Goal: Task Accomplishment & Management: Use online tool/utility

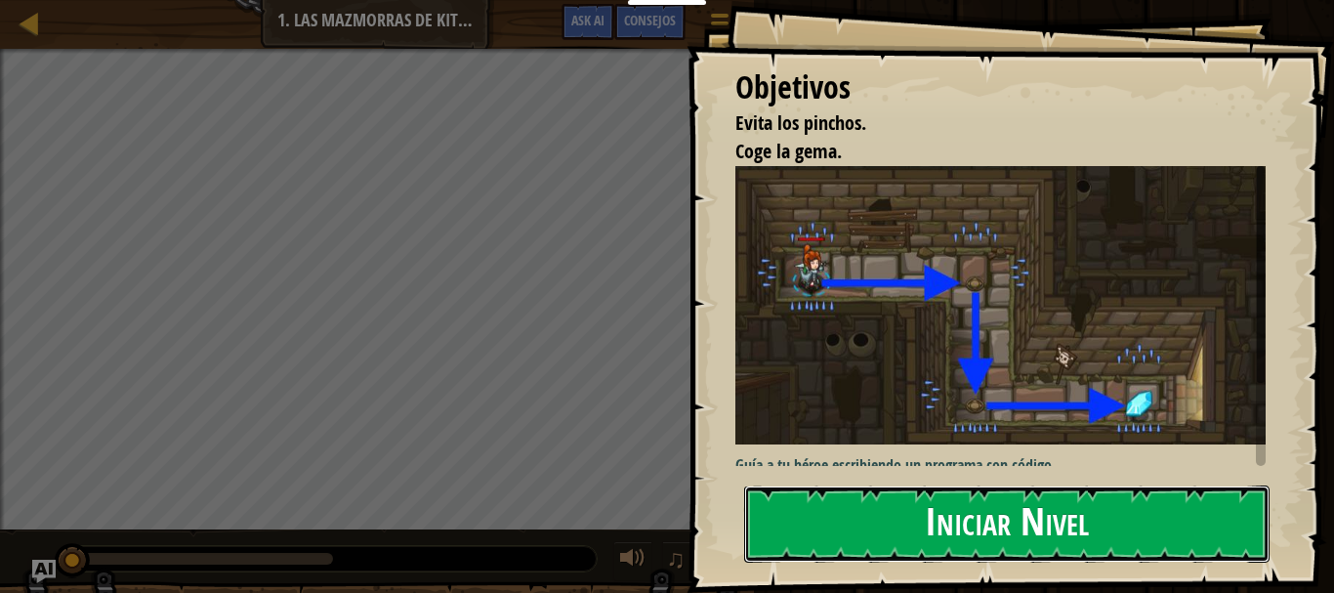
click at [1003, 516] on button "Iniciar Nivel" at bounding box center [1006, 523] width 525 height 77
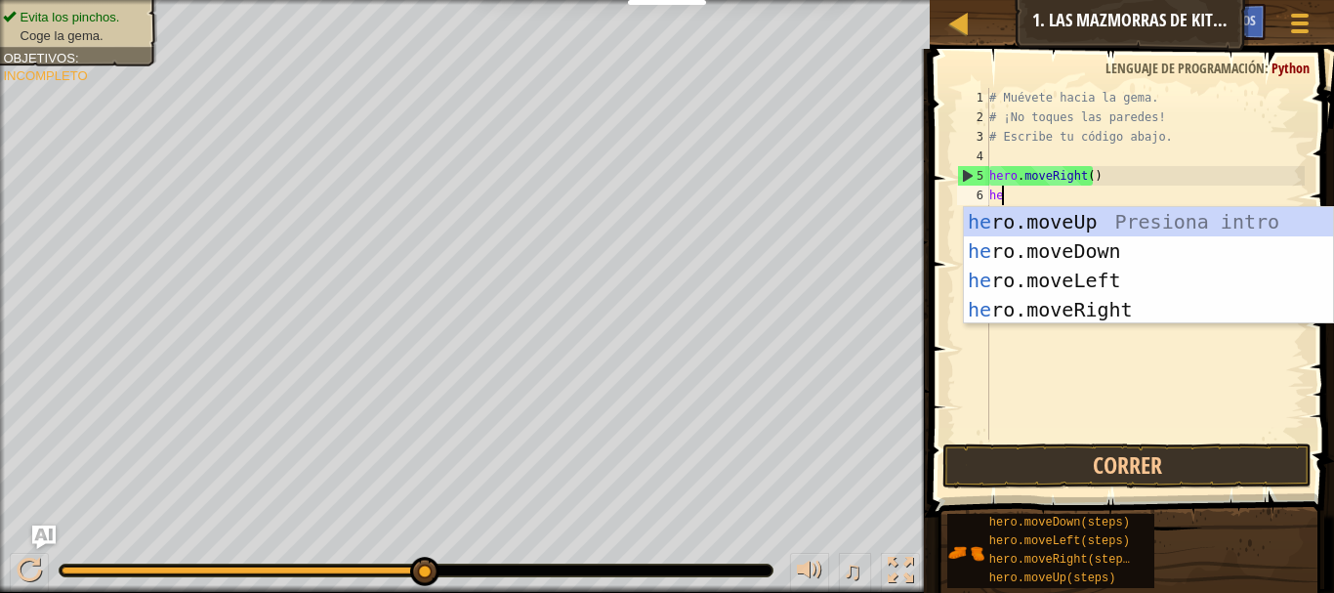
scroll to position [9, 1]
type textarea "hero"
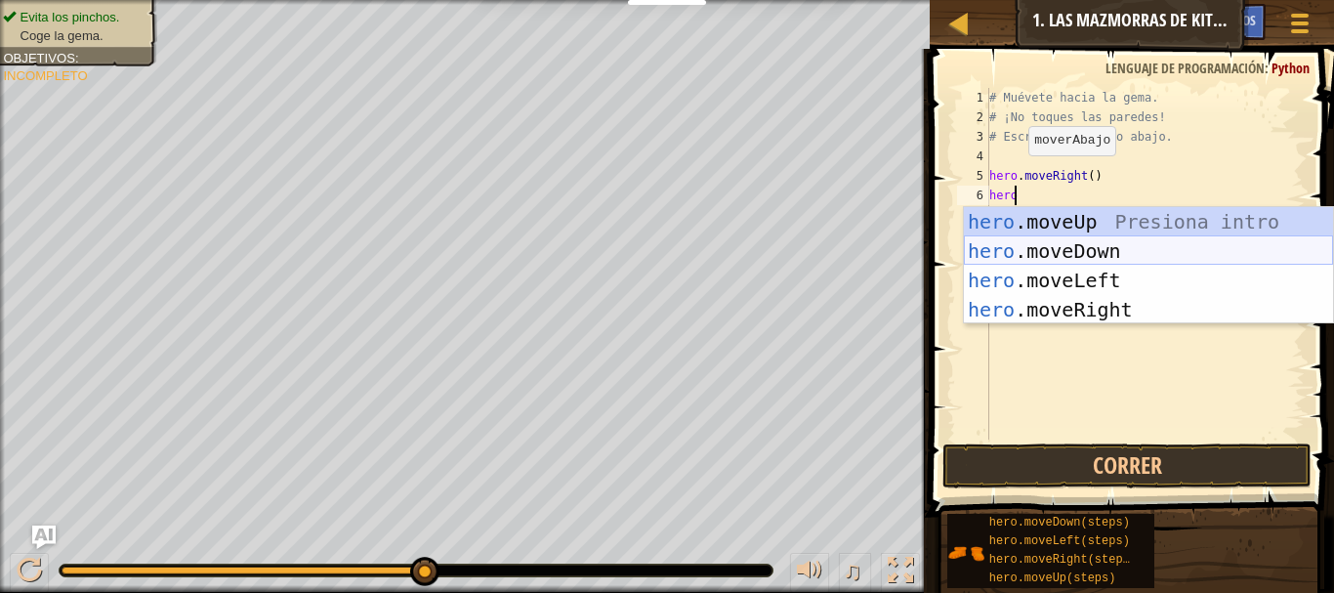
click at [1031, 249] on div "hero .moveUp Presiona intro hero .moveDown Presiona intro hero .moveLeft Presio…" at bounding box center [1148, 295] width 369 height 176
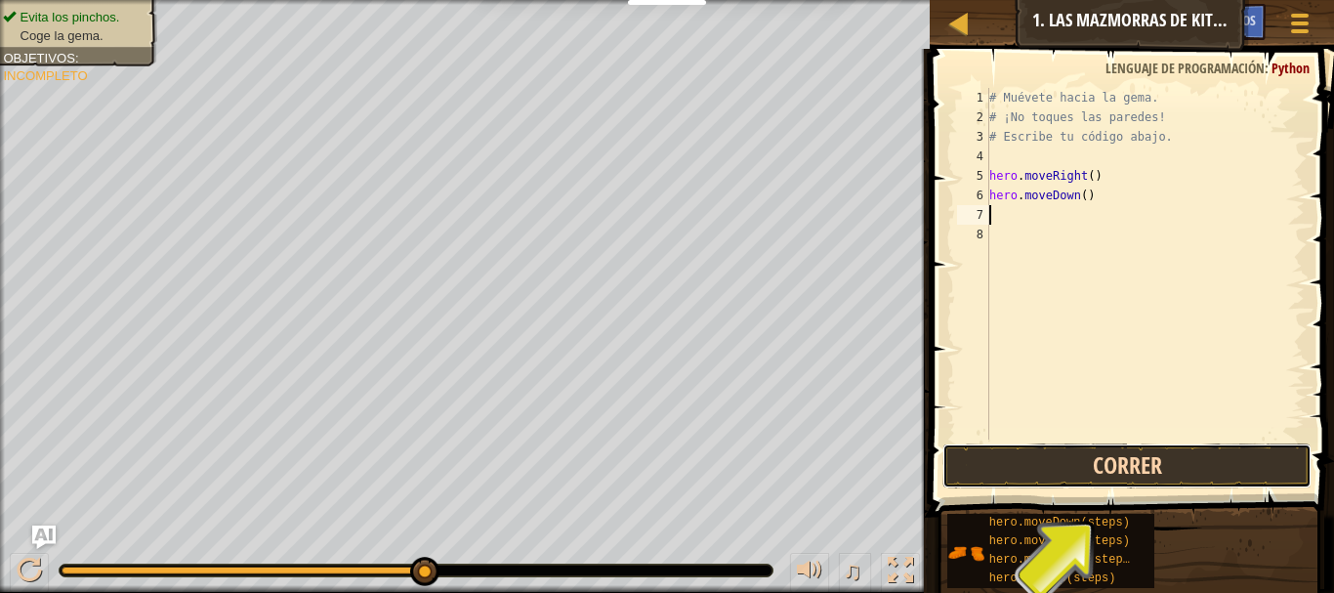
click at [1116, 457] on button "Correr" at bounding box center [1126, 465] width 369 height 45
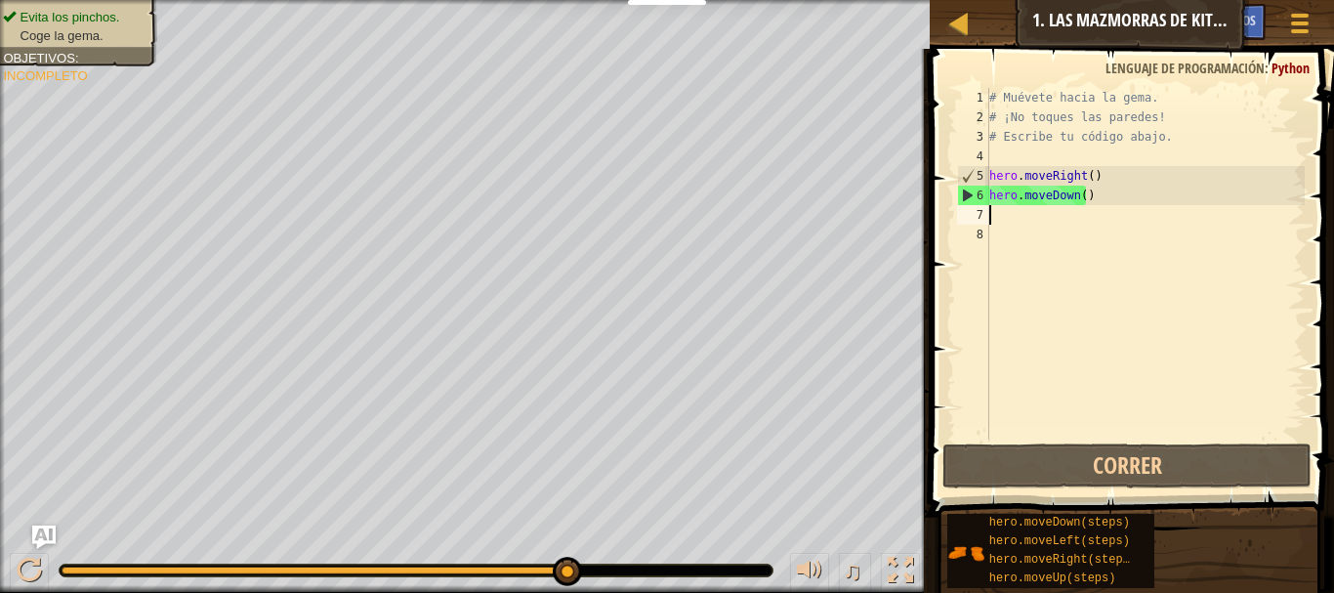
click at [997, 217] on div "# Muévete hacia la gema. # ¡No toques las paredes! # Escribe tu código abajo. h…" at bounding box center [1144, 283] width 319 height 391
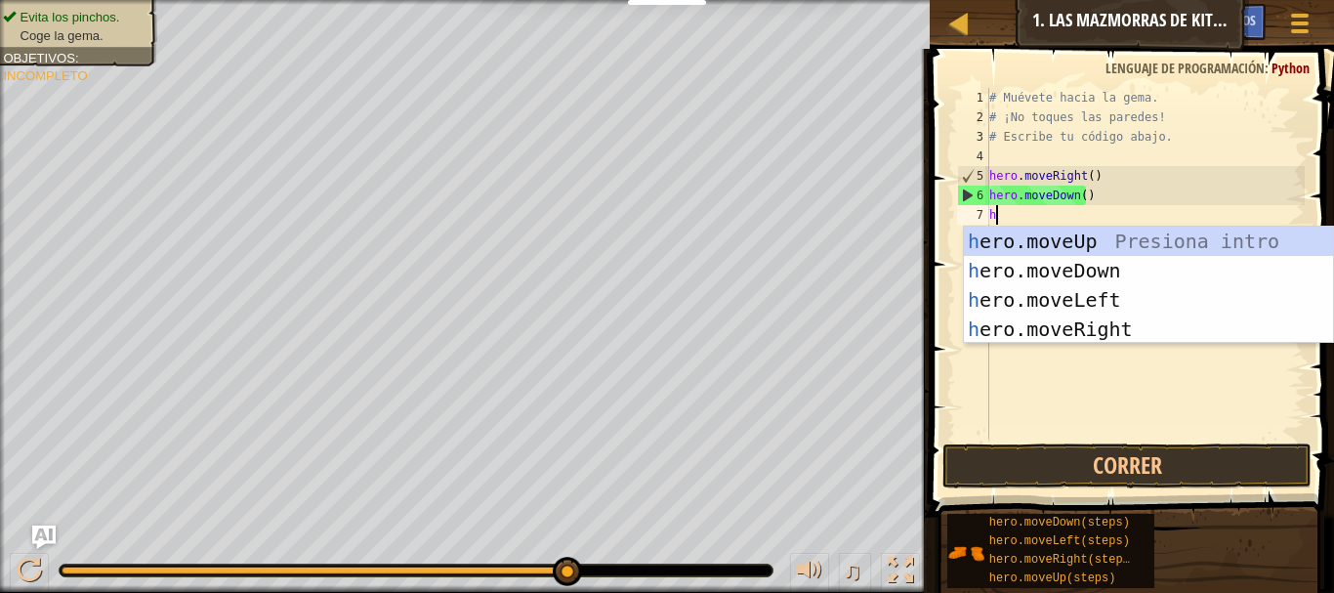
type textarea "her"
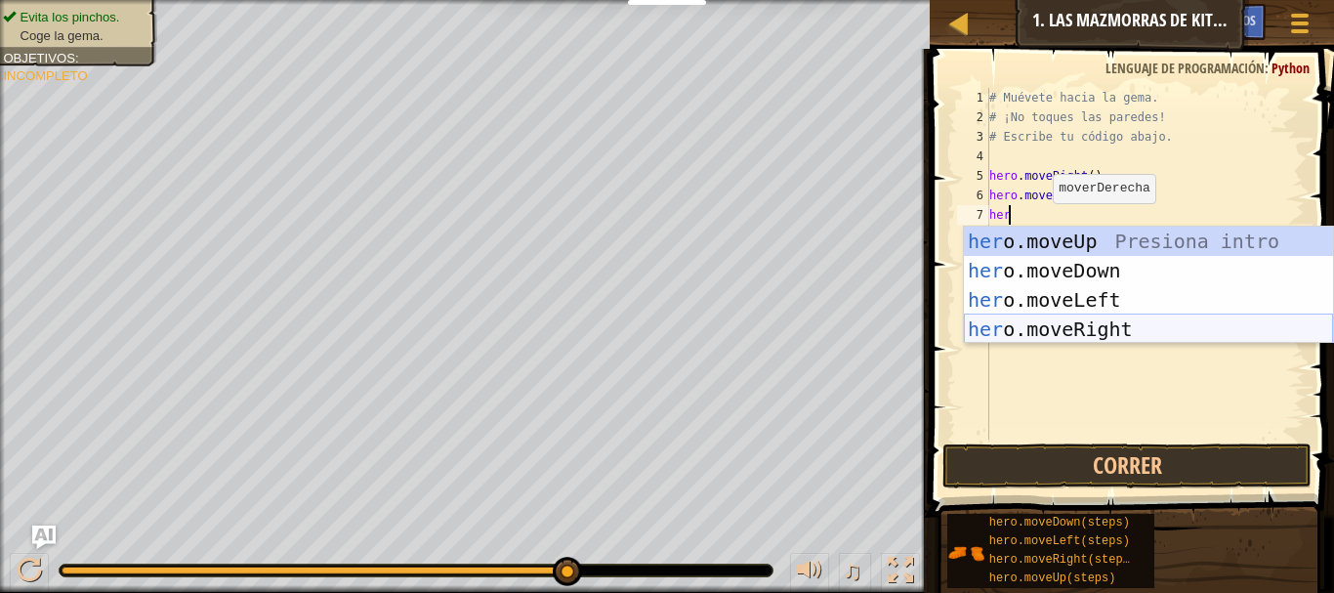
click at [1081, 323] on div "her o.moveUp Presiona intro her o.moveDown Presiona intro her o.moveLeft Presio…" at bounding box center [1148, 315] width 369 height 176
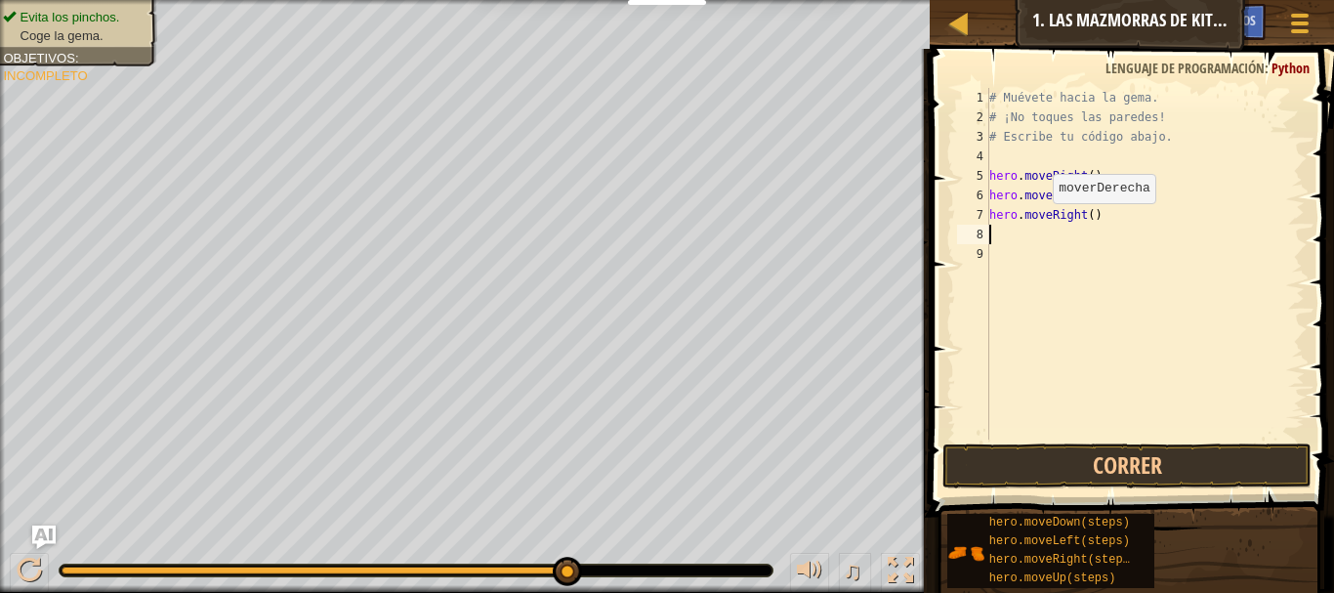
scroll to position [9, 0]
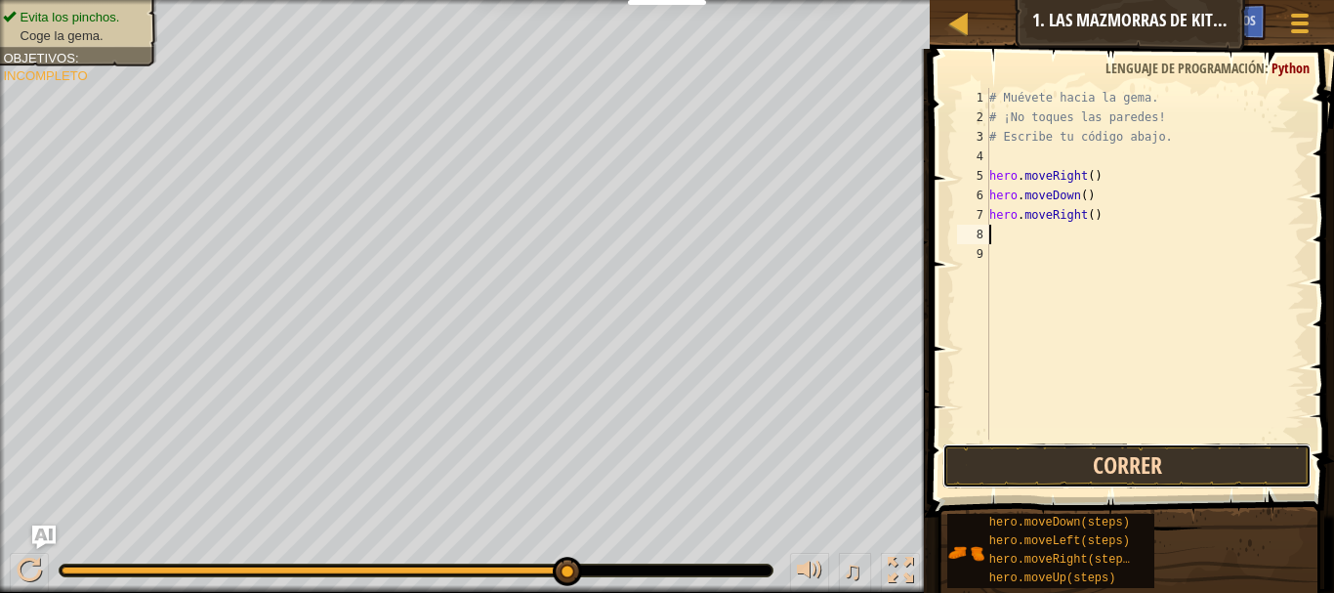
click at [1036, 461] on button "Correr" at bounding box center [1126, 465] width 369 height 45
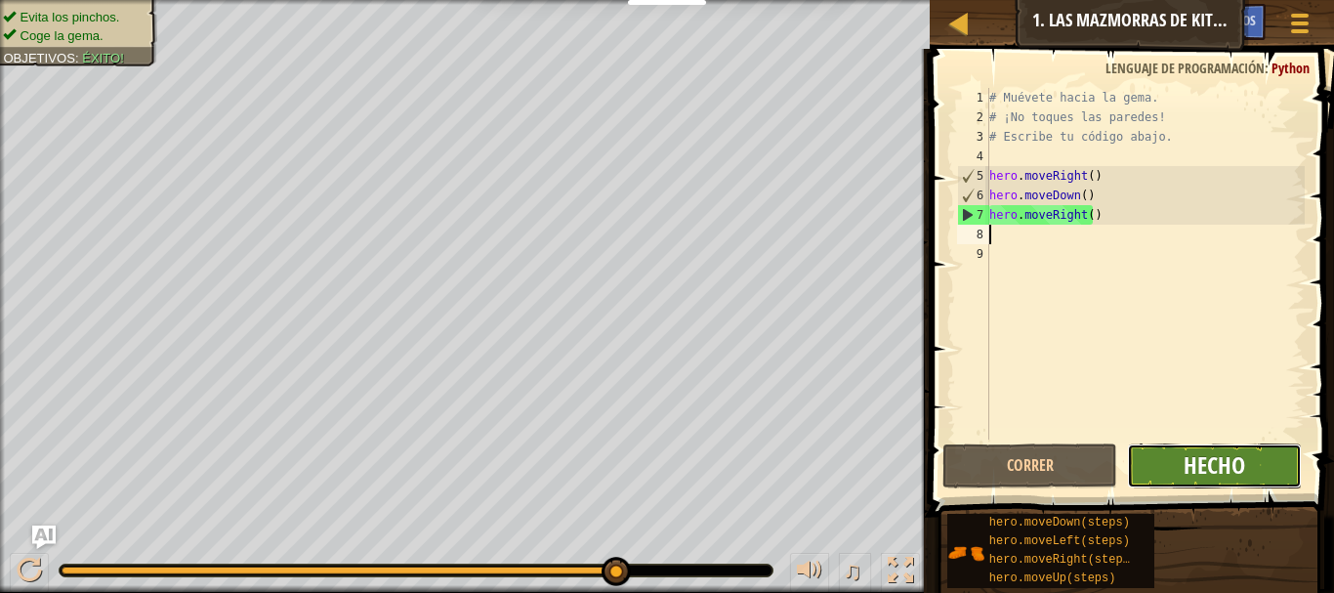
click at [1221, 454] on span "Hecho" at bounding box center [1215, 464] width 62 height 31
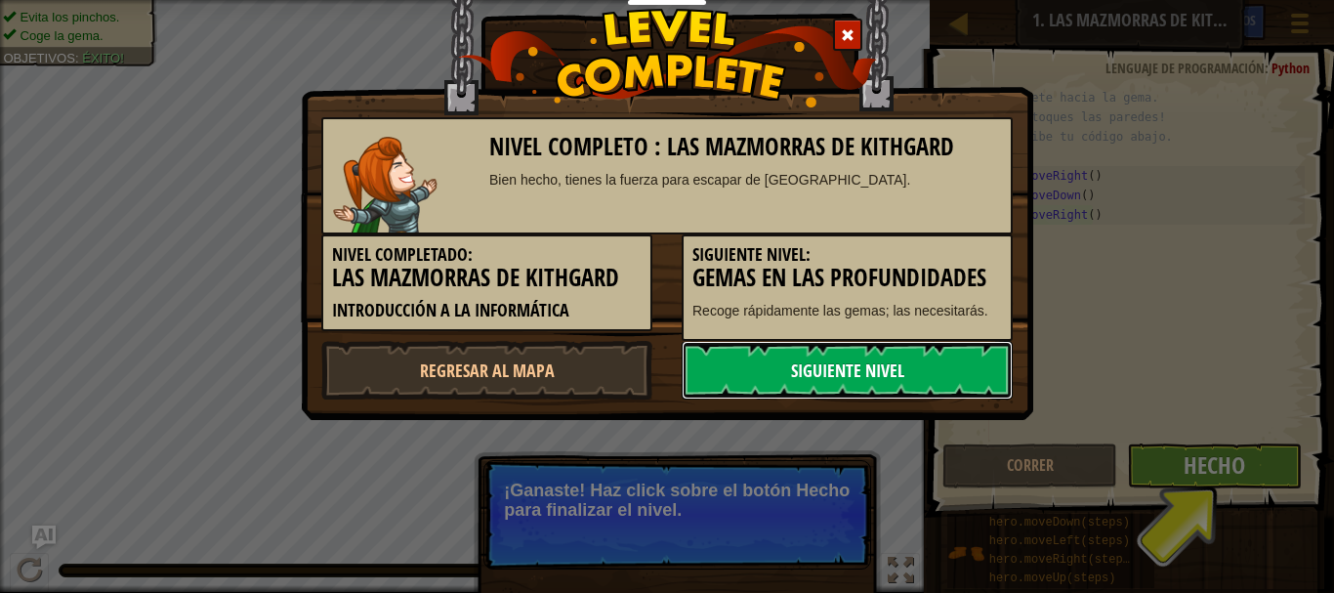
click at [915, 368] on link "Siguiente nivel" at bounding box center [847, 370] width 331 height 59
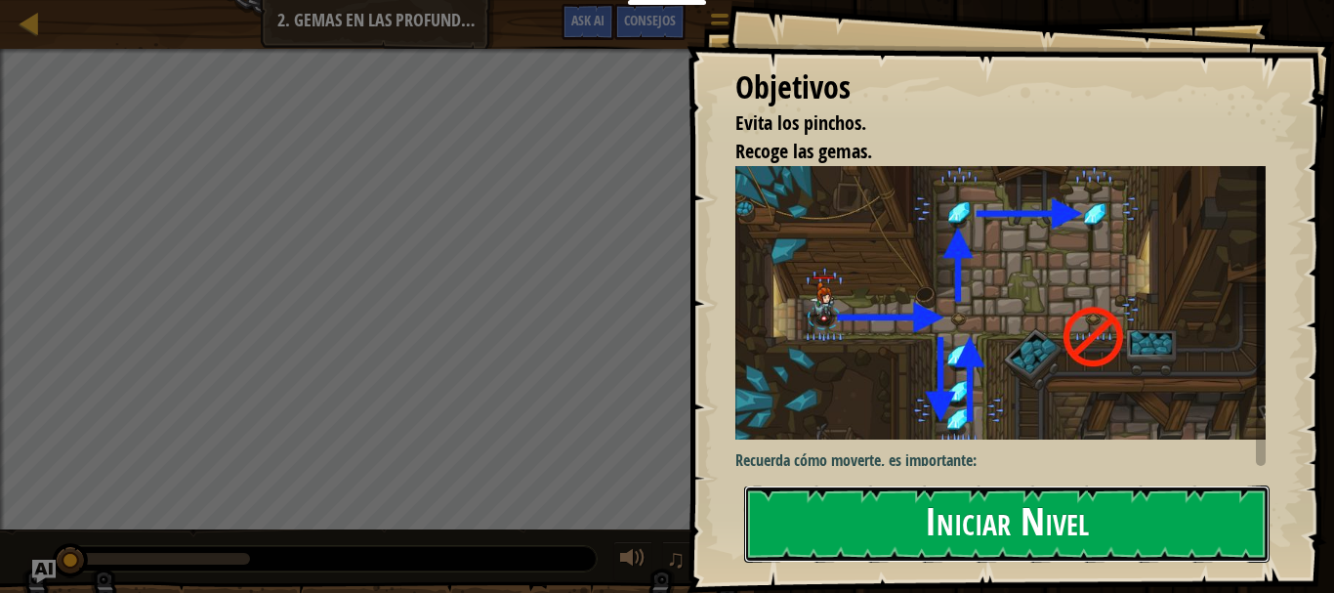
click at [977, 519] on button "Iniciar Nivel" at bounding box center [1006, 523] width 525 height 77
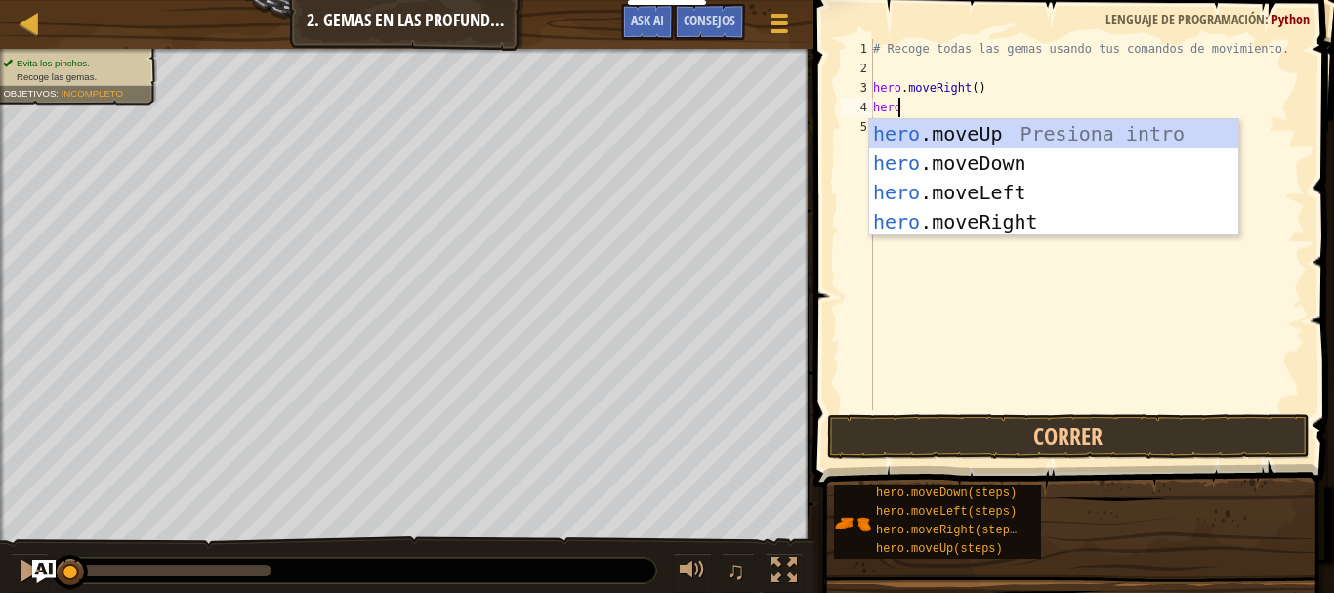
scroll to position [9, 1]
type textarea "heron"
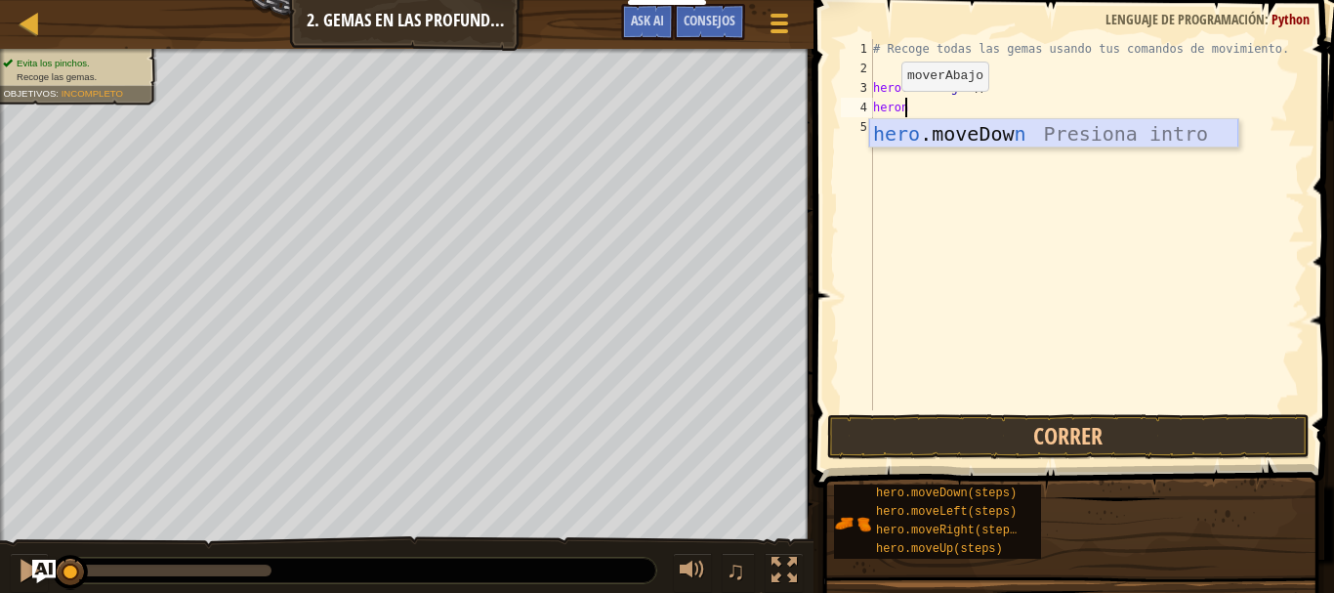
click at [984, 135] on div "hero .moveDow n Presiona intro" at bounding box center [1053, 163] width 369 height 88
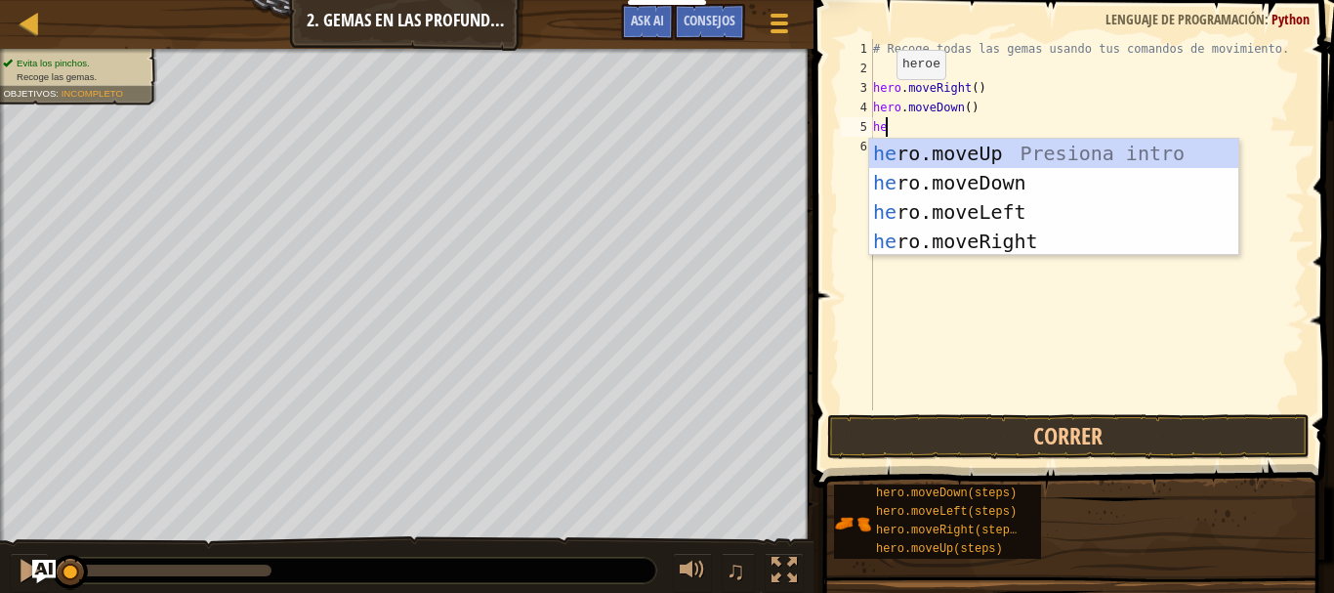
type textarea "hero"
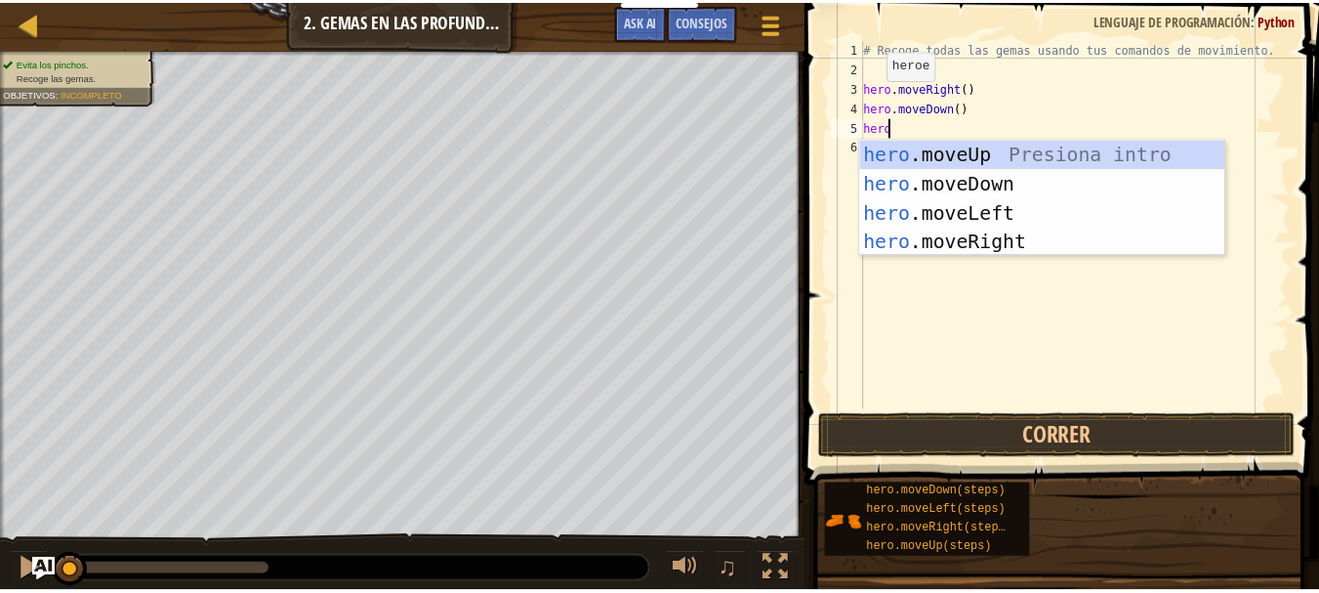
scroll to position [9, 1]
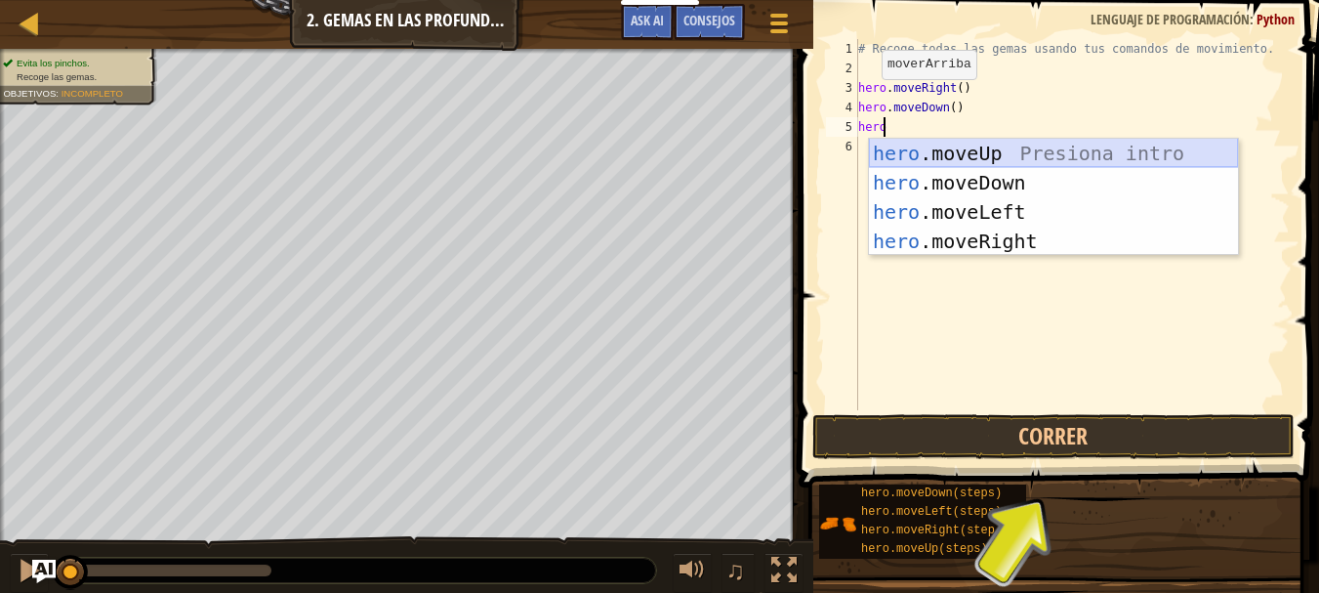
click at [938, 158] on div "hero .moveUp Presiona intro hero .moveDown Presiona intro hero .moveLeft Presio…" at bounding box center [1053, 227] width 369 height 176
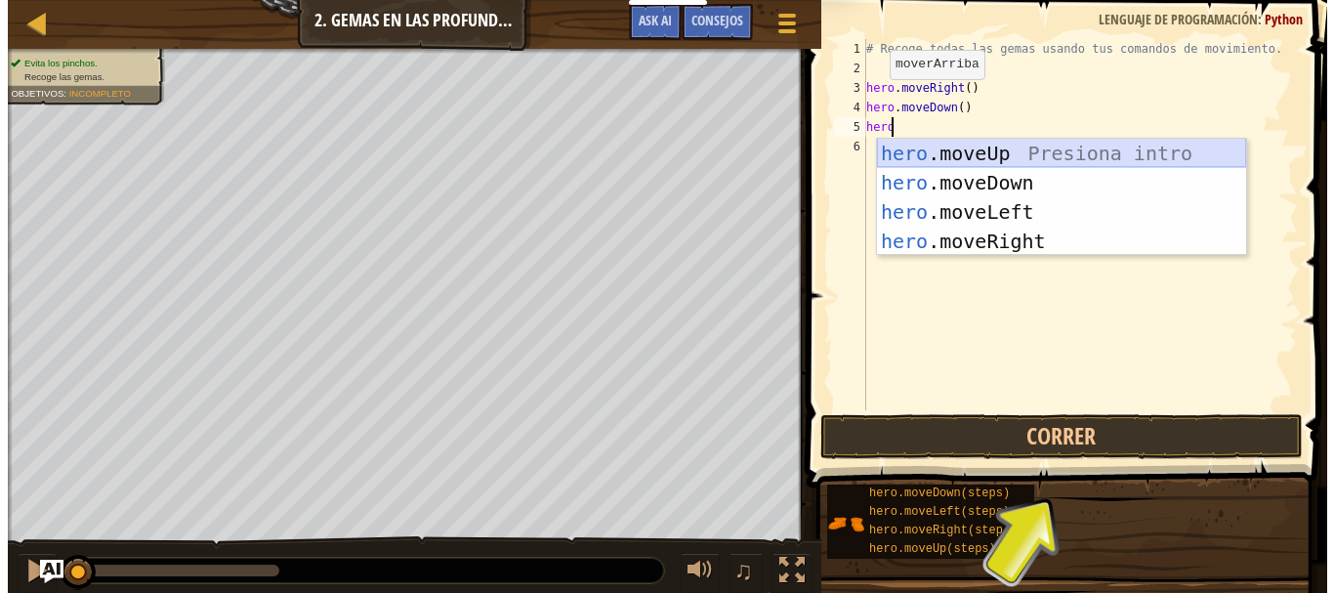
scroll to position [9, 0]
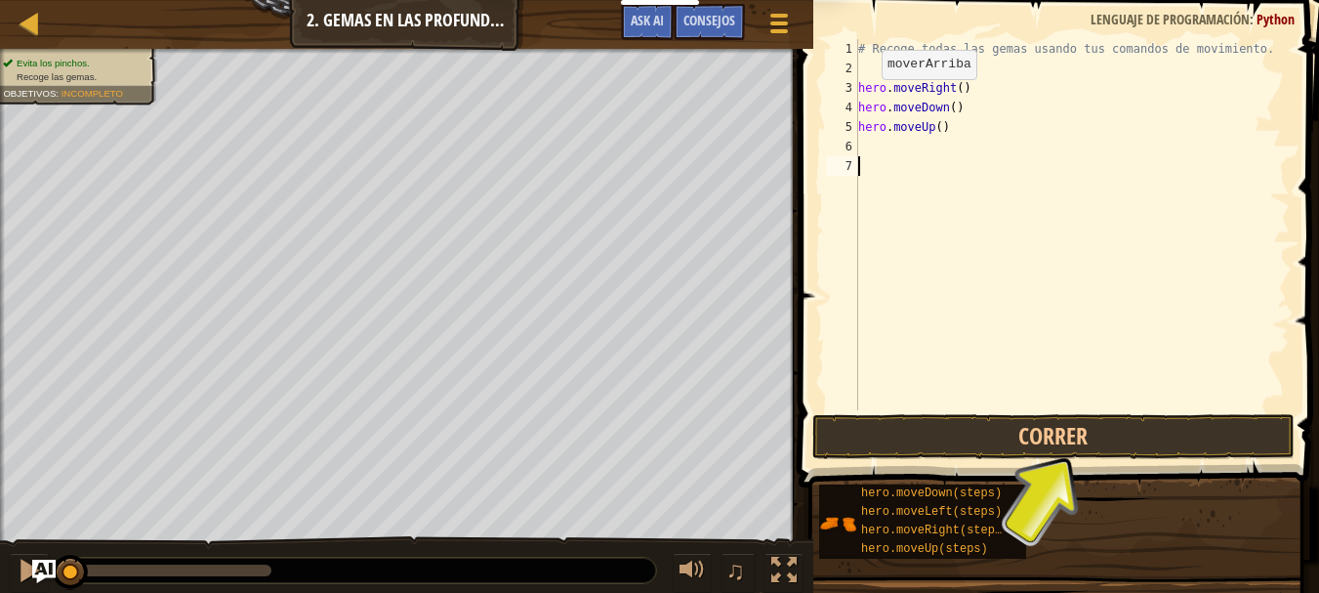
click at [938, 158] on div "# Recoge todas las gemas usando tus comandos de movimiento. hero . moveRight ( …" at bounding box center [1073, 244] width 436 height 410
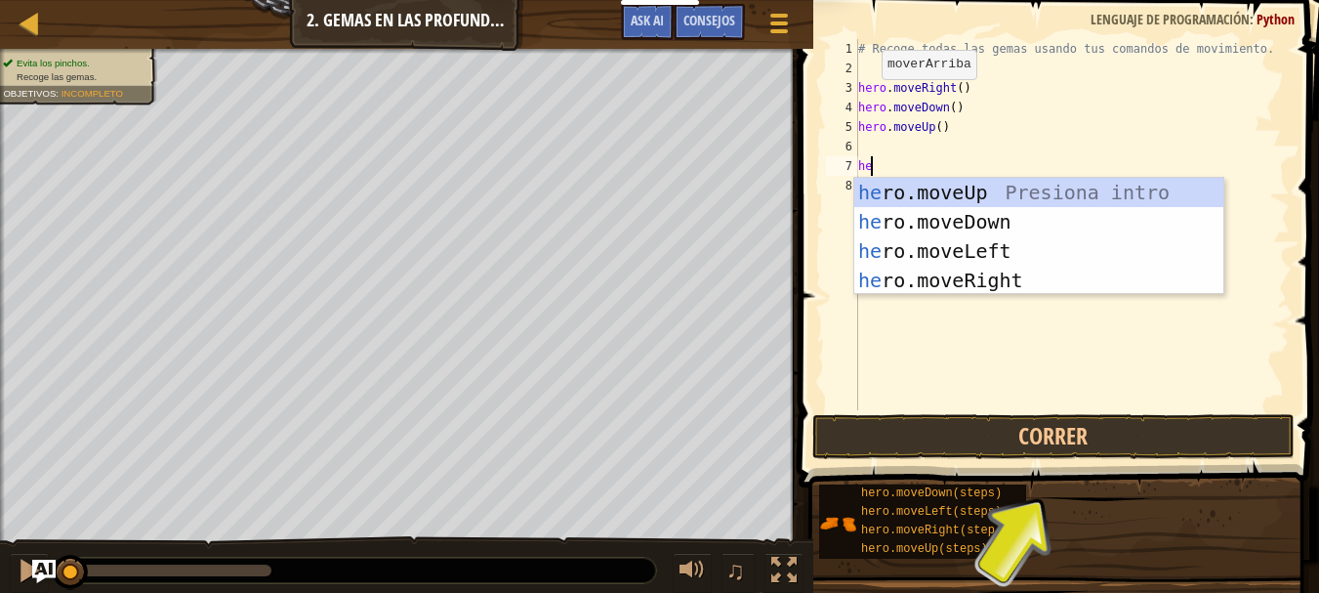
type textarea "her"
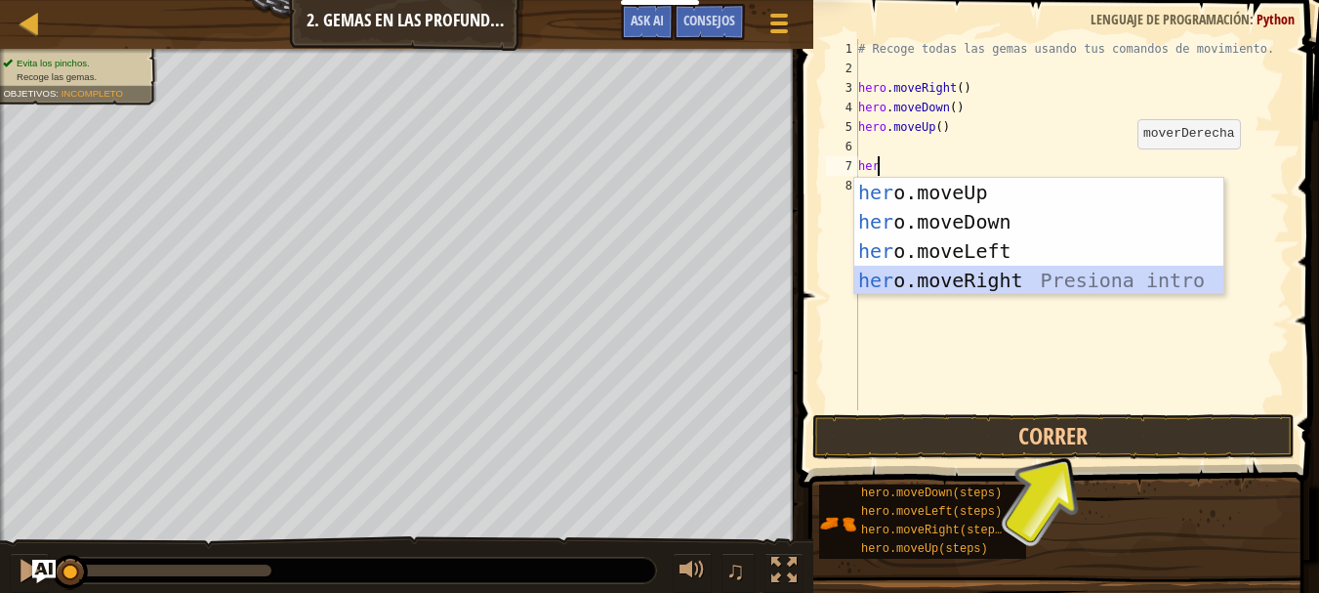
click at [972, 276] on div "her o.moveUp Presiona intro her o.moveDown Presiona intro her o.moveLeft Presio…" at bounding box center [1039, 266] width 369 height 176
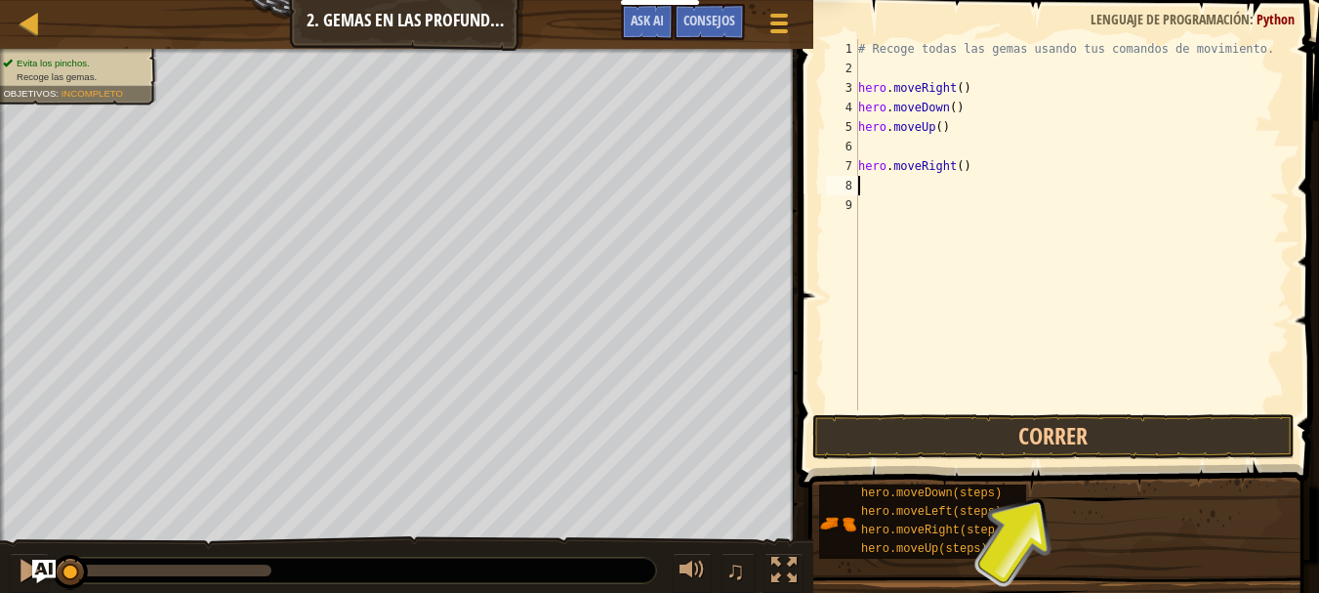
click at [886, 150] on div "# Recoge todas las gemas usando tus comandos de movimiento. hero . moveRight ( …" at bounding box center [1073, 244] width 436 height 410
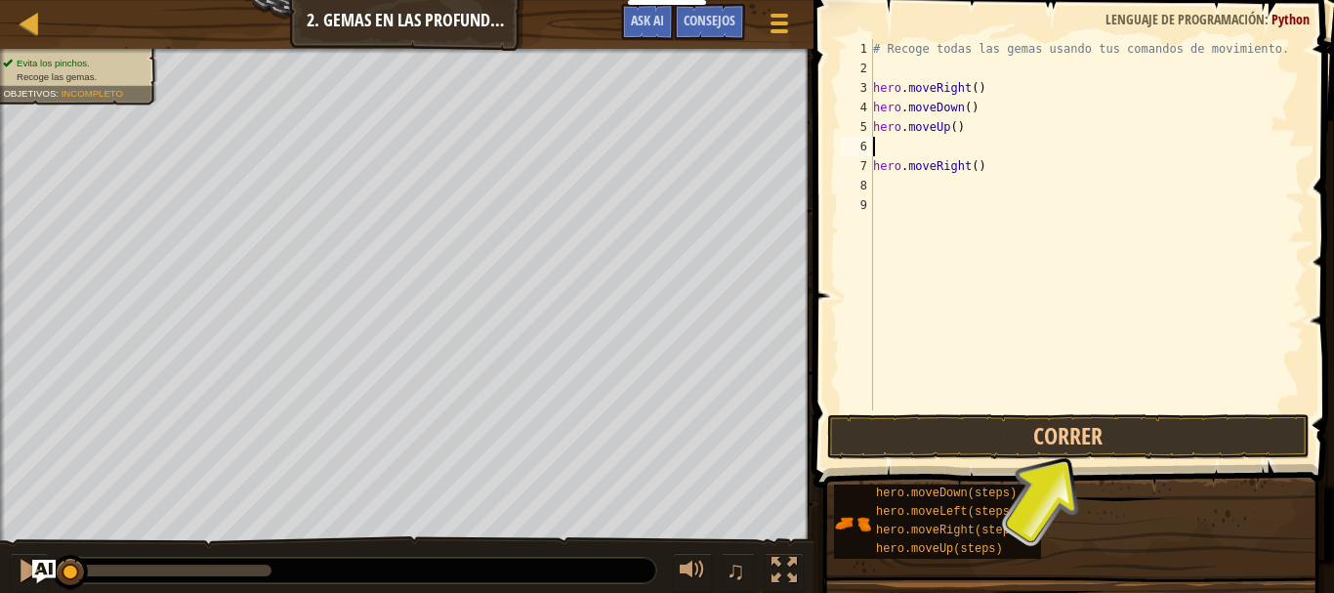
type textarea "hero.moveRight()"
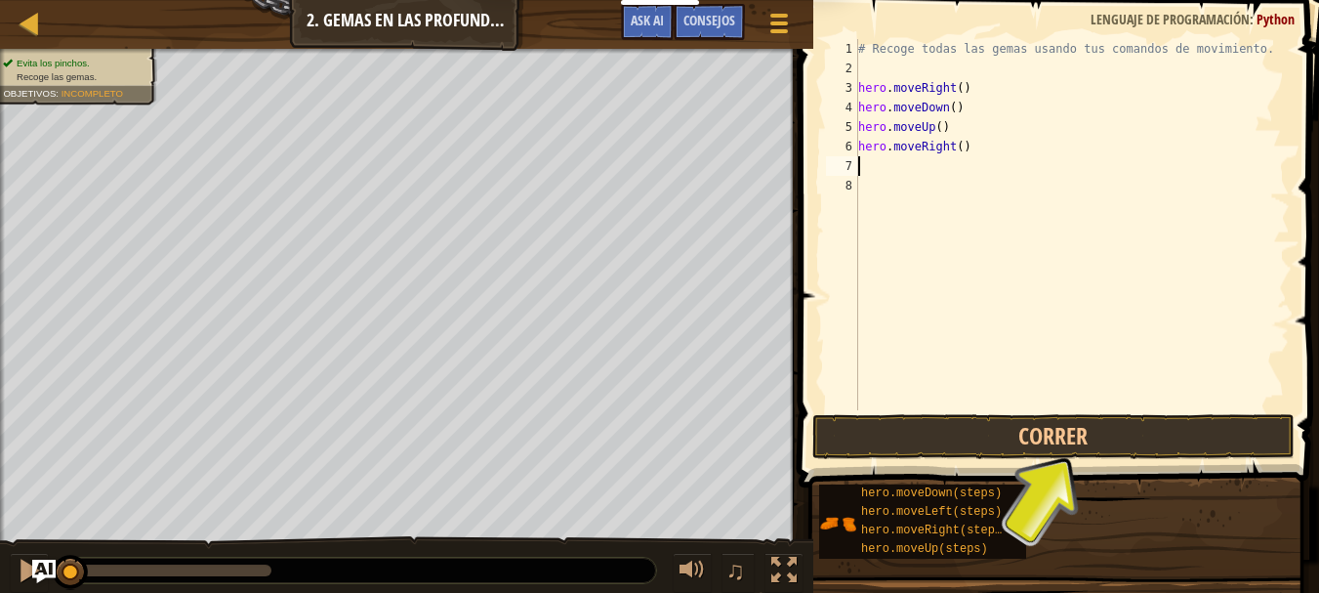
click at [879, 169] on div "# Recoge todas las gemas usando tus comandos de movimiento. hero . moveRight ( …" at bounding box center [1073, 244] width 436 height 410
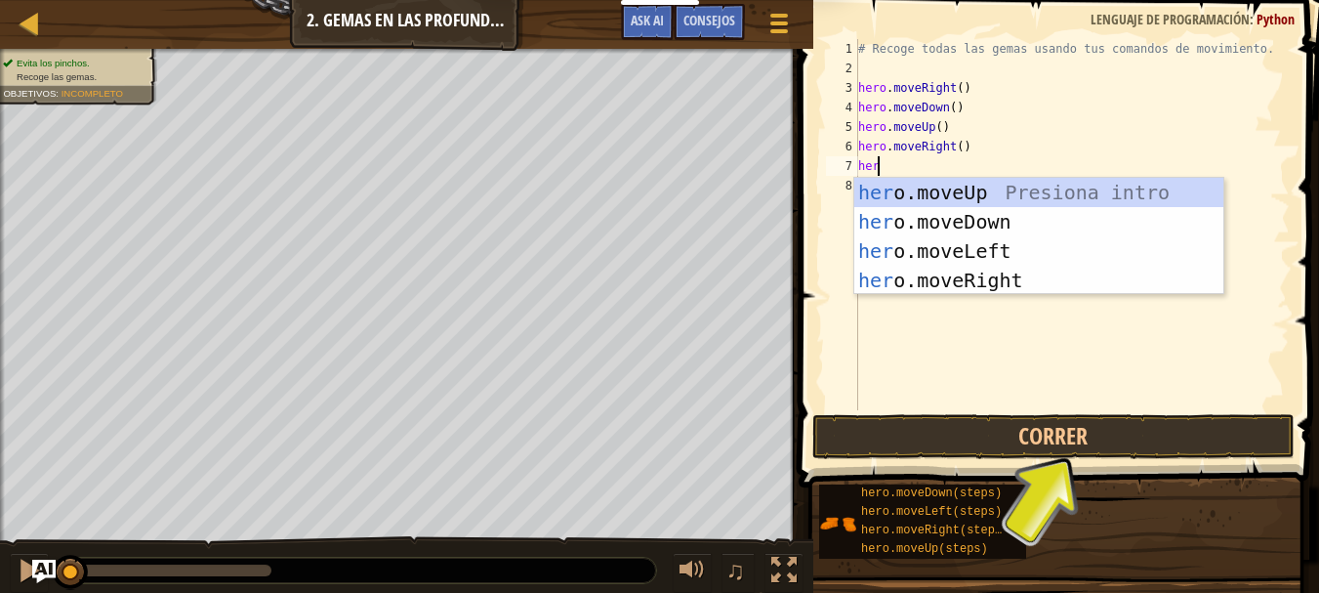
type textarea "hero"
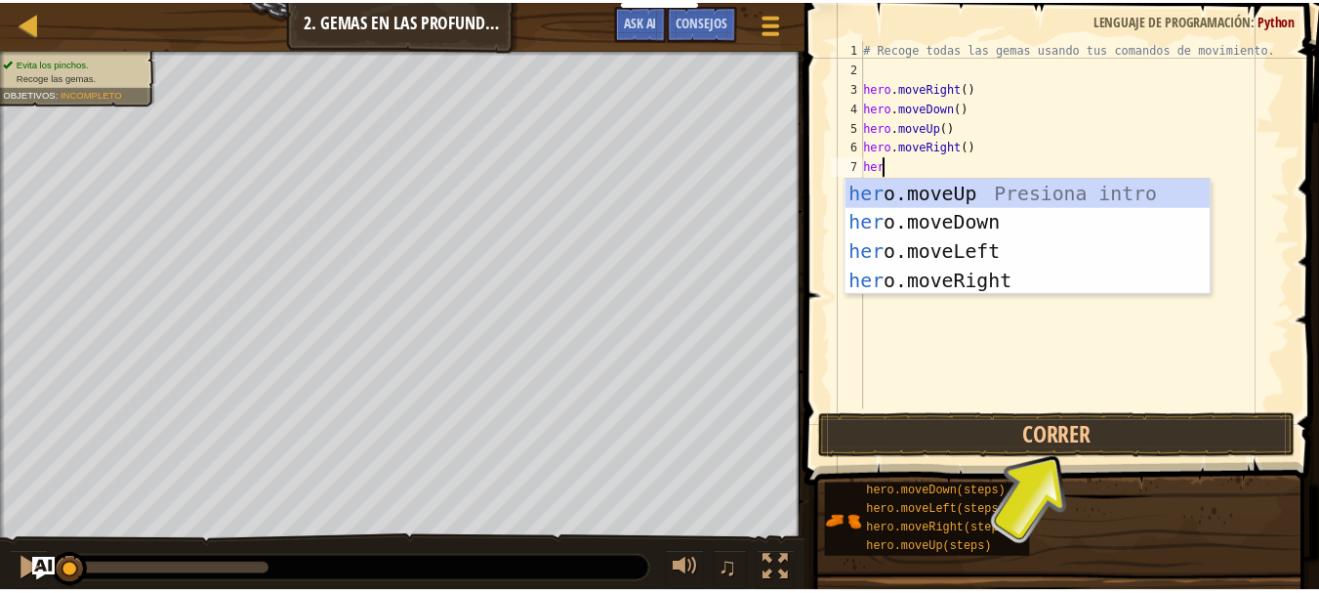
scroll to position [9, 1]
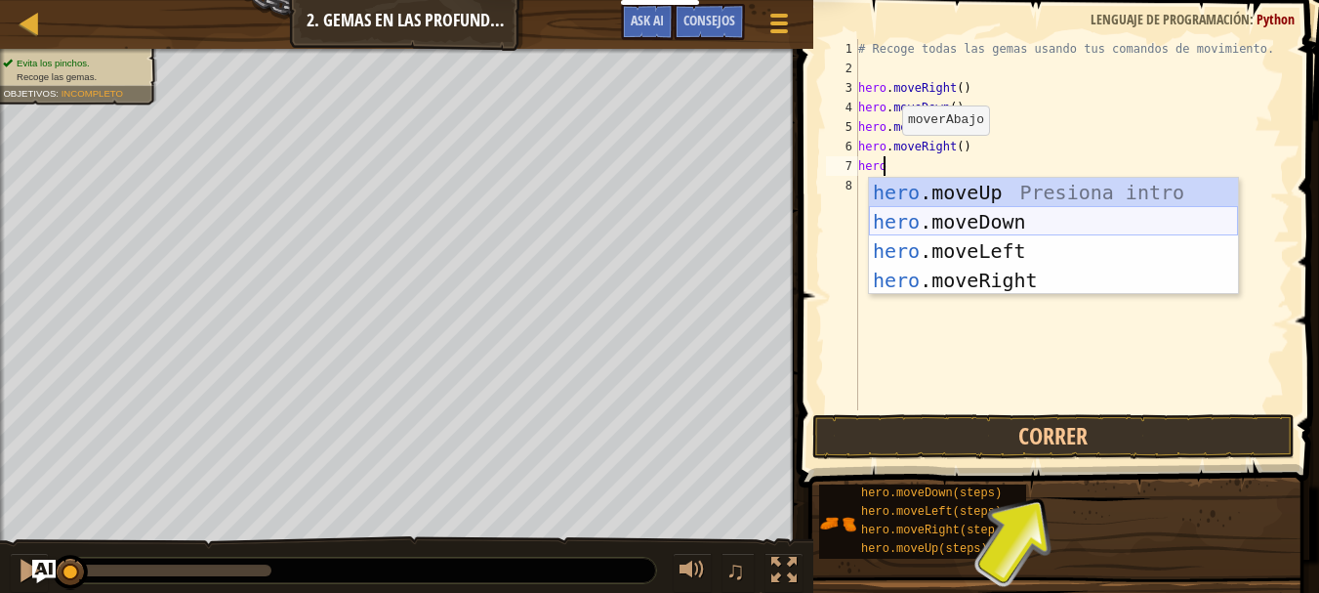
click at [955, 217] on div "hero .moveUp Presiona intro hero .moveDown Presiona intro hero .moveLeft Presio…" at bounding box center [1053, 266] width 369 height 176
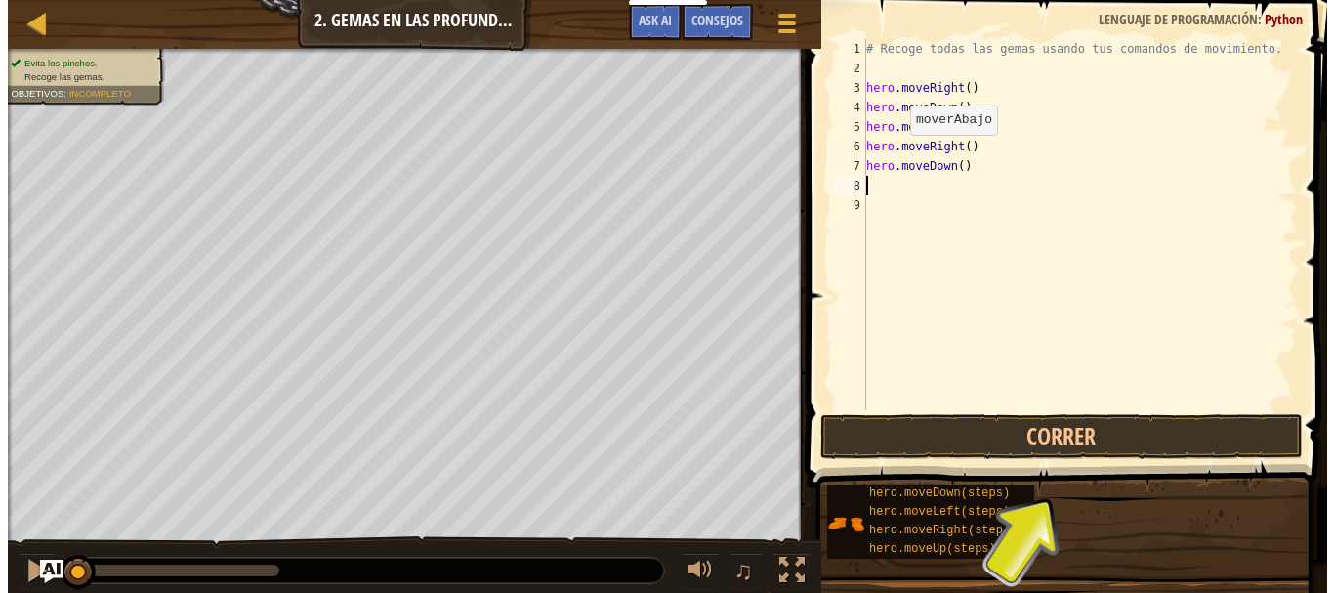
scroll to position [9, 0]
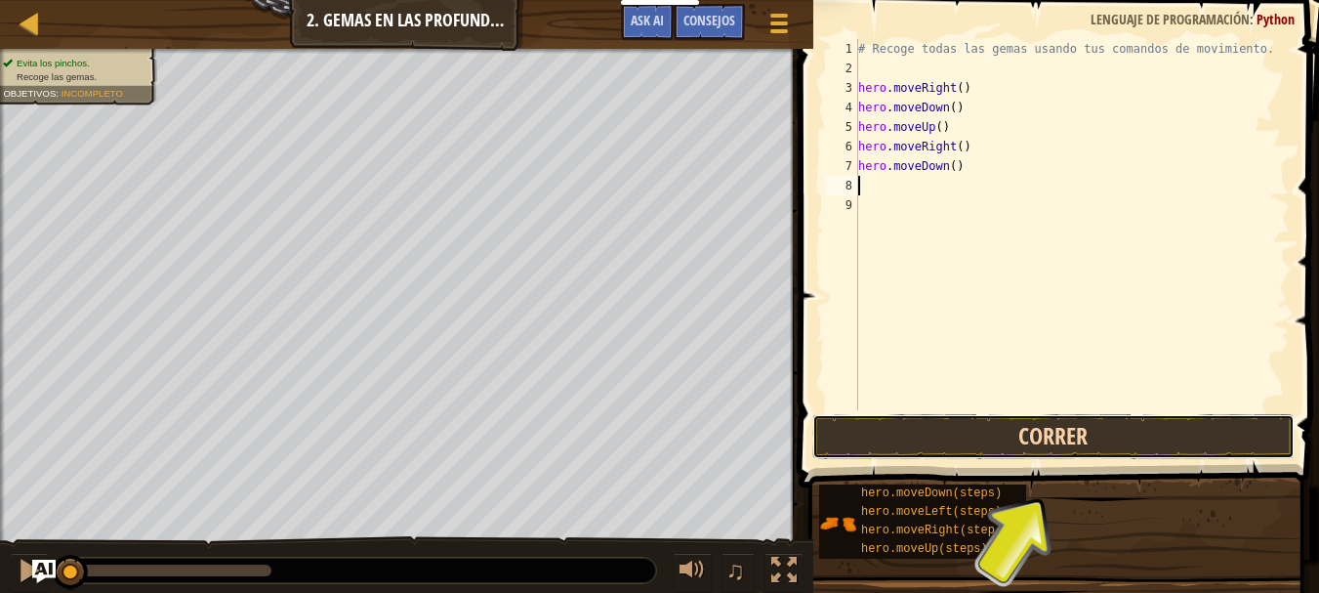
click at [1105, 438] on button "Correr" at bounding box center [1054, 436] width 482 height 45
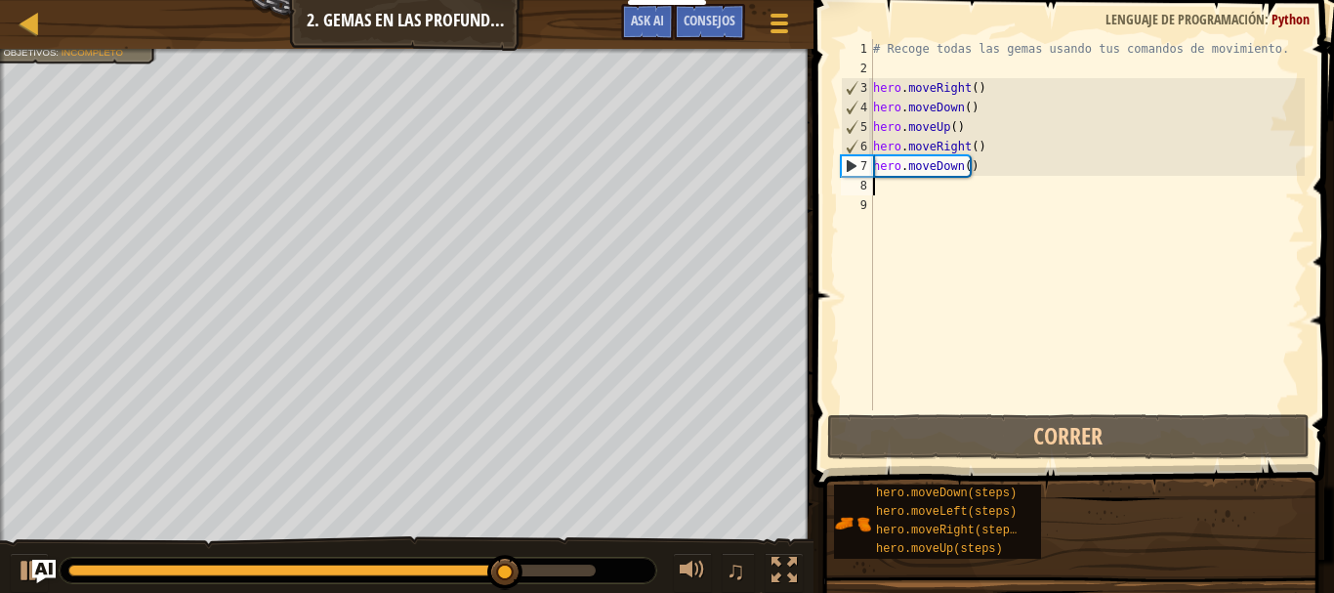
click at [970, 132] on div "# Recoge todas las gemas usando tus comandos de movimiento. hero . moveRight ( …" at bounding box center [1087, 244] width 436 height 410
type textarea "hero.moveUp()"
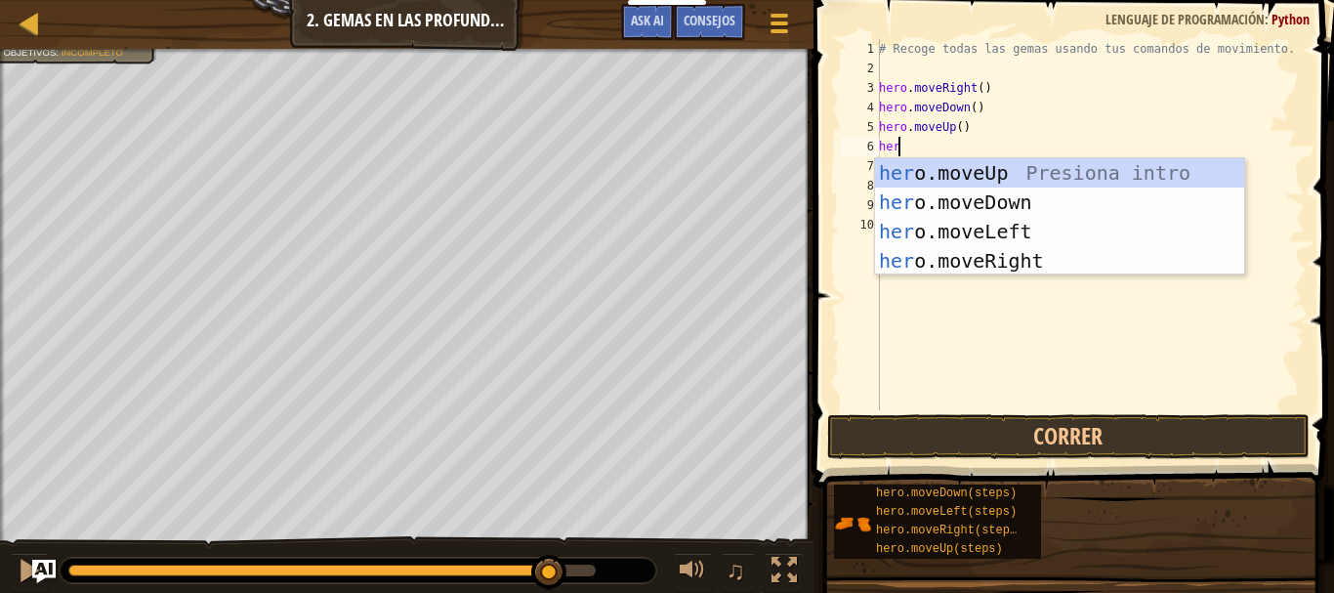
type textarea "hero"
click at [968, 176] on div "hero .moveUp Presiona intro hero .moveDown Presiona intro hero .moveLeft Presio…" at bounding box center [1059, 246] width 369 height 176
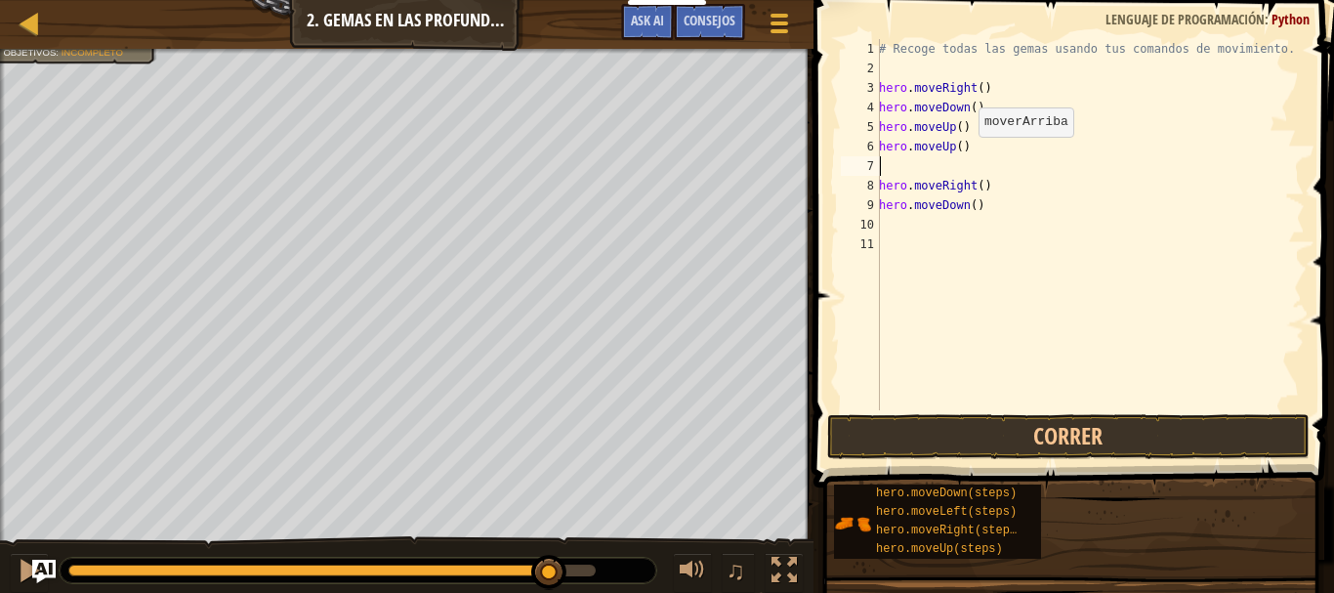
scroll to position [9, 0]
click at [924, 166] on div "# Recoge todas las gemas usando tus comandos de movimiento. hero . moveRight ( …" at bounding box center [1090, 244] width 430 height 410
type textarea "hero.moveRight()"
click at [915, 205] on div "# Recoge todas las gemas usando tus comandos de movimiento. hero . moveRight ( …" at bounding box center [1090, 244] width 430 height 410
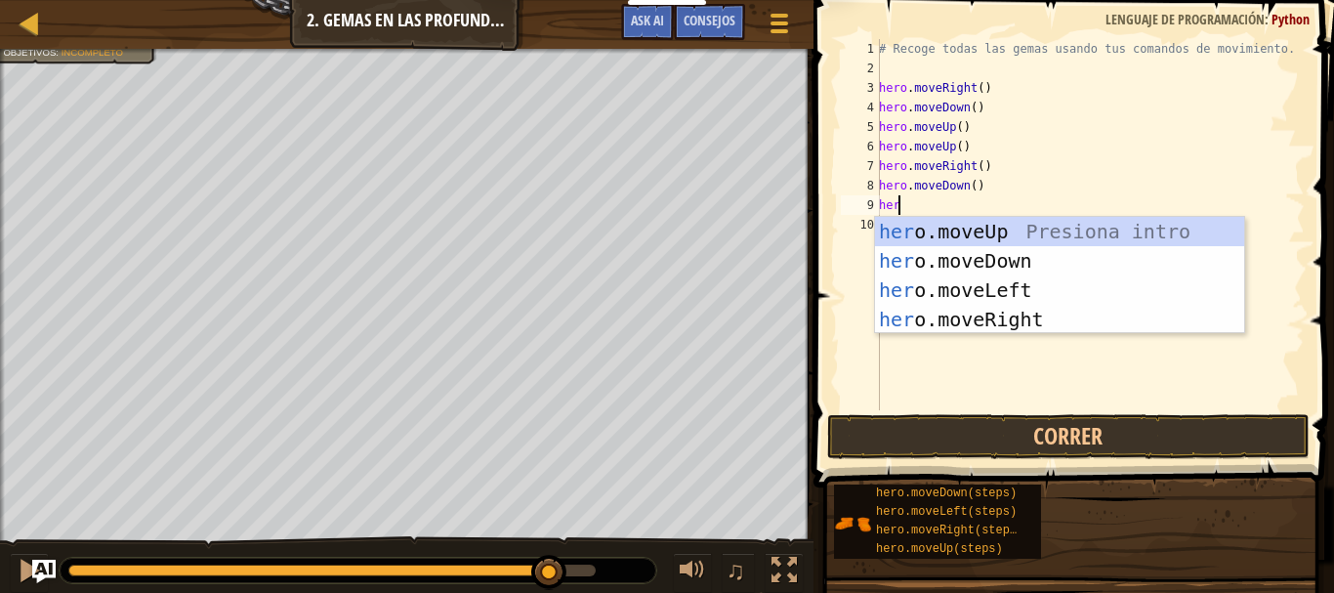
type textarea "hero"
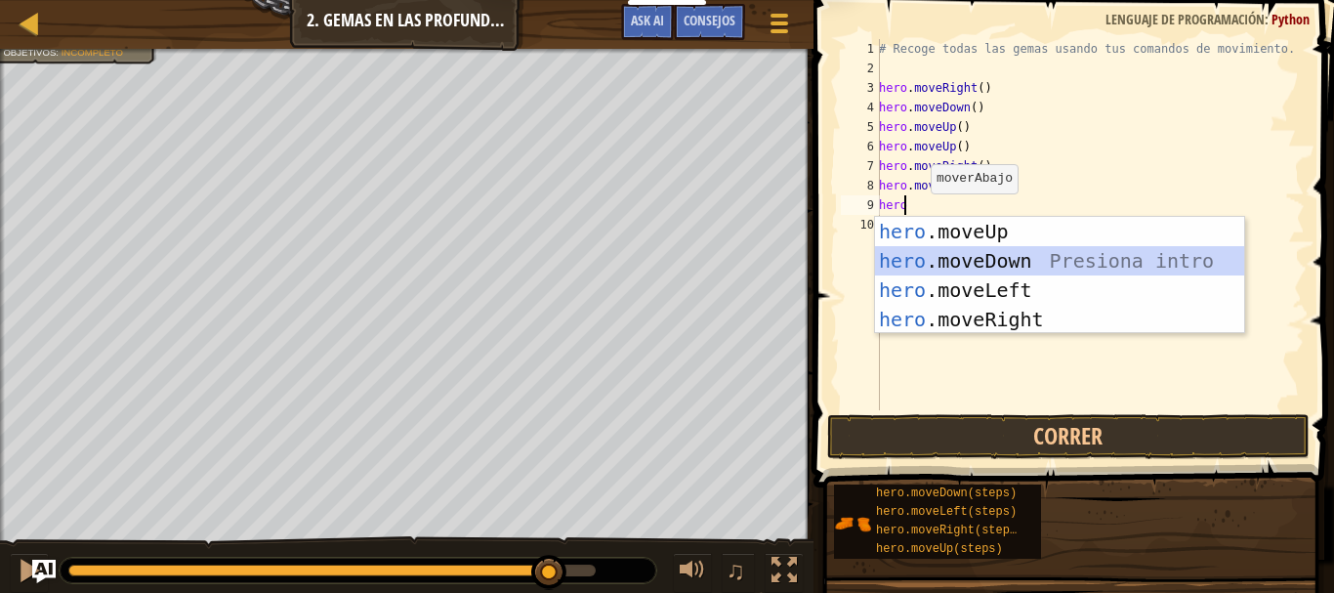
click at [930, 257] on div "hero .moveUp Presiona intro hero .moveDown Presiona intro hero .moveLeft Presio…" at bounding box center [1059, 305] width 369 height 176
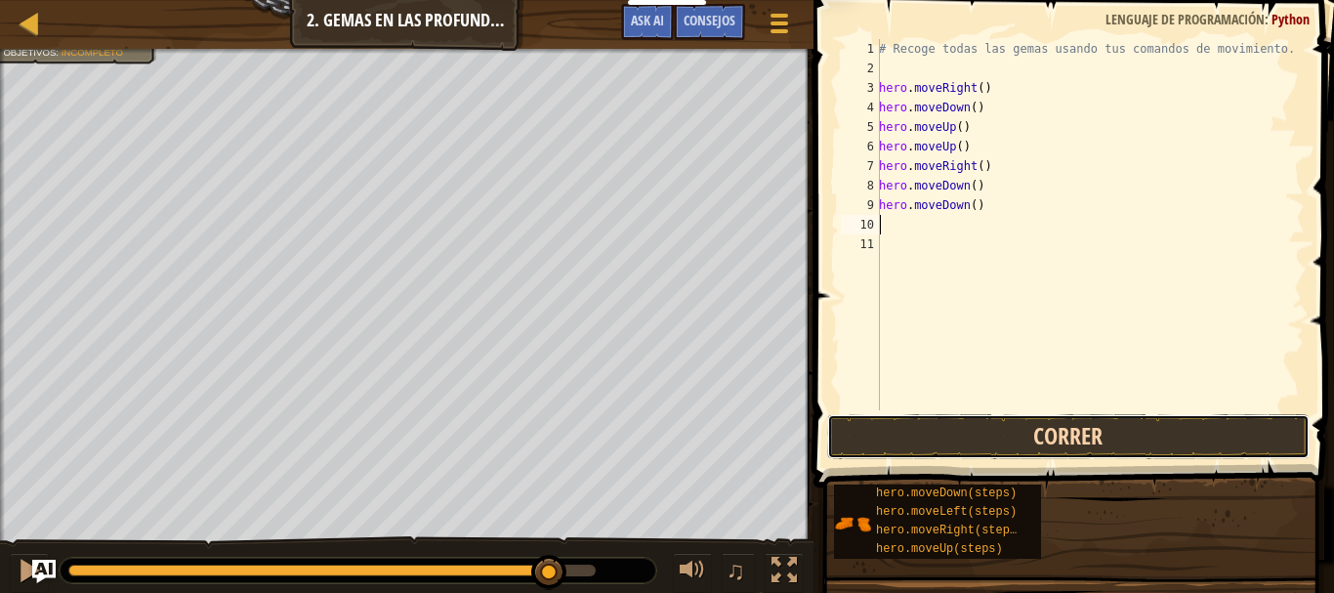
click at [984, 436] on button "Correr" at bounding box center [1068, 436] width 482 height 45
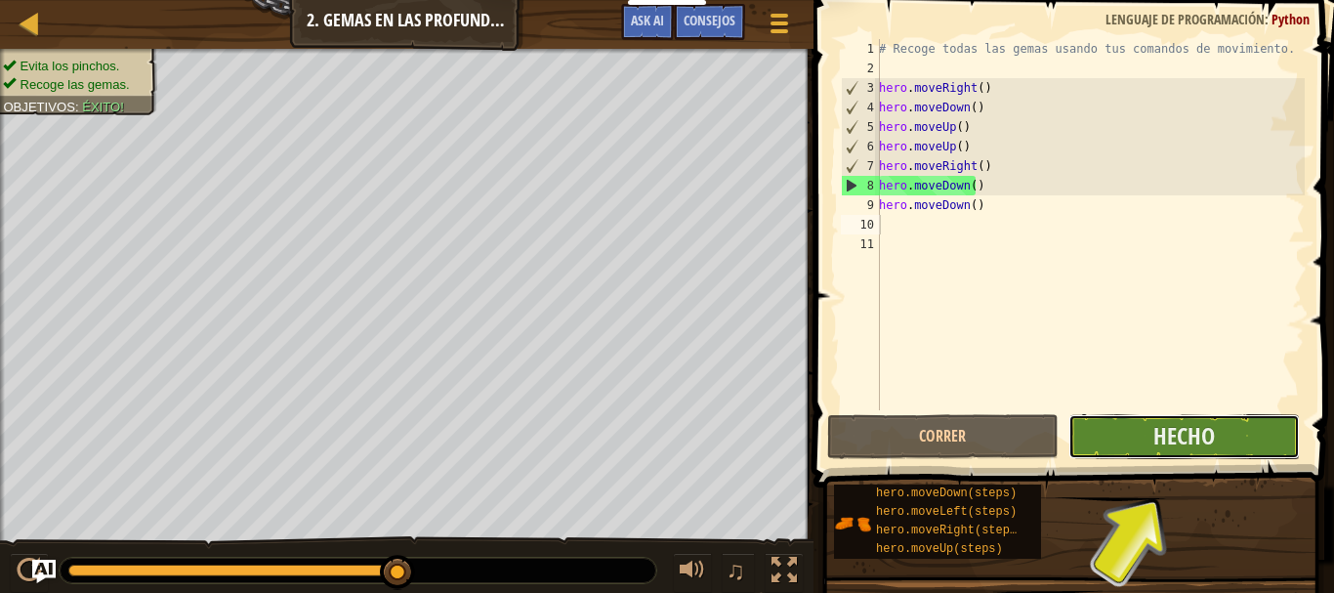
click at [1202, 439] on span "Hecho" at bounding box center [1184, 435] width 62 height 31
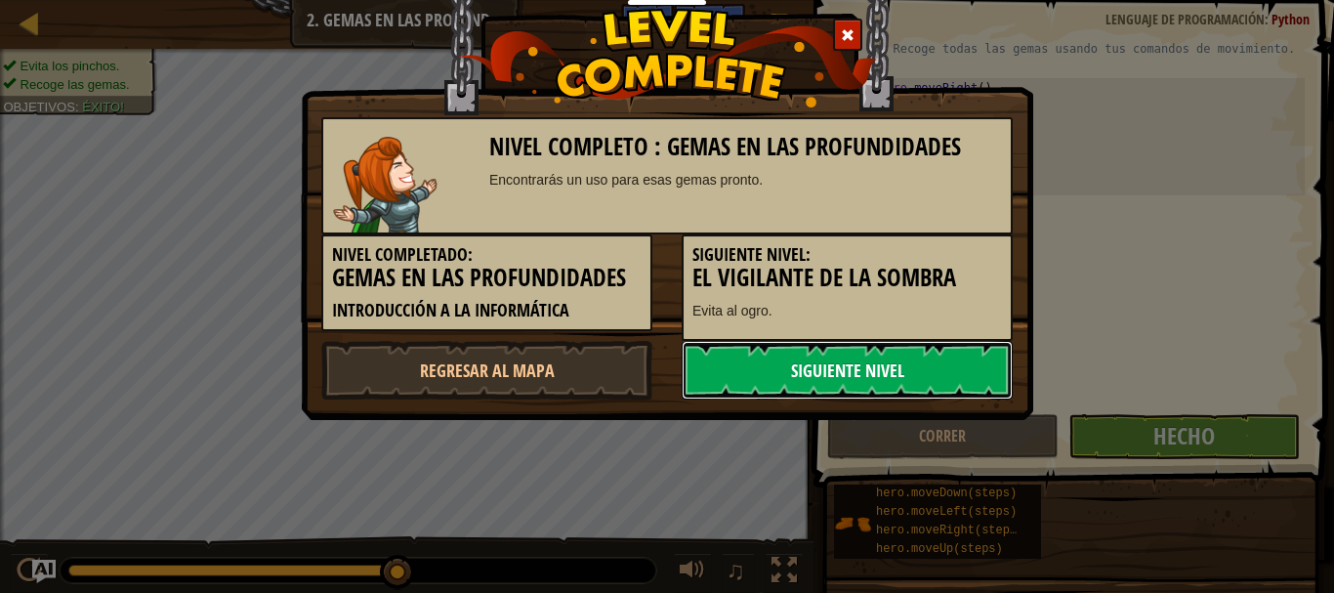
click at [885, 375] on link "Siguiente nivel" at bounding box center [847, 370] width 331 height 59
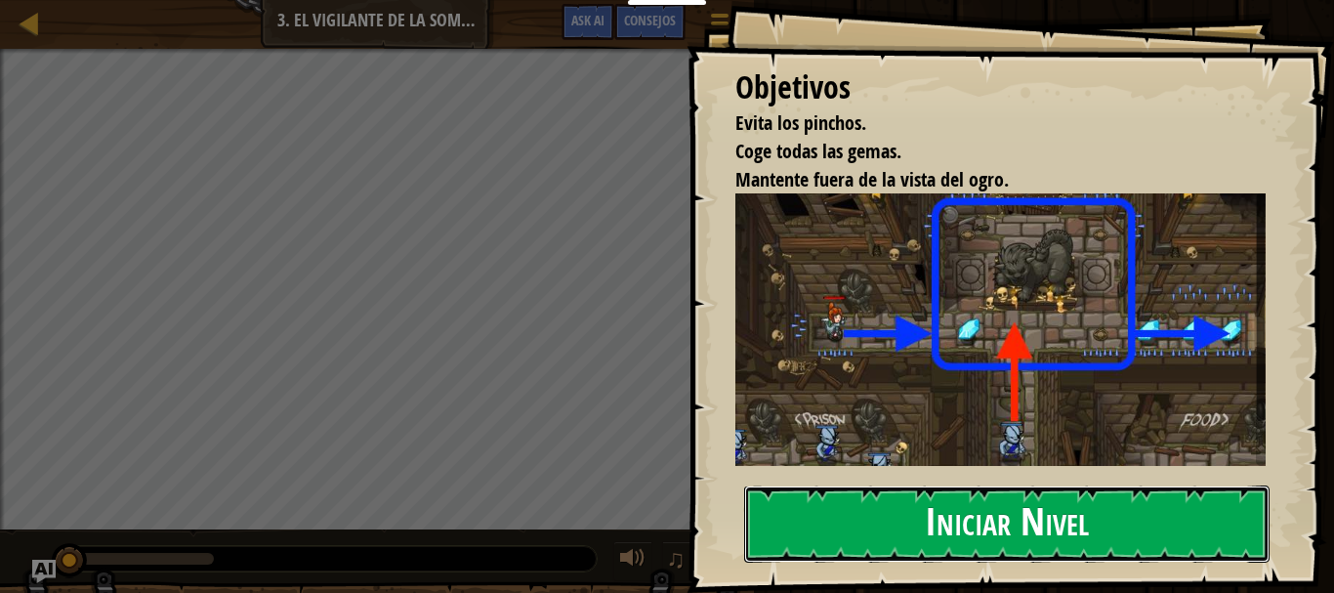
click at [888, 526] on button "Iniciar Nivel" at bounding box center [1006, 523] width 525 height 77
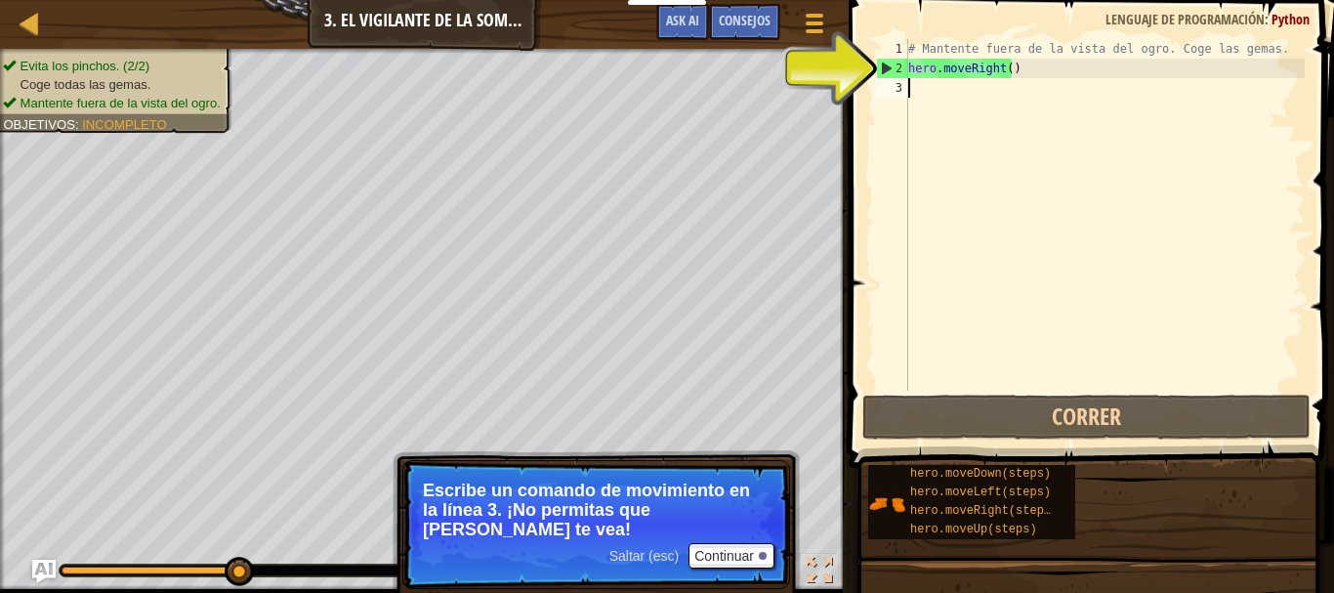
click at [935, 90] on div "# Mantente fuera de la vista del ogro. Coge las gemas. hero . moveRight ( )" at bounding box center [1104, 234] width 400 height 391
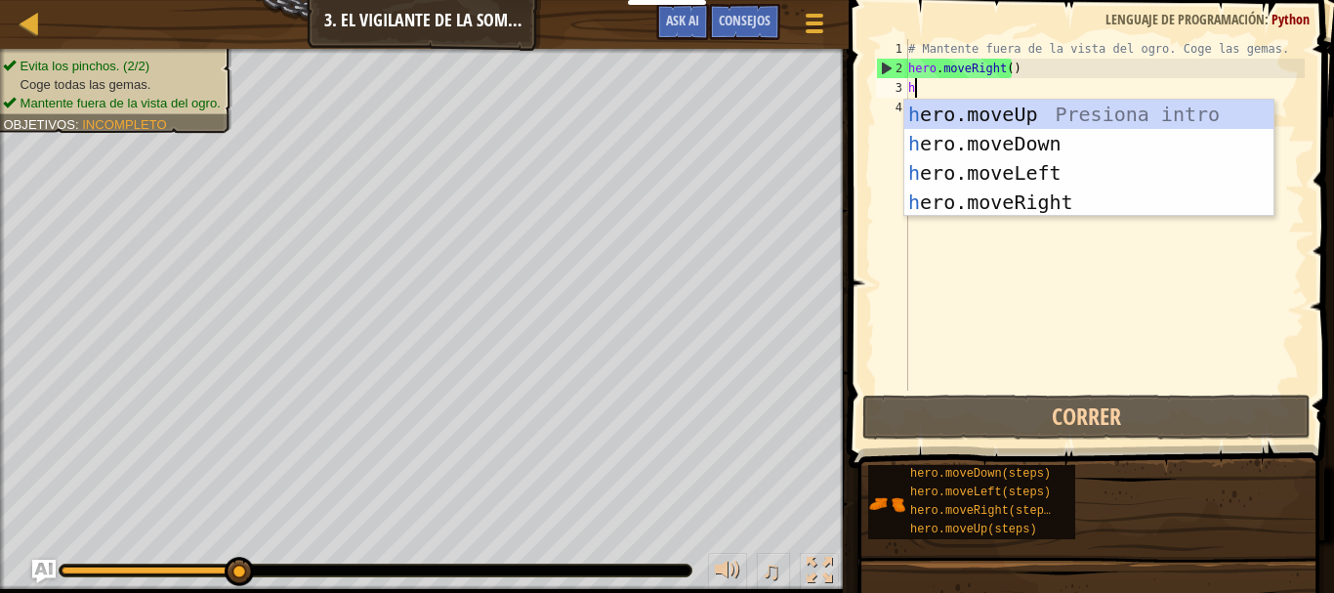
scroll to position [9, 0]
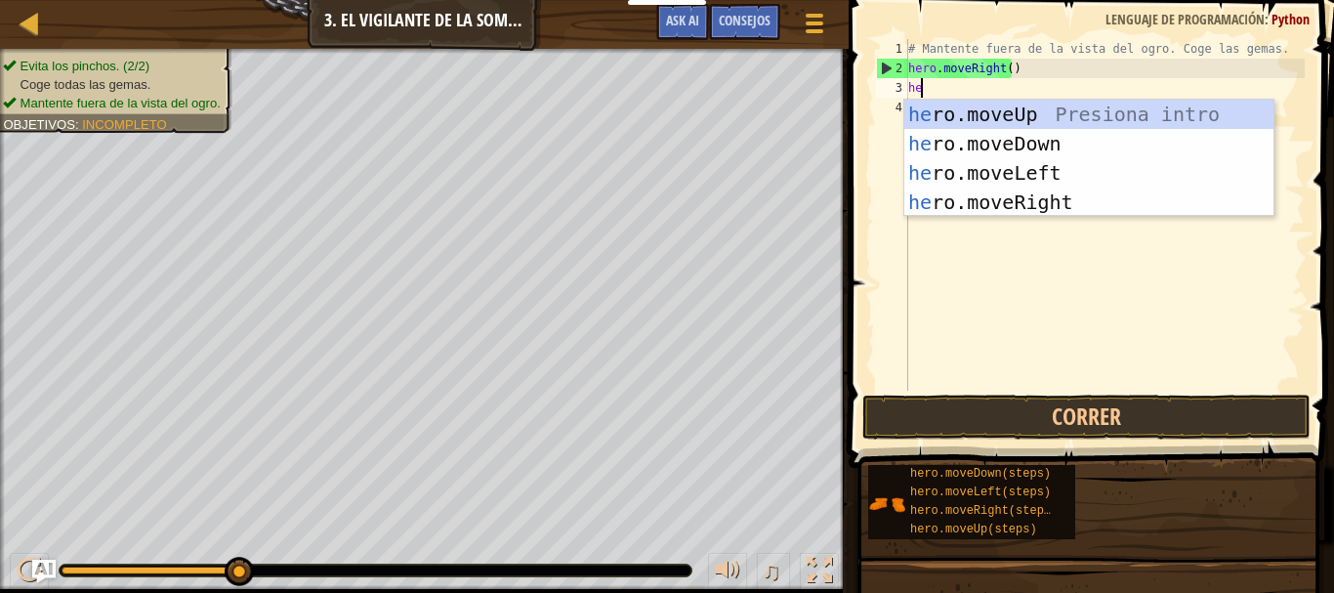
type textarea "hero"
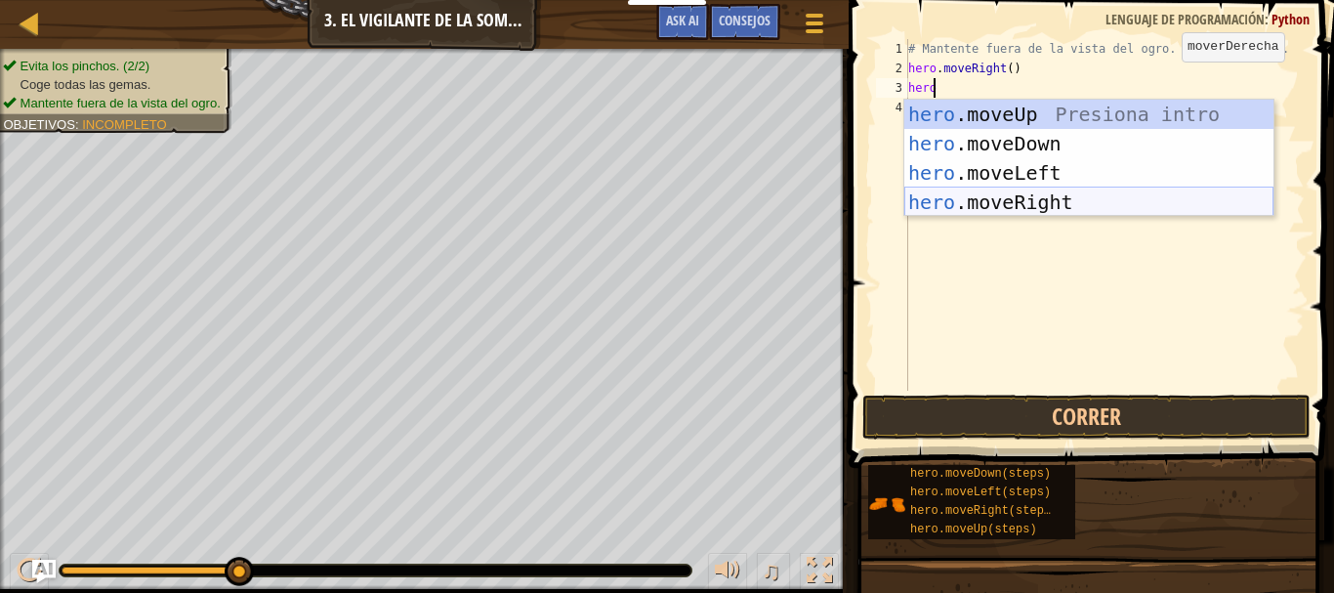
click at [1051, 194] on div "hero .moveUp Presiona intro hero .moveDown Presiona intro hero .moveLeft Presio…" at bounding box center [1088, 188] width 369 height 176
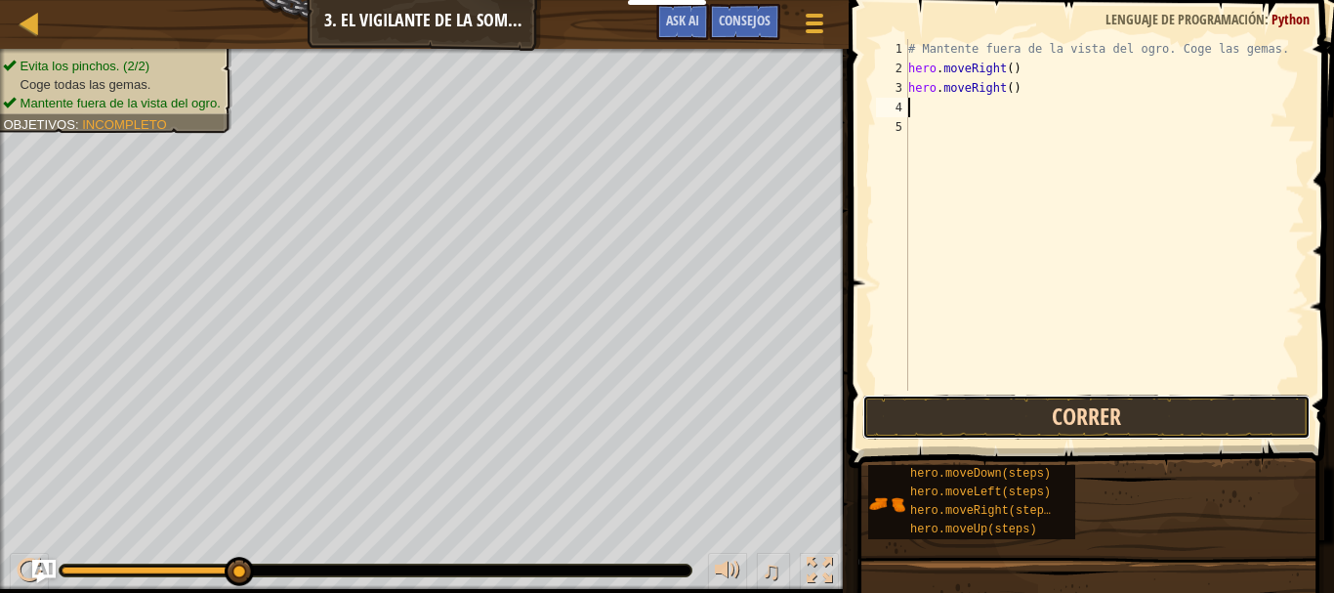
click at [981, 403] on button "Correr" at bounding box center [1086, 417] width 448 height 45
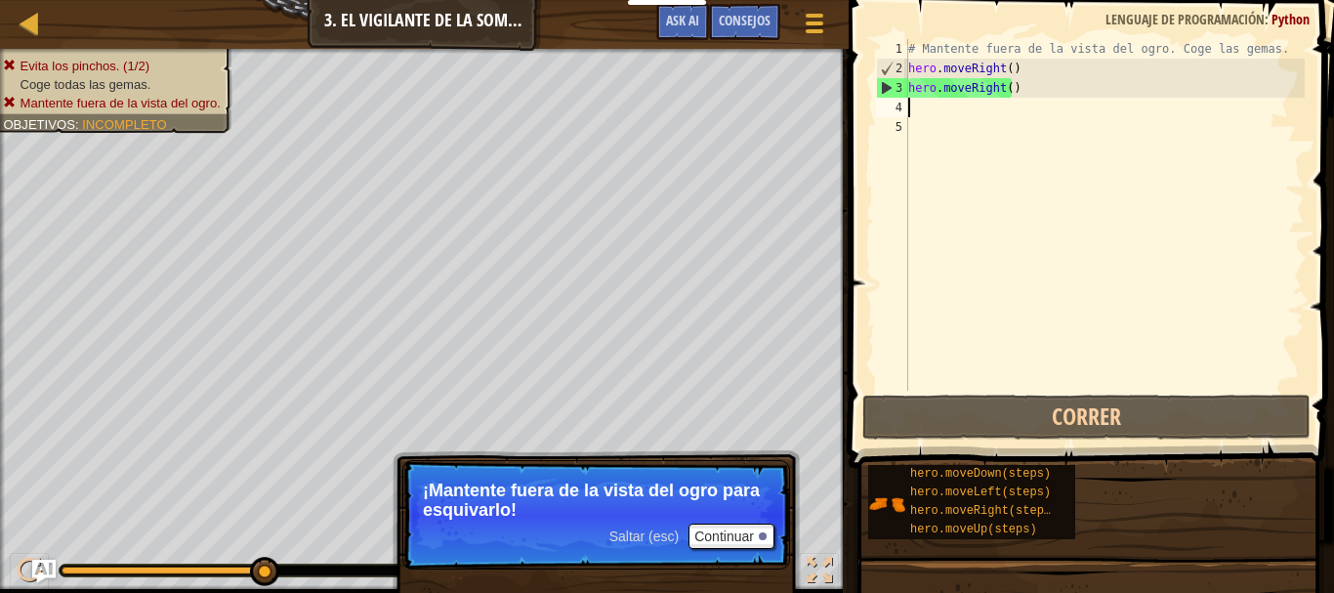
click at [1021, 89] on div "# Mantente fuera de la vista del ogro. Coge las gemas. hero . moveRight ( ) her…" at bounding box center [1104, 234] width 400 height 391
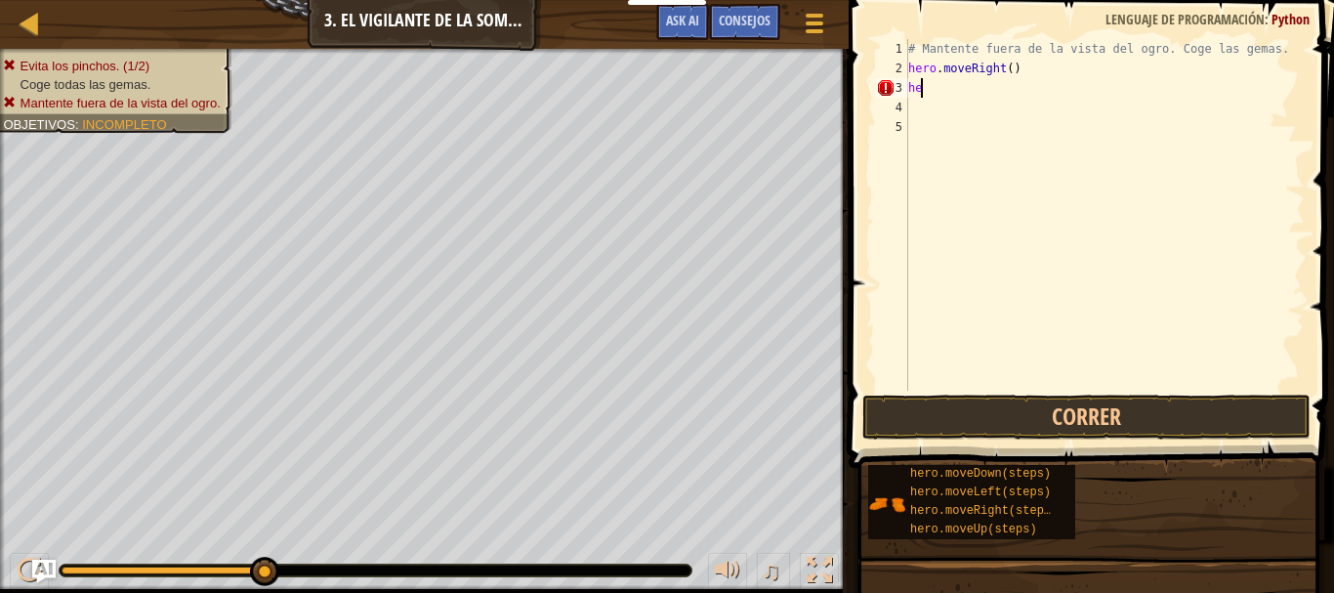
type textarea "h"
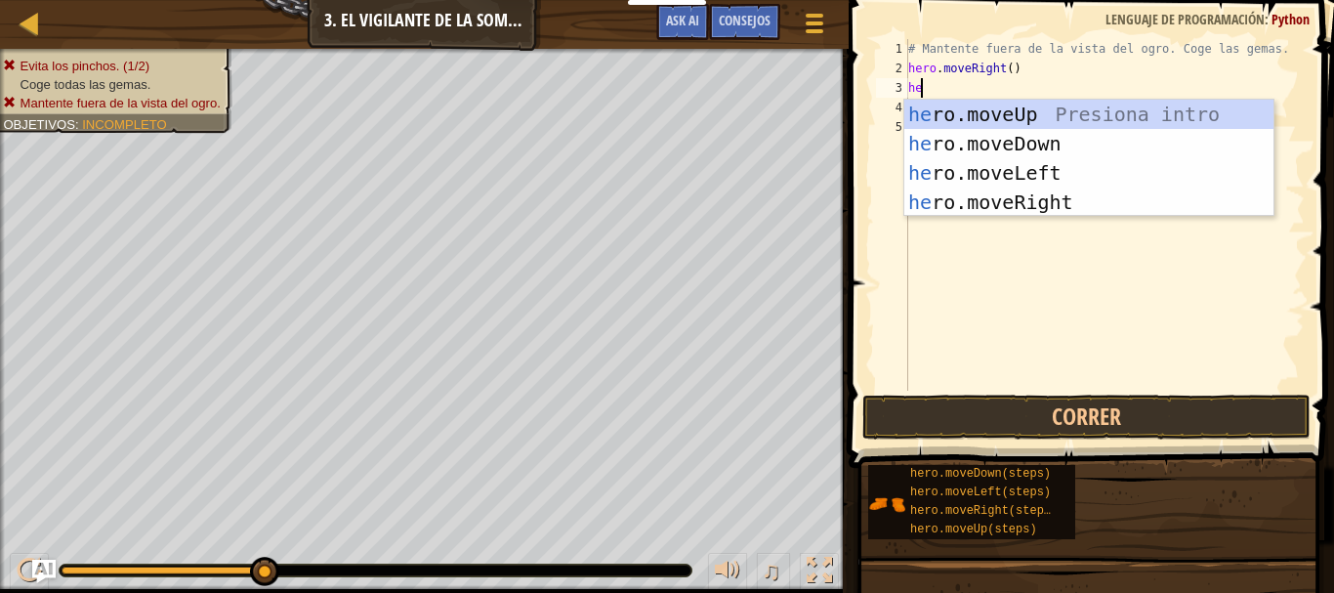
type textarea "hero"
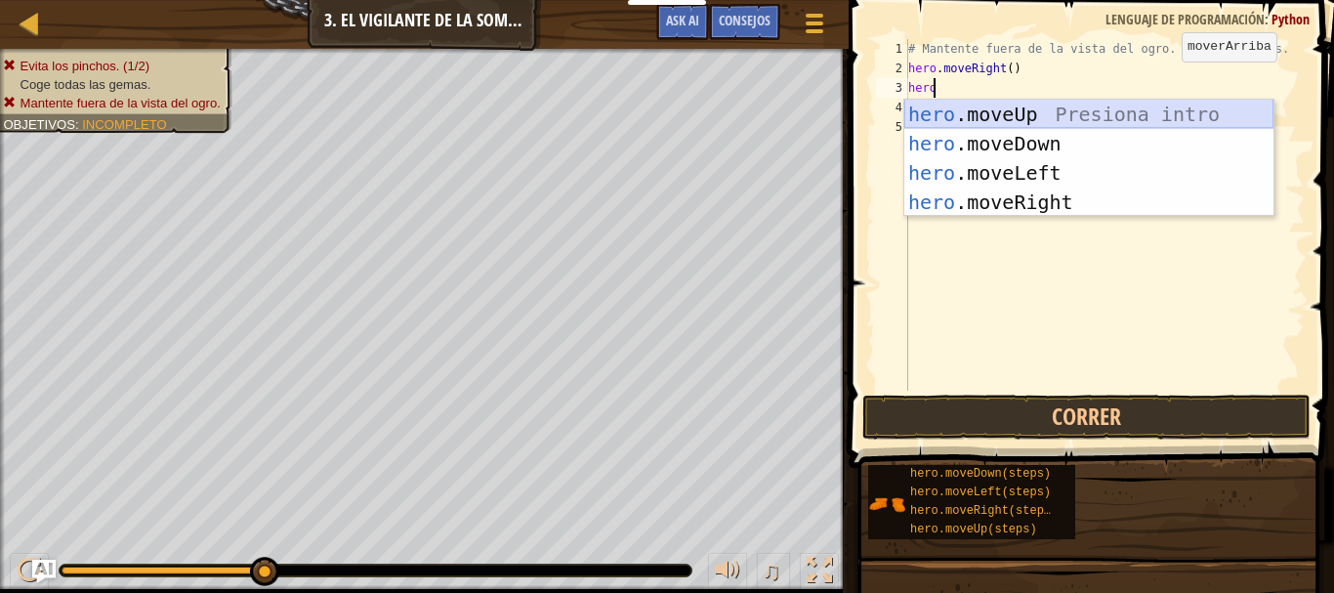
click at [942, 112] on div "hero .moveUp Presiona intro hero .moveDown Presiona intro hero .moveLeft Presio…" at bounding box center [1088, 188] width 369 height 176
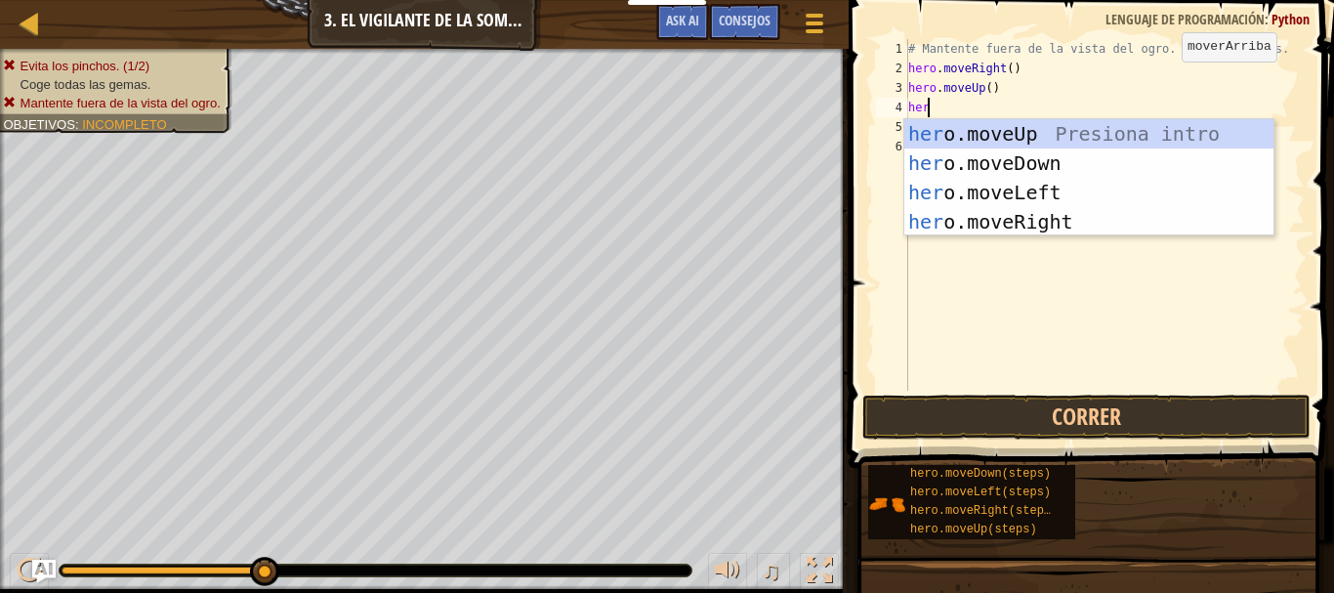
type textarea "hero"
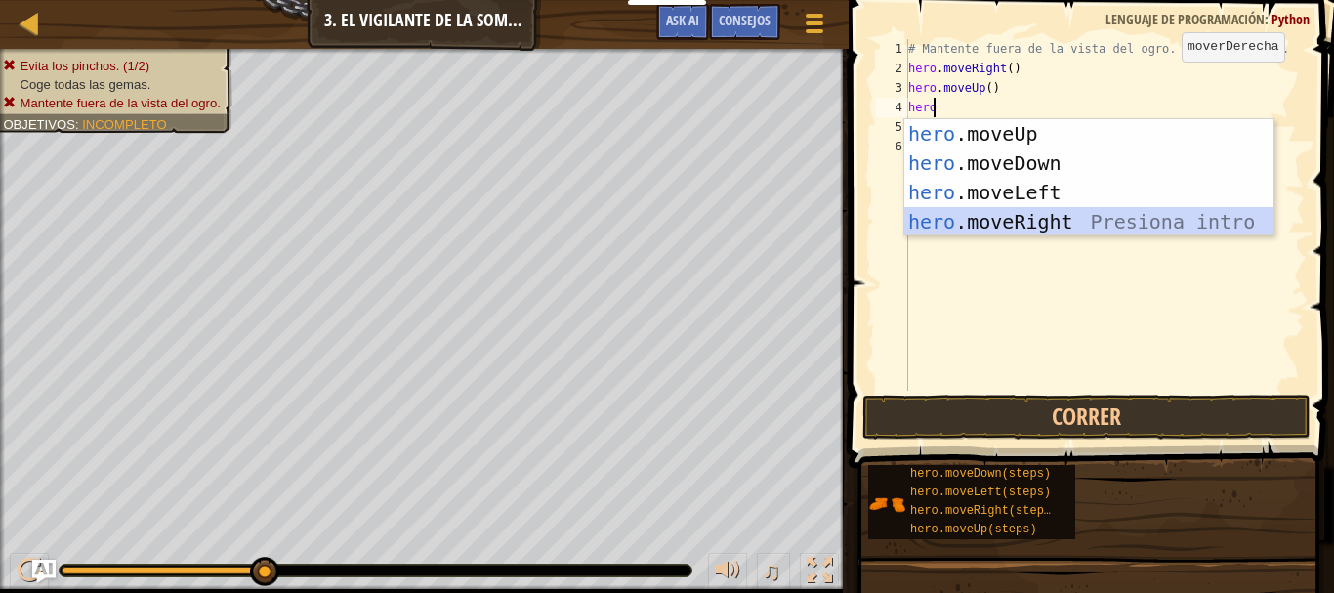
click at [980, 219] on div "hero .moveUp Presiona intro hero .moveDown Presiona intro hero .moveLeft Presio…" at bounding box center [1088, 207] width 369 height 176
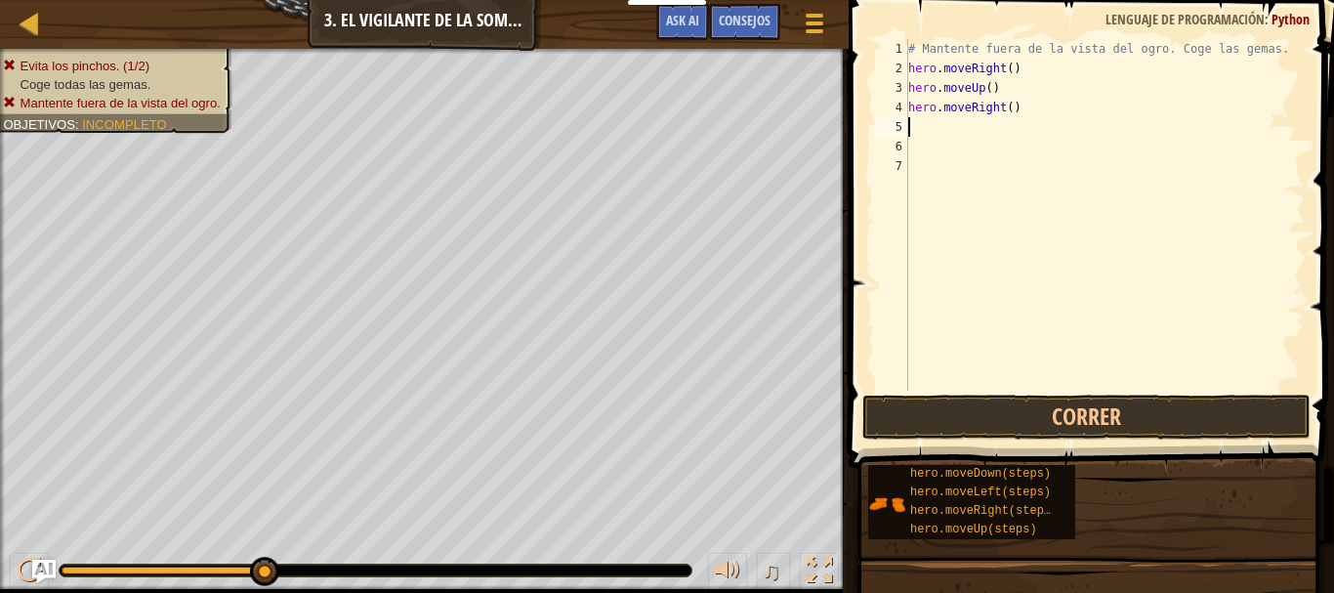
type textarea "he"
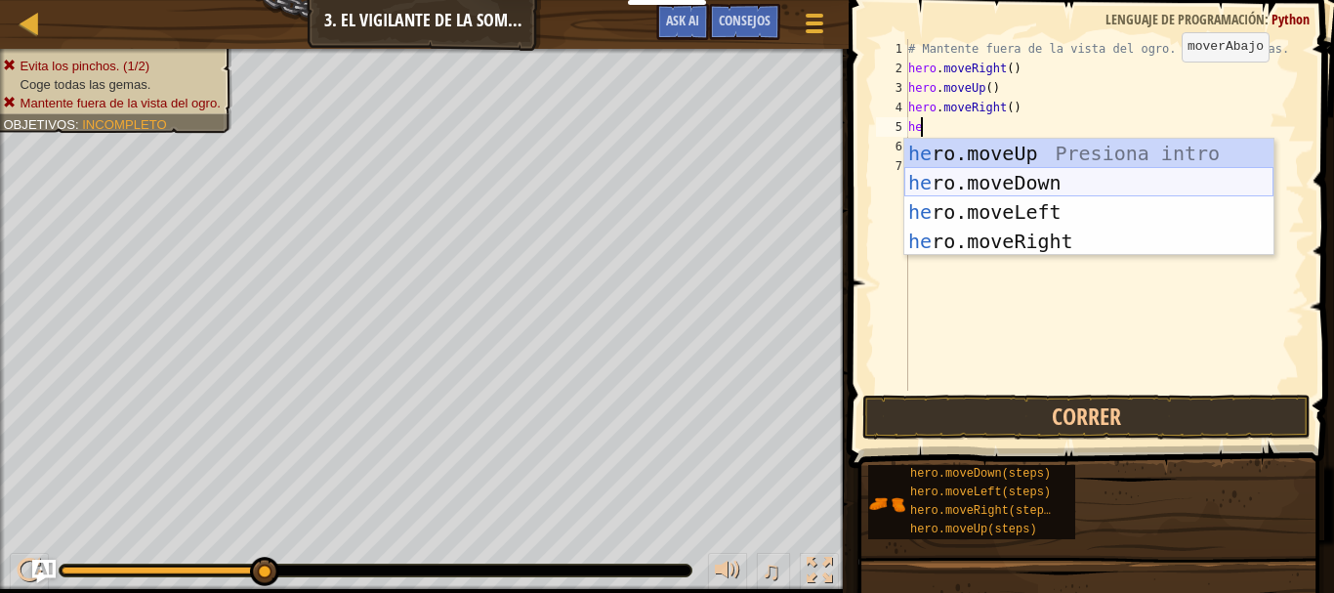
click at [941, 188] on div "he ro.moveUp Presiona intro he ro.moveDown Presiona intro he ro.moveLeft Presio…" at bounding box center [1088, 227] width 369 height 176
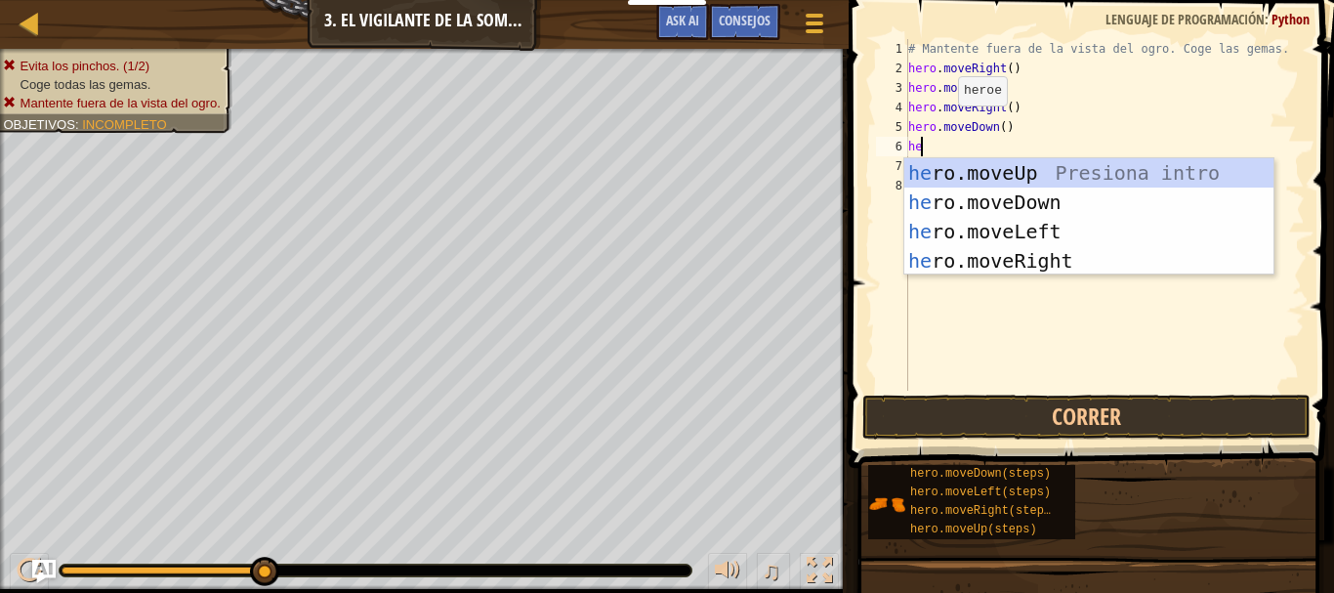
type textarea "hero"
click at [1037, 255] on div "hero .moveUp Presiona intro hero .moveDown Presiona intro hero .moveLeft Presio…" at bounding box center [1088, 246] width 369 height 176
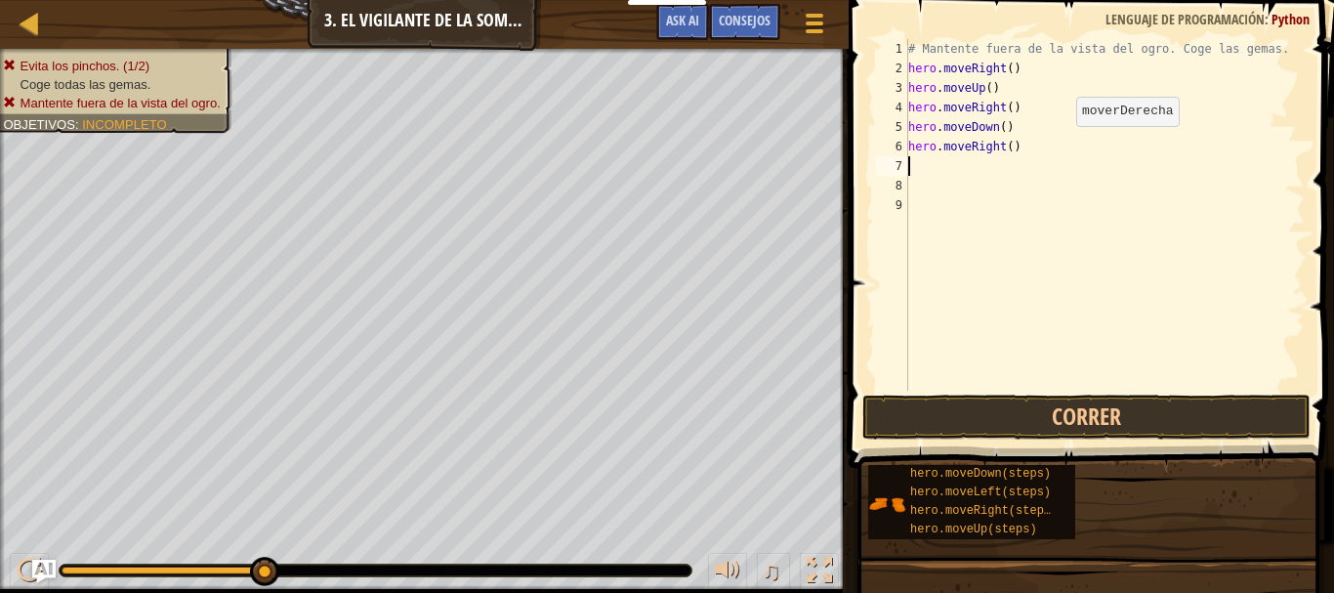
scroll to position [9, 0]
click at [1043, 420] on button "Correr" at bounding box center [1086, 417] width 448 height 45
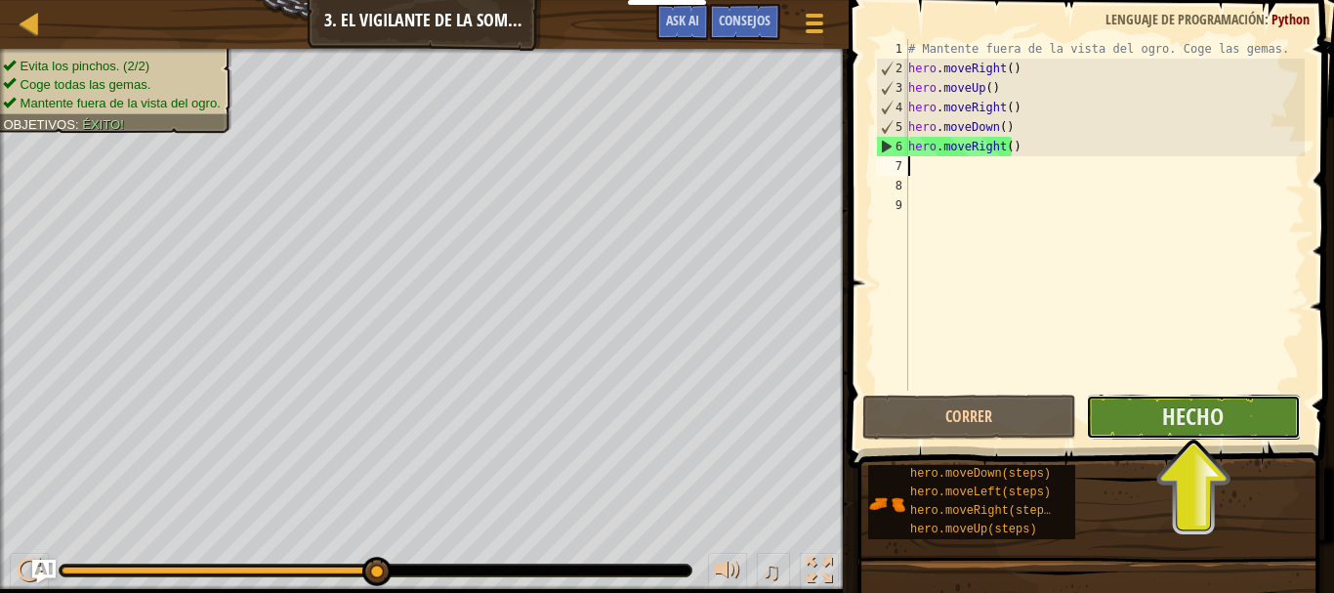
click at [1140, 432] on button "Hecho" at bounding box center [1193, 417] width 214 height 45
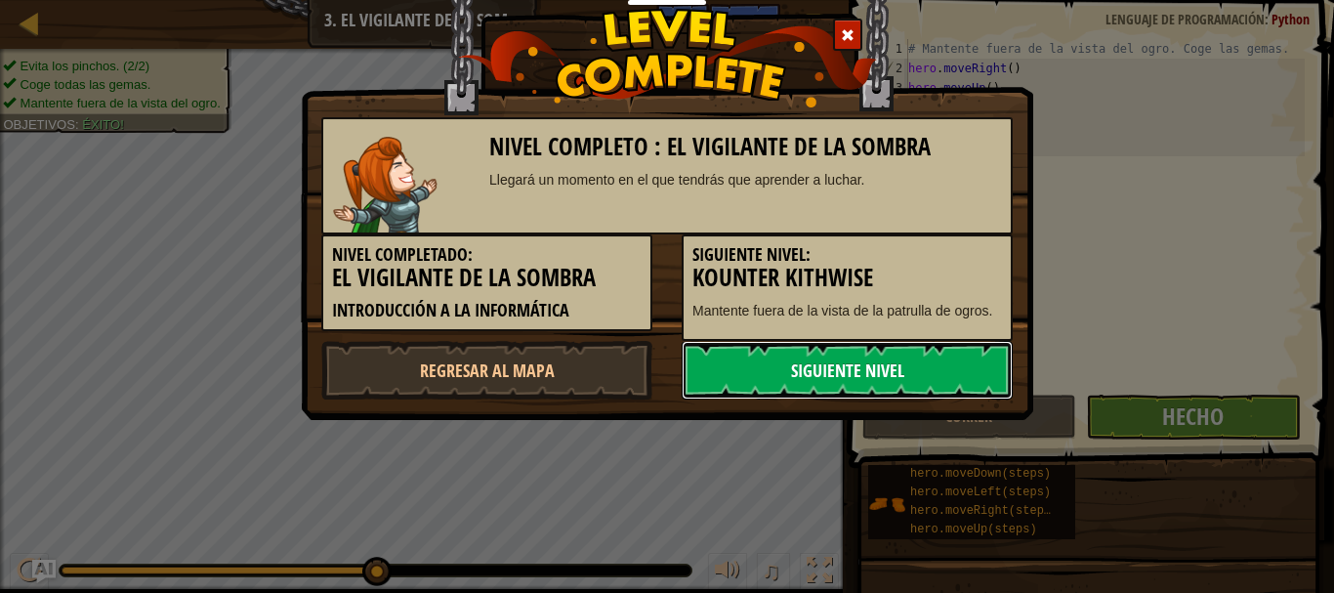
click at [826, 371] on link "Siguiente nivel" at bounding box center [847, 370] width 331 height 59
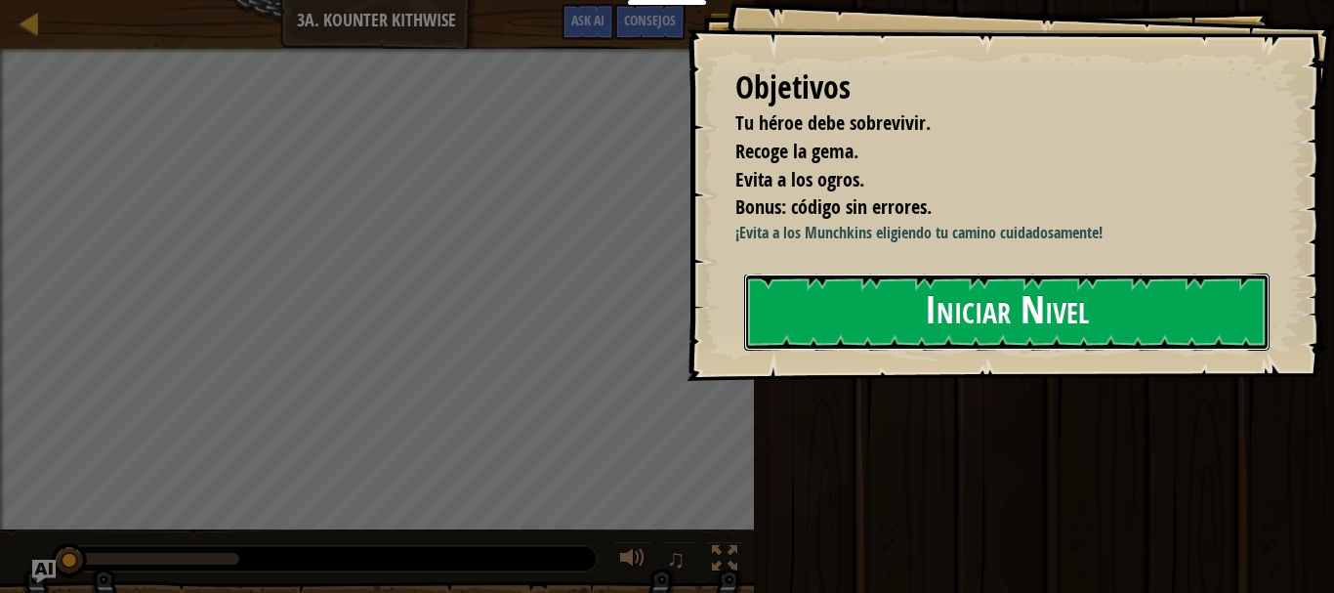
click at [890, 314] on button "Iniciar Nivel" at bounding box center [1006, 311] width 525 height 77
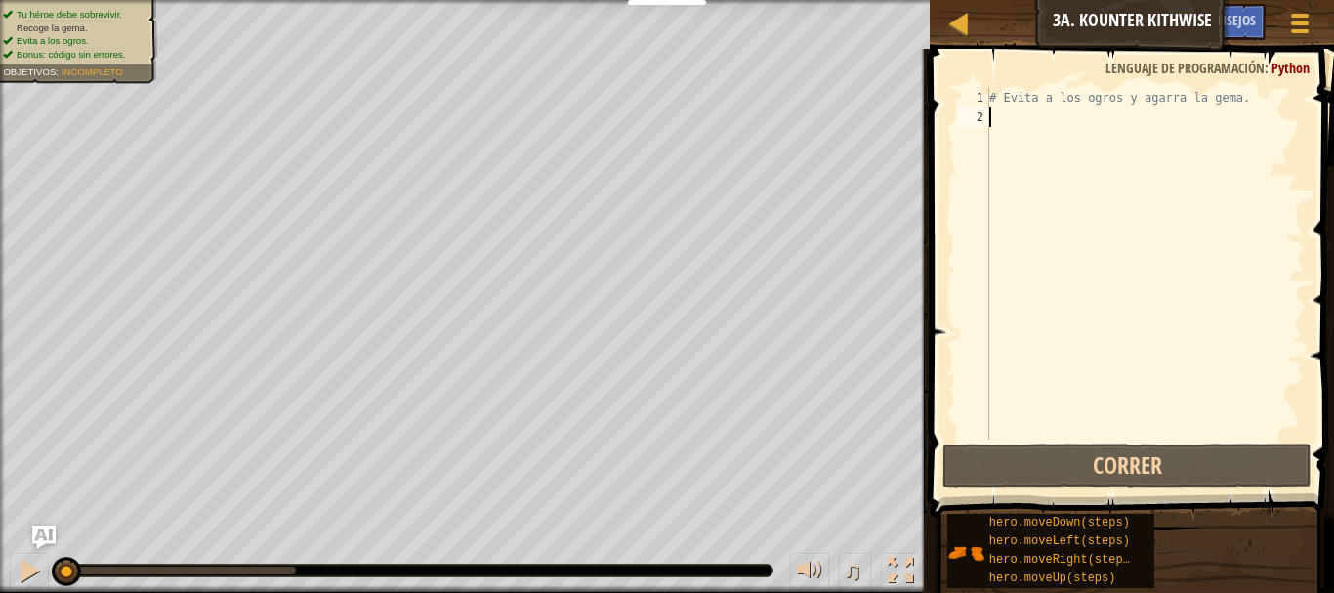
scroll to position [9, 0]
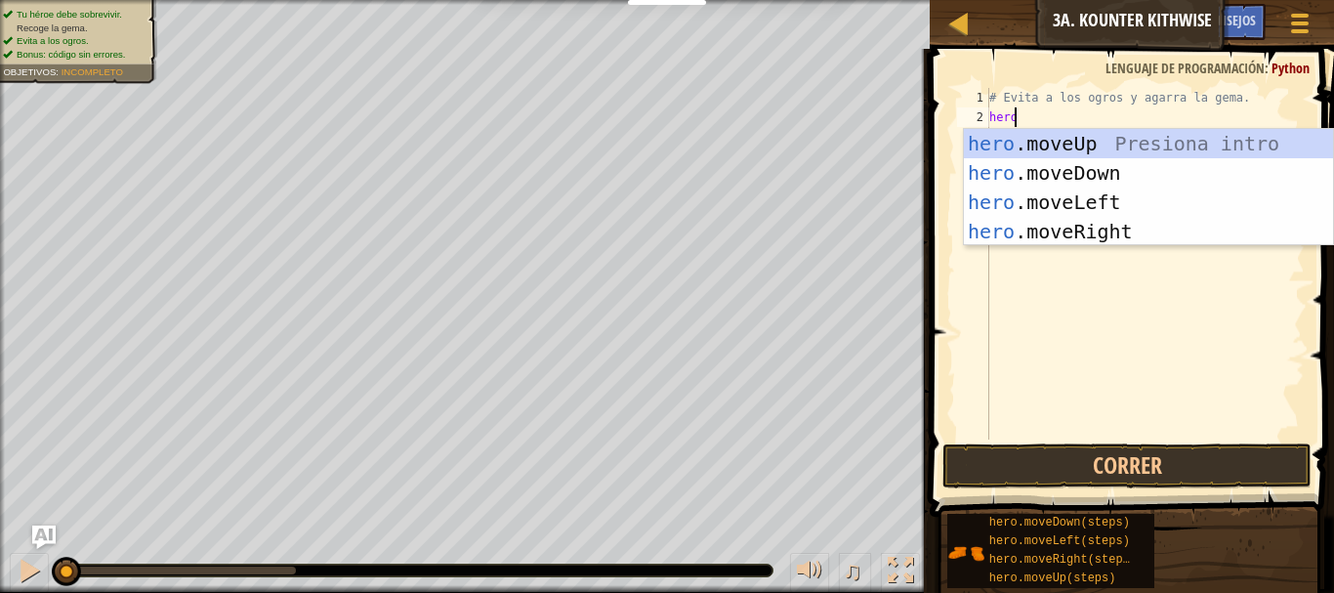
type textarea "herom"
click at [1062, 168] on div "hero . m oveUp Presiona intro hero . m oveDown Presiona intro hero . m oveLeft …" at bounding box center [1148, 217] width 369 height 176
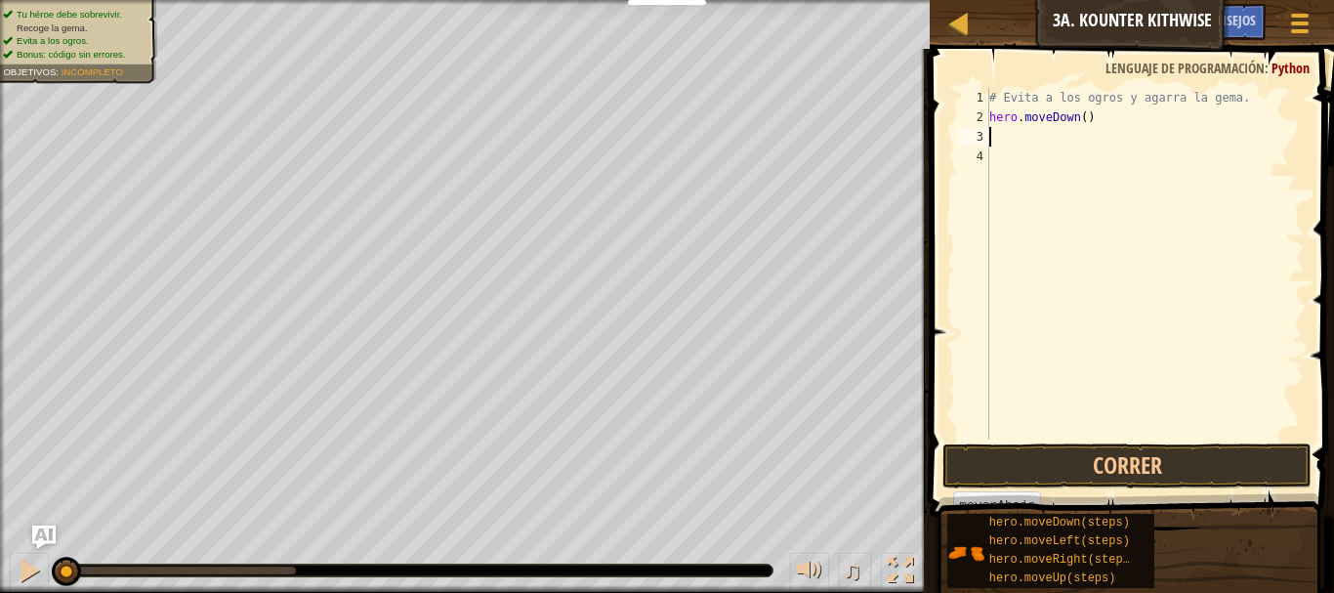
scroll to position [9, 0]
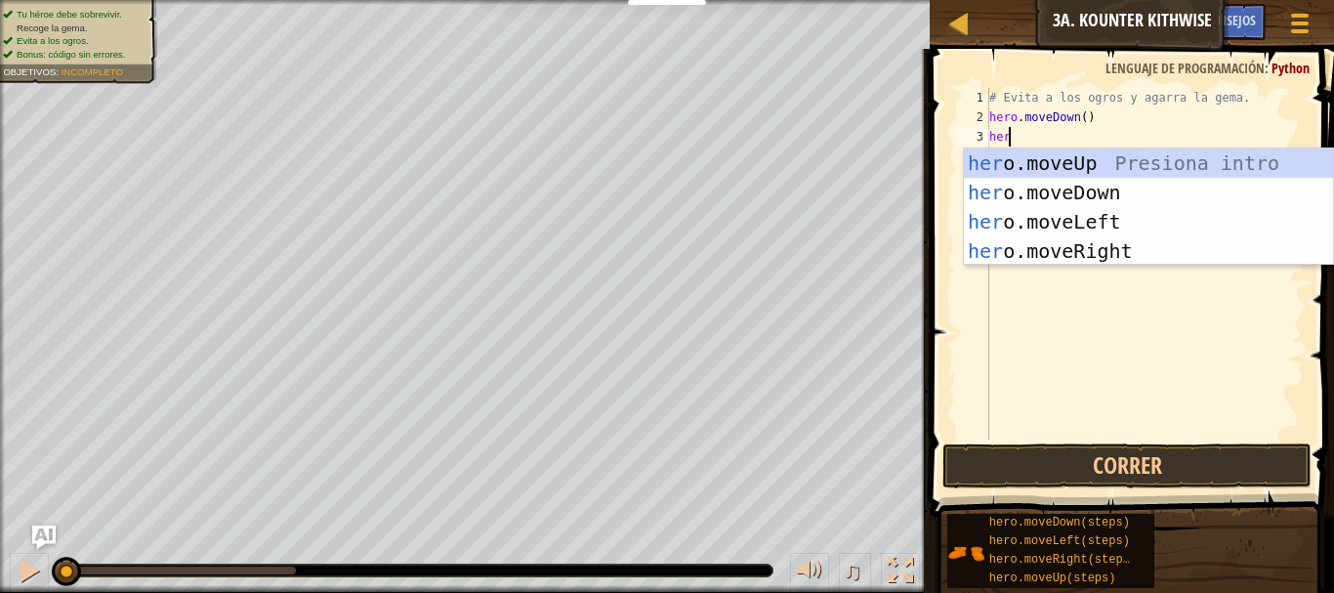
type textarea "hero"
click at [1092, 247] on div "hero .moveUp Presiona intro hero .moveDown Presiona intro hero .moveLeft Presio…" at bounding box center [1148, 236] width 369 height 176
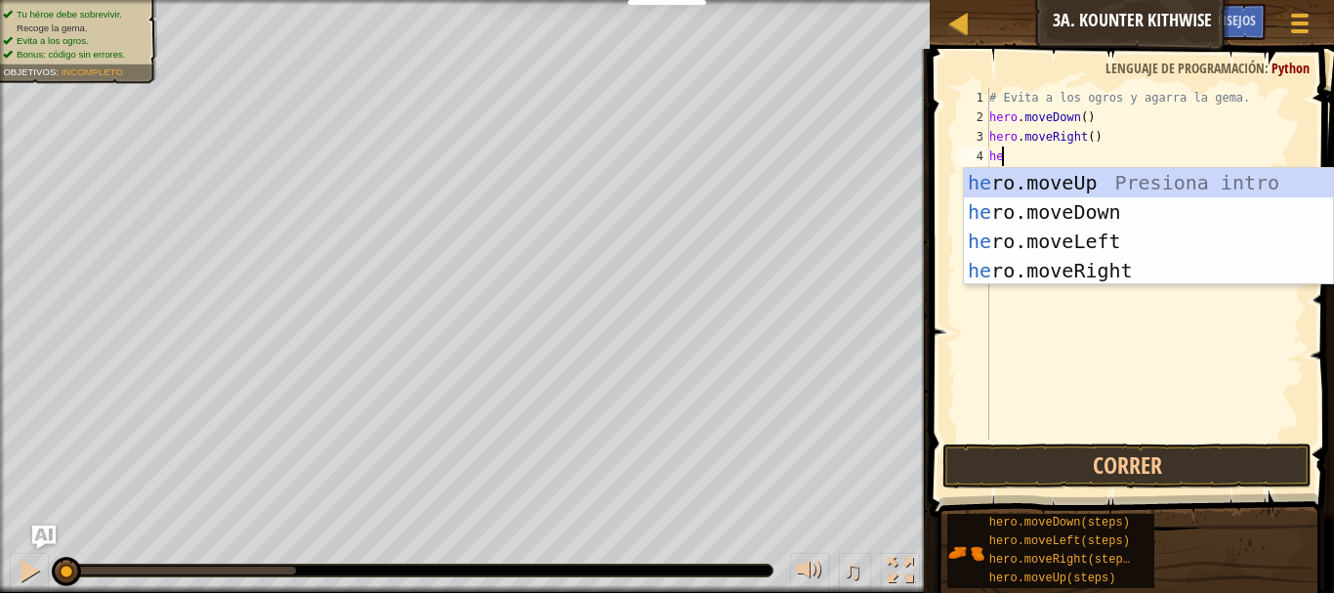
type textarea "hero"
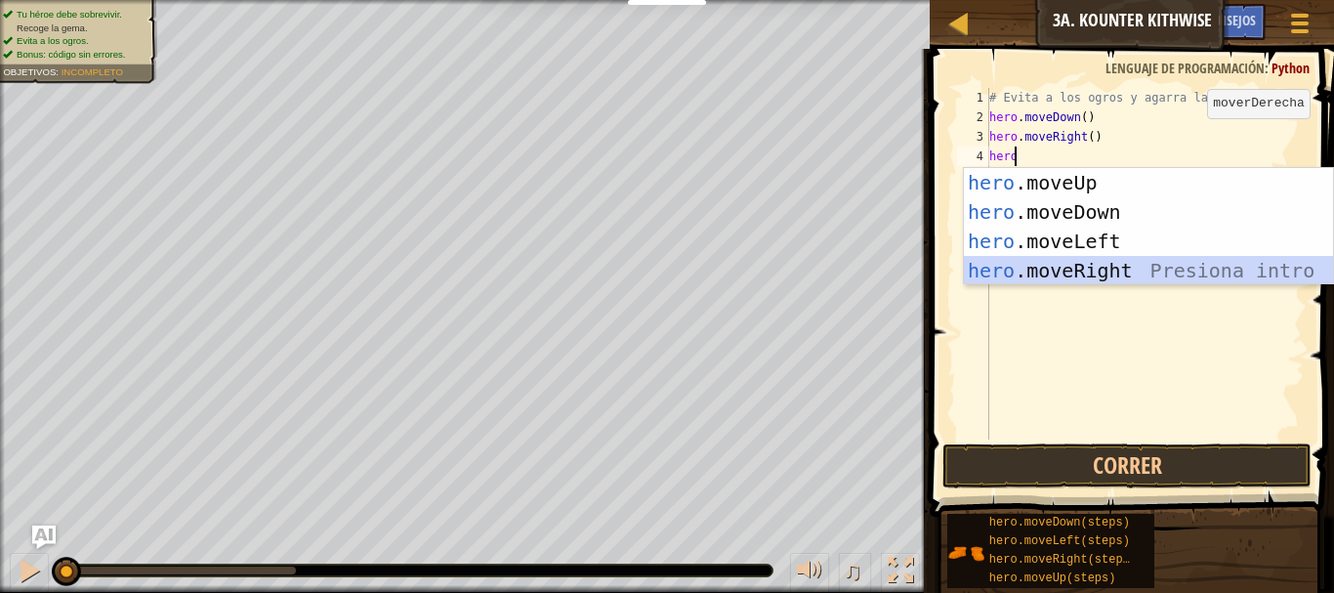
click at [1085, 267] on div "hero .moveUp Presiona intro hero .moveDown Presiona intro hero .moveLeft Presio…" at bounding box center [1148, 256] width 369 height 176
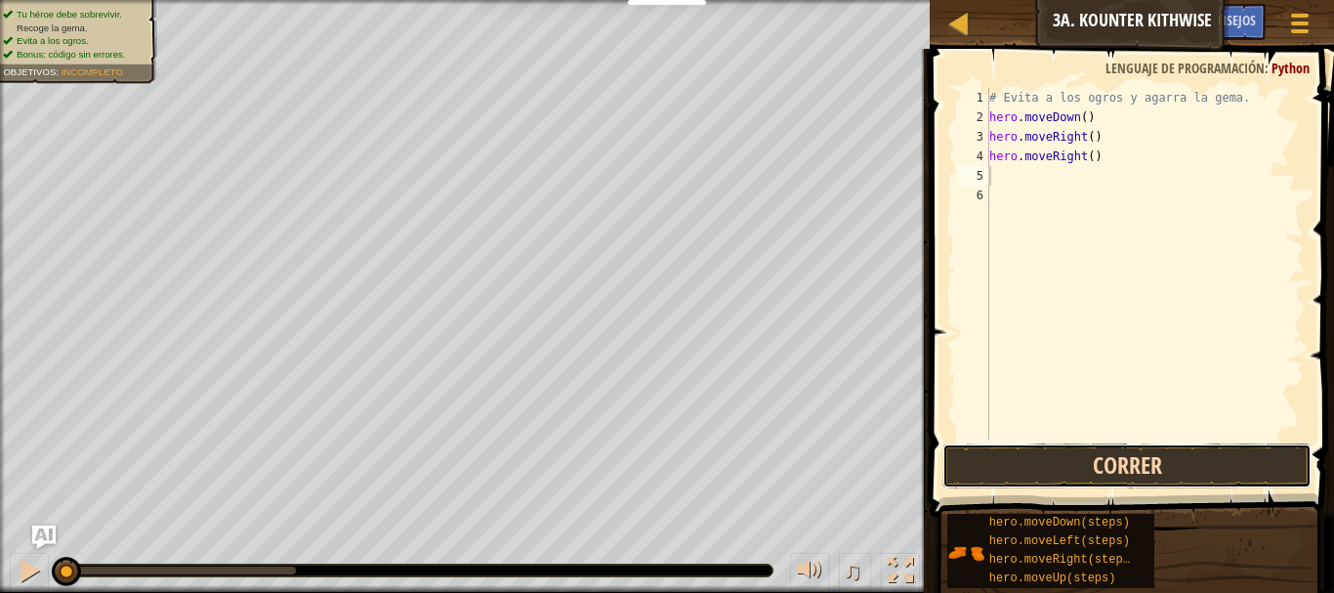
click at [1034, 466] on button "Correr" at bounding box center [1126, 465] width 369 height 45
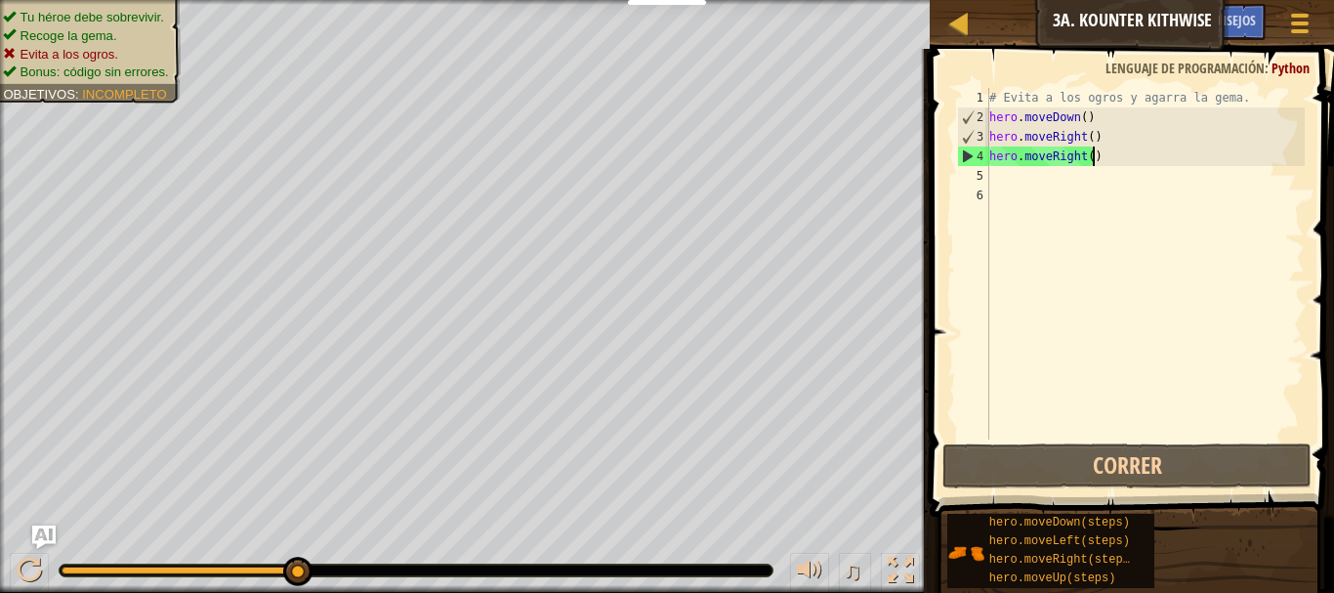
click at [1110, 154] on div "# Evita a los ogros y agarra la gema. hero . moveDown ( ) hero . moveRight ( ) …" at bounding box center [1144, 283] width 319 height 391
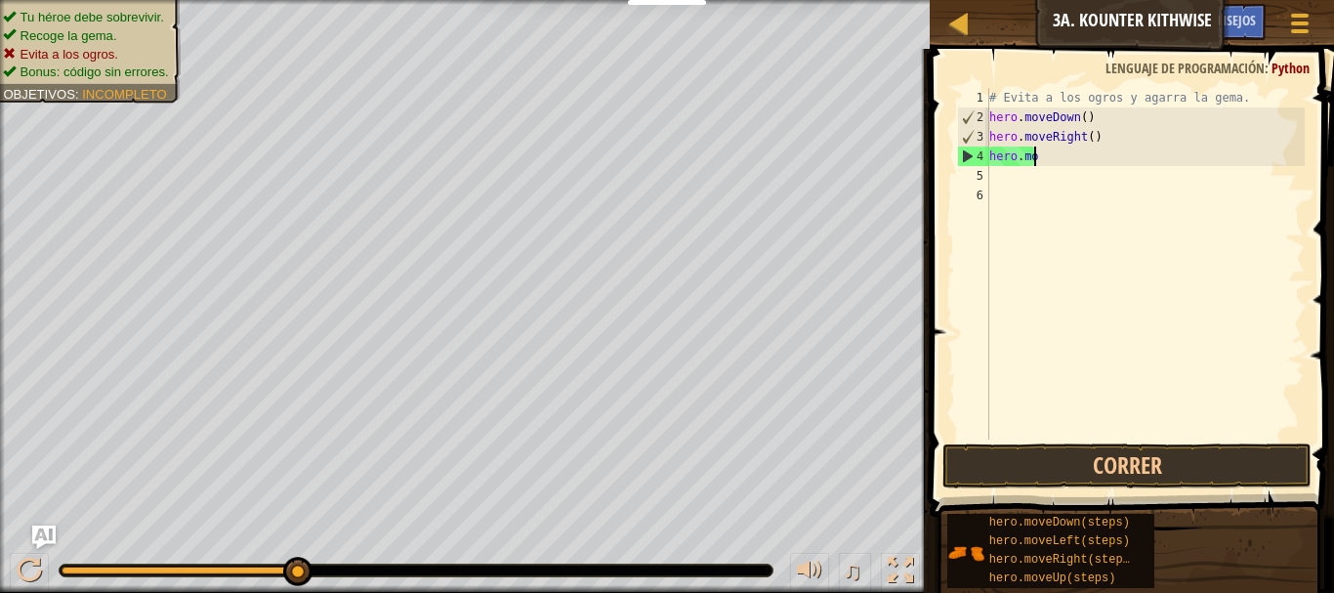
type textarea "h"
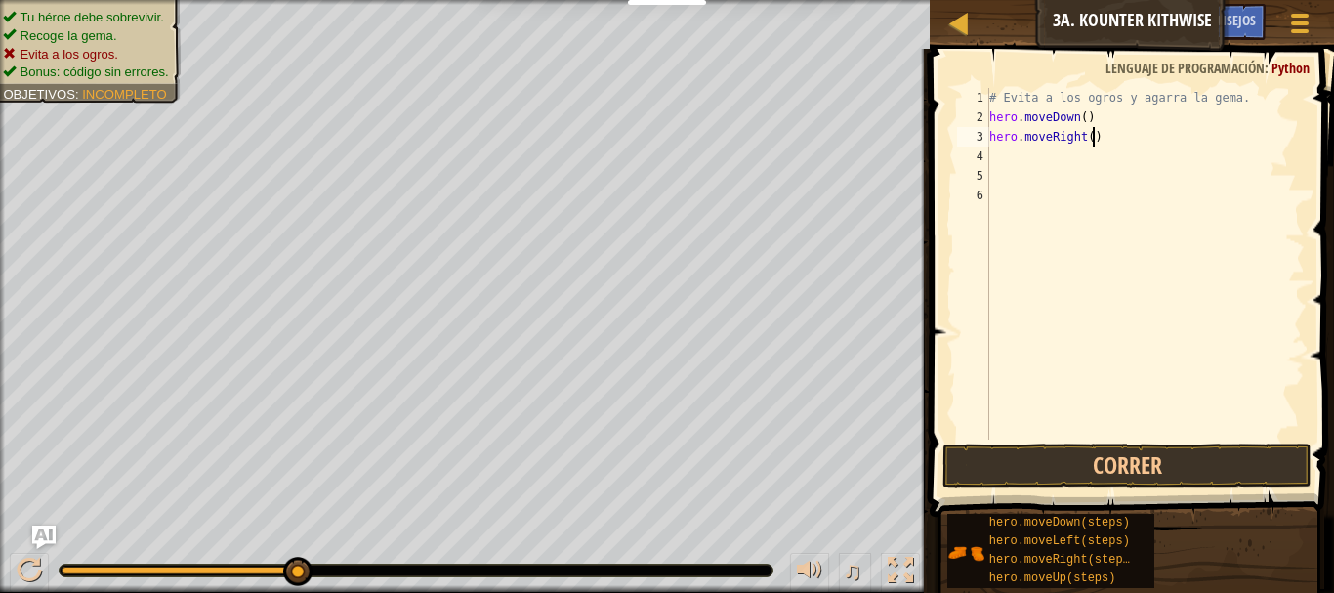
click at [1102, 139] on div "# Evita a los ogros y agarra la gema. hero . moveDown ( ) hero . moveRight ( )" at bounding box center [1144, 283] width 319 height 391
type textarea "h"
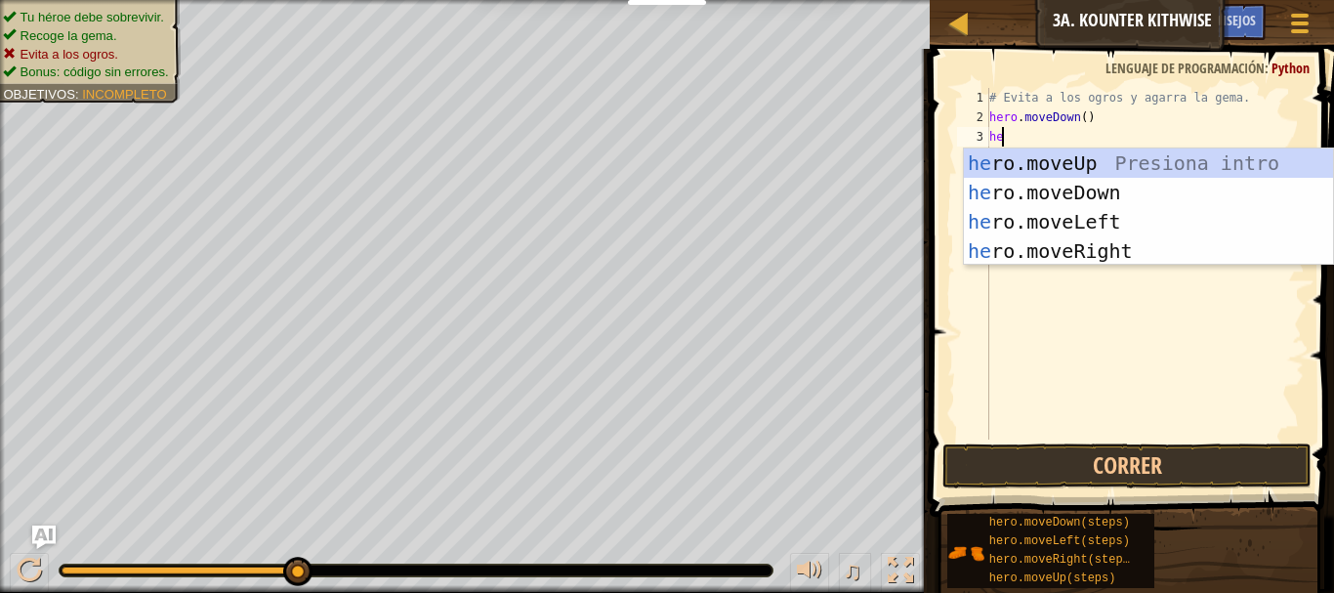
scroll to position [9, 1]
type textarea "hero"
click at [1100, 195] on div "hero .moveUp Presiona intro hero .moveDown Presiona intro hero .moveLeft Presio…" at bounding box center [1148, 236] width 369 height 176
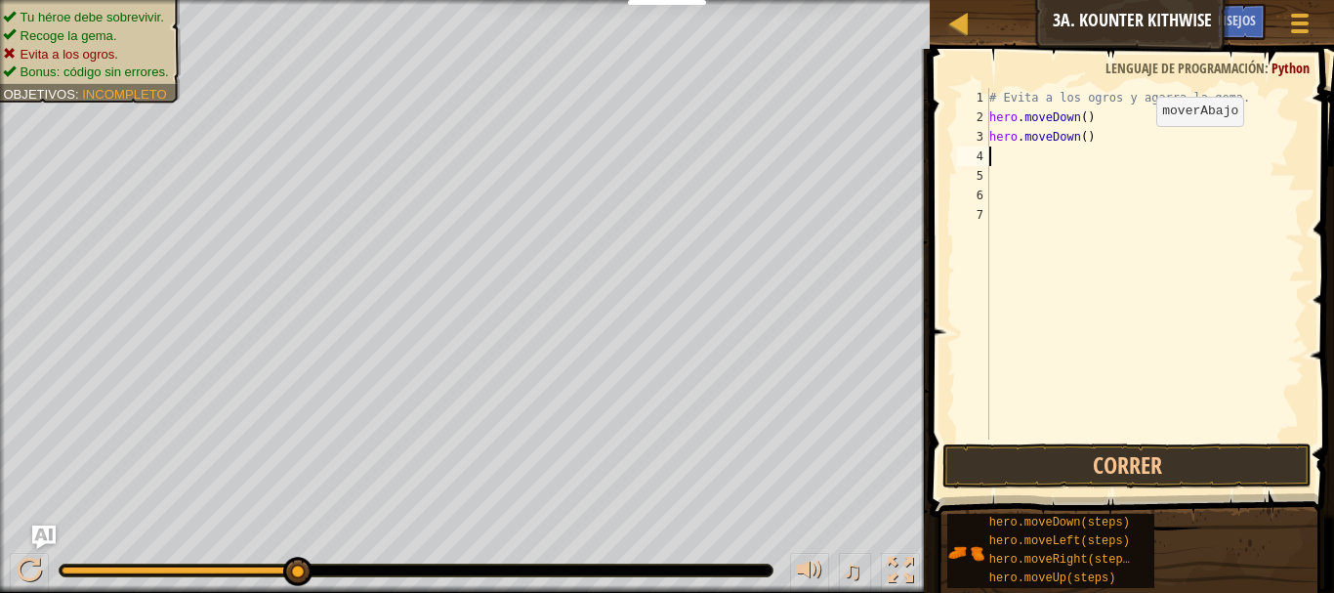
scroll to position [9, 0]
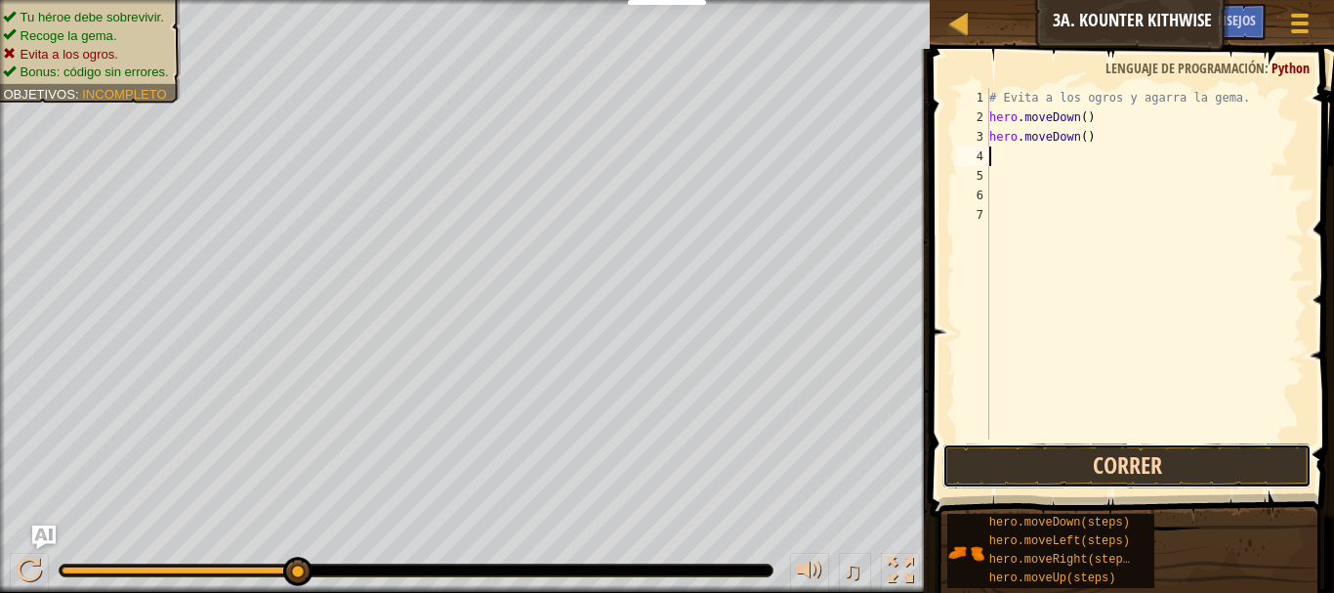
click at [1036, 466] on button "Correr" at bounding box center [1126, 465] width 369 height 45
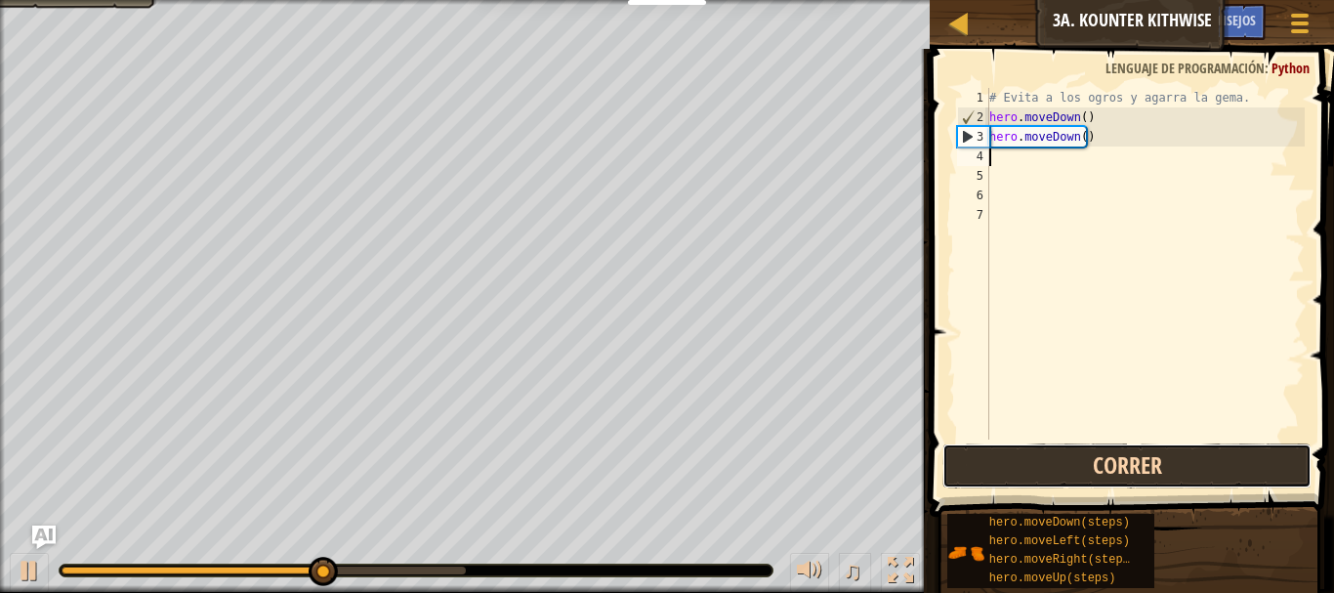
click at [1045, 472] on button "Correr" at bounding box center [1126, 465] width 369 height 45
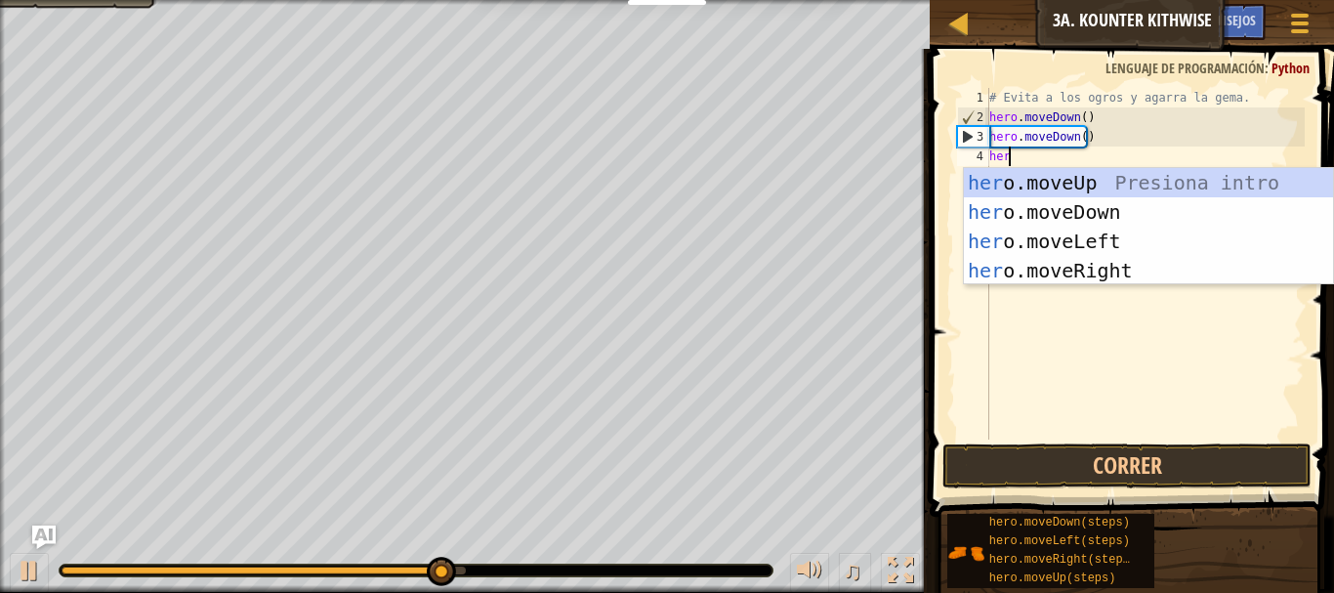
scroll to position [9, 1]
type textarea "hero"
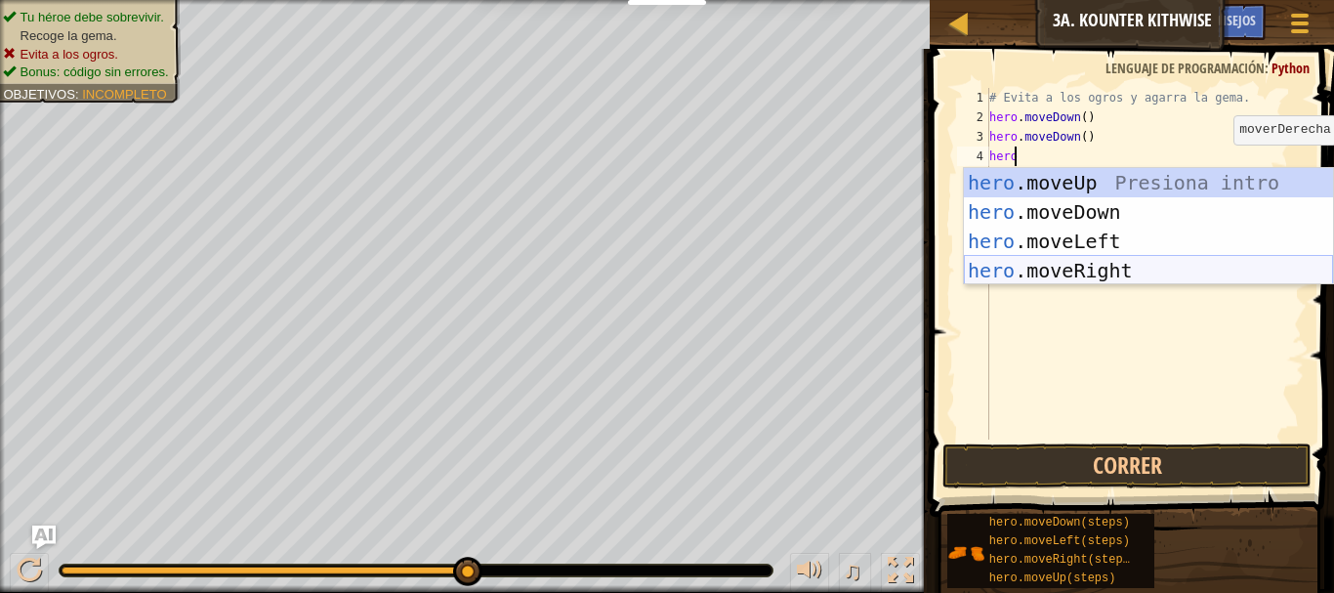
click at [1084, 267] on div "hero .moveUp Presiona intro hero .moveDown Presiona intro hero .moveLeft Presio…" at bounding box center [1148, 256] width 369 height 176
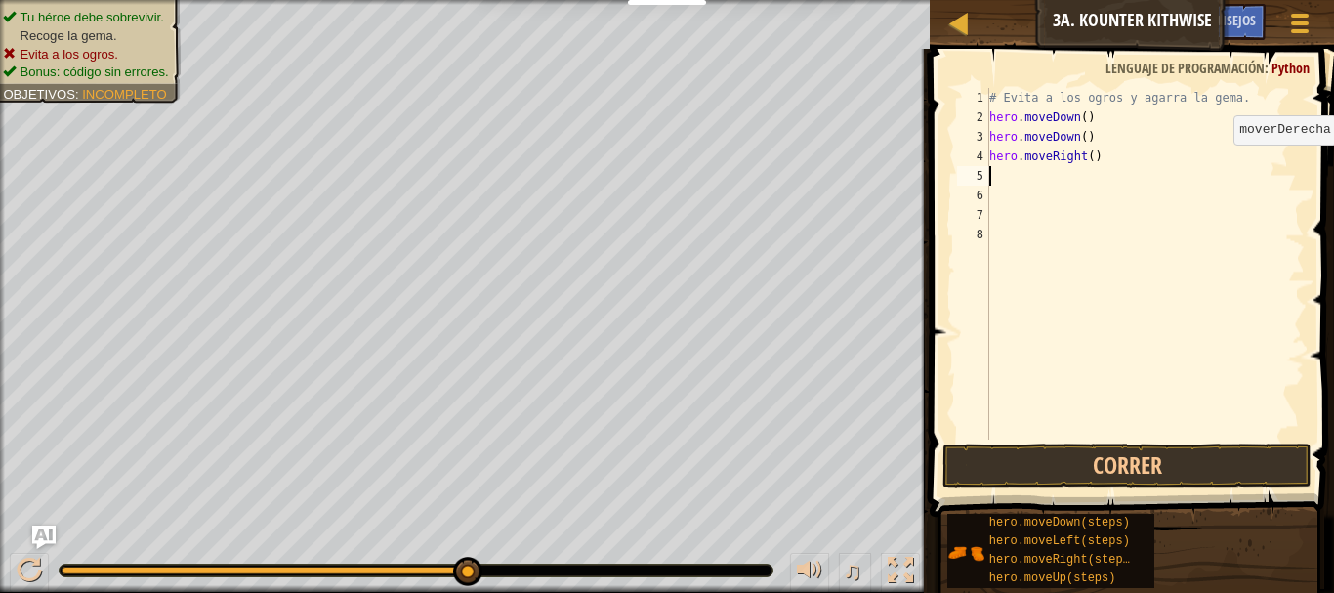
scroll to position [9, 0]
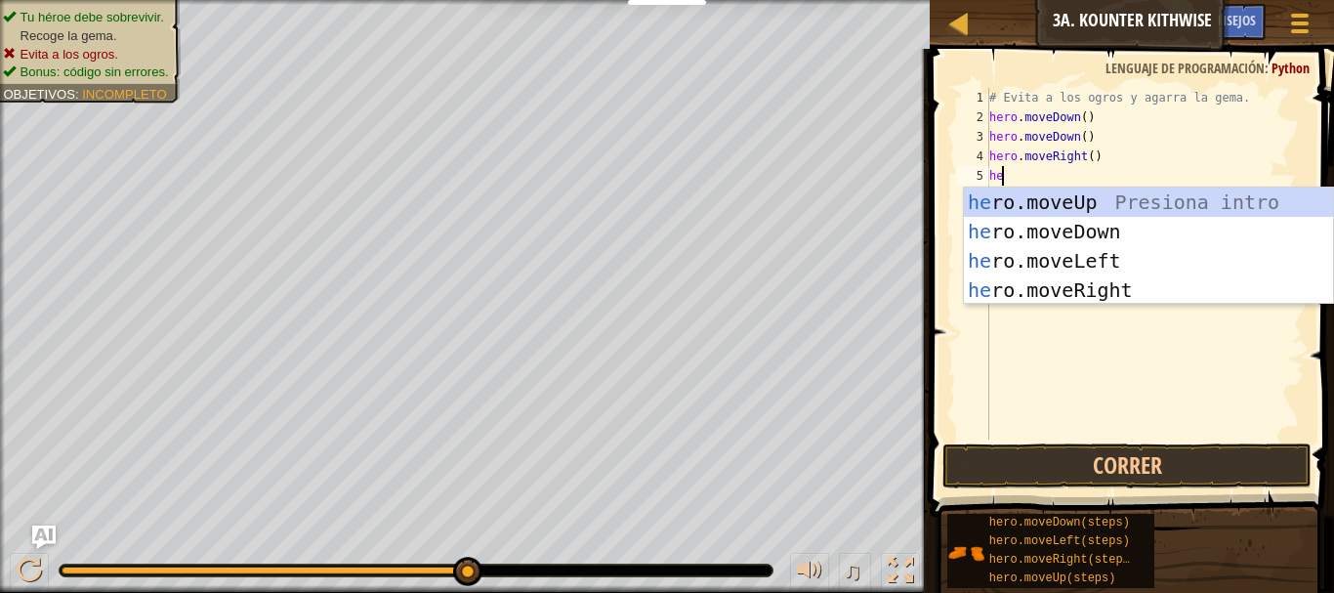
type textarea "hero"
click at [1046, 200] on div "hero .moveUp Presiona intro hero .moveDown Presiona intro hero .moveLeft Presio…" at bounding box center [1148, 276] width 369 height 176
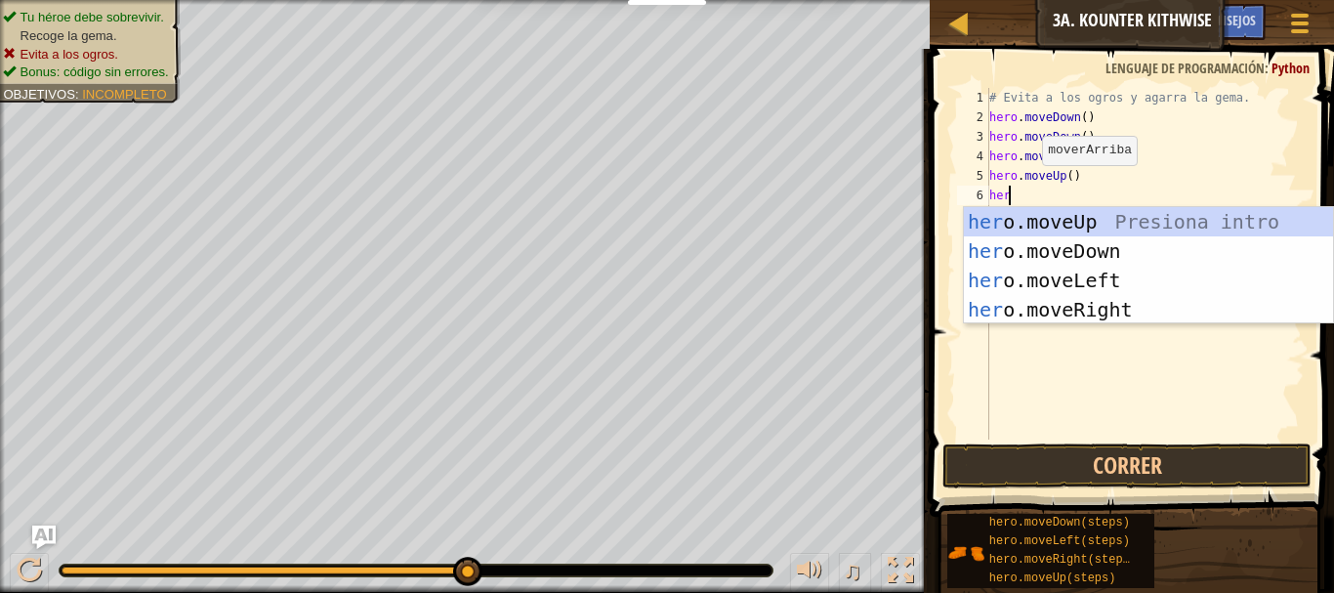
type textarea "hero"
click at [1080, 305] on div "hero .moveUp Presiona intro hero .moveDown Presiona intro hero .moveLeft Presio…" at bounding box center [1148, 295] width 369 height 176
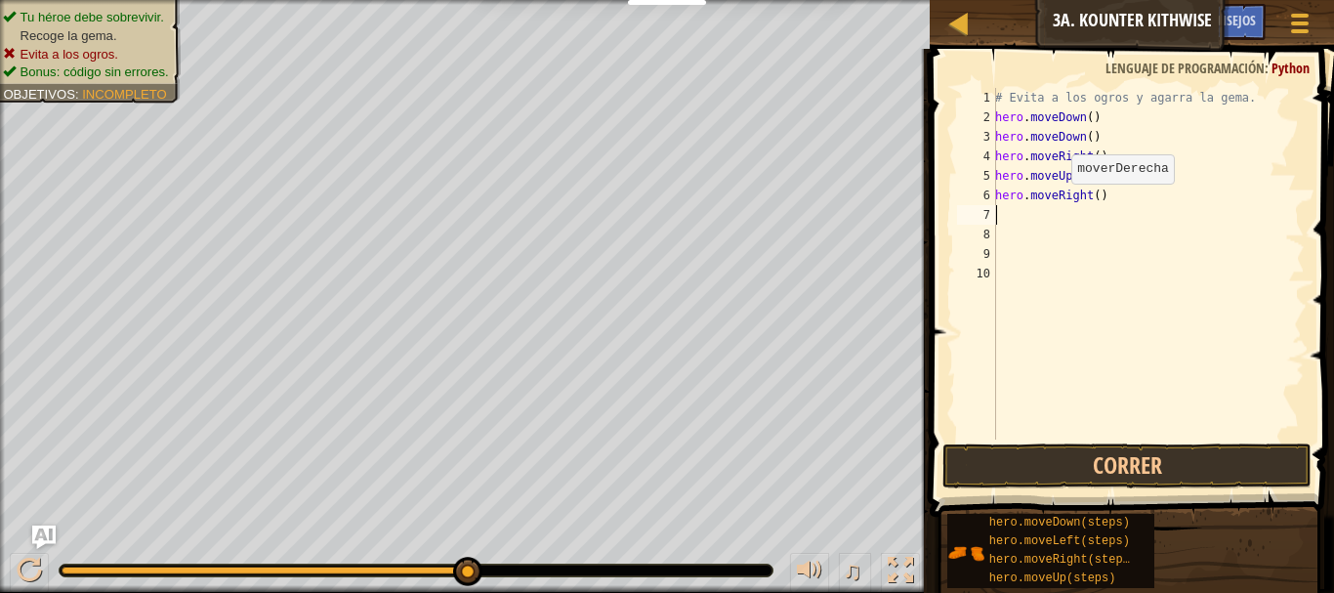
scroll to position [9, 0]
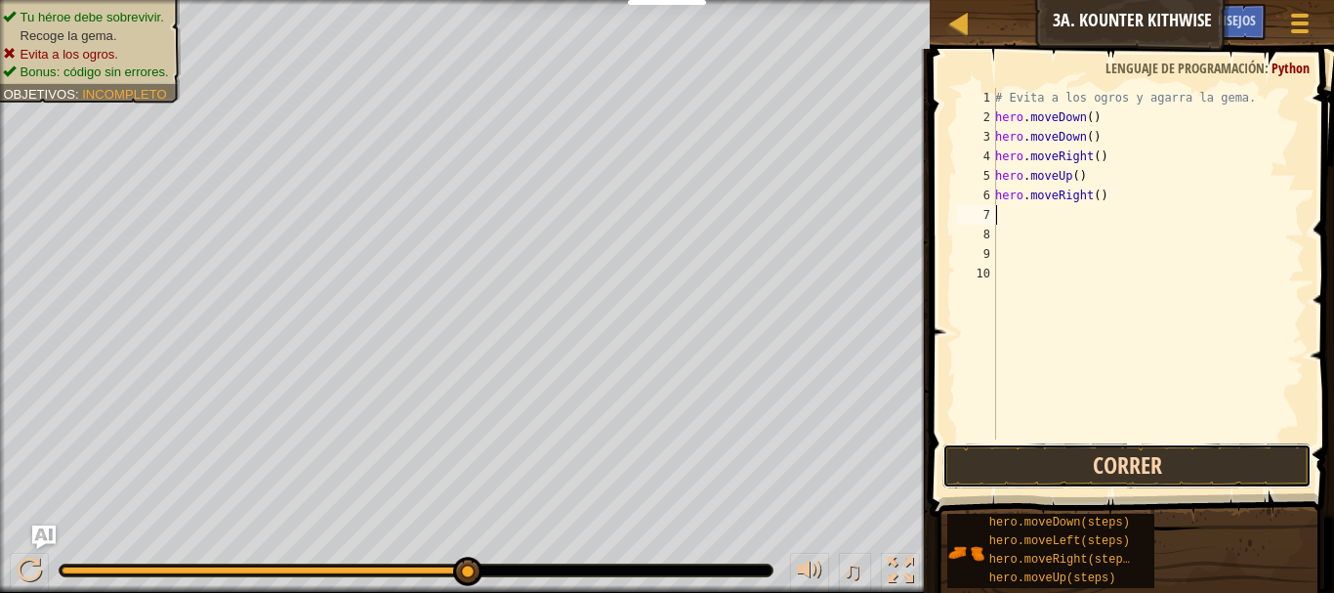
click at [1104, 460] on button "Correr" at bounding box center [1126, 465] width 369 height 45
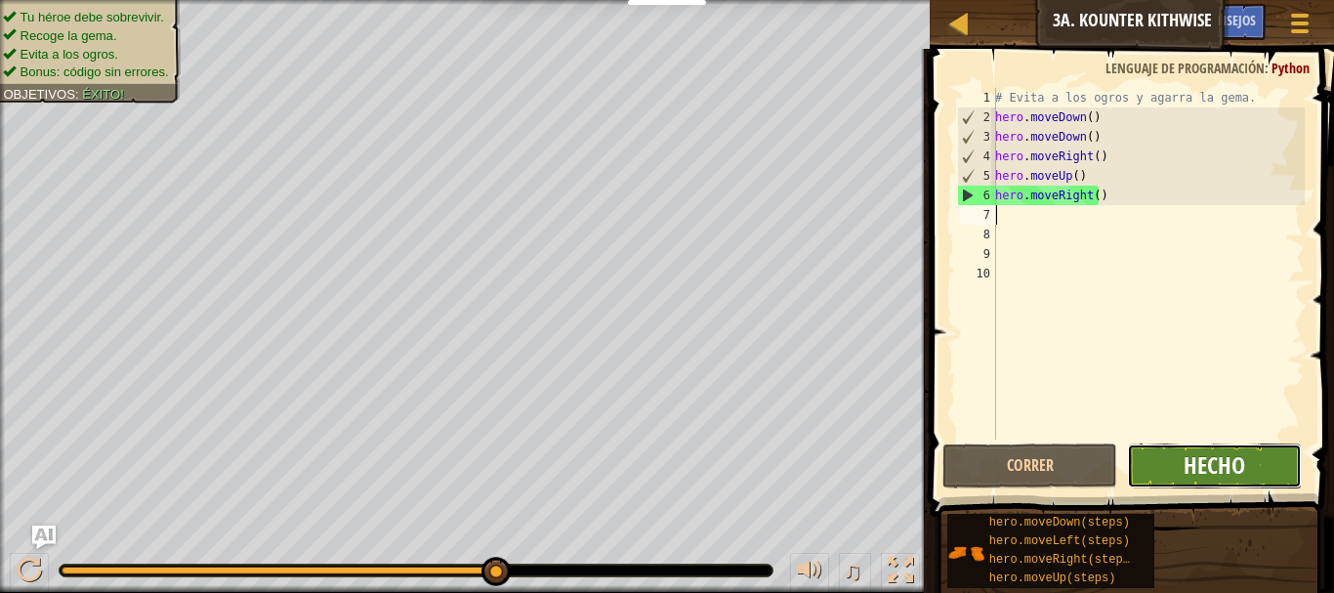
click at [1233, 474] on span "Hecho" at bounding box center [1215, 464] width 62 height 31
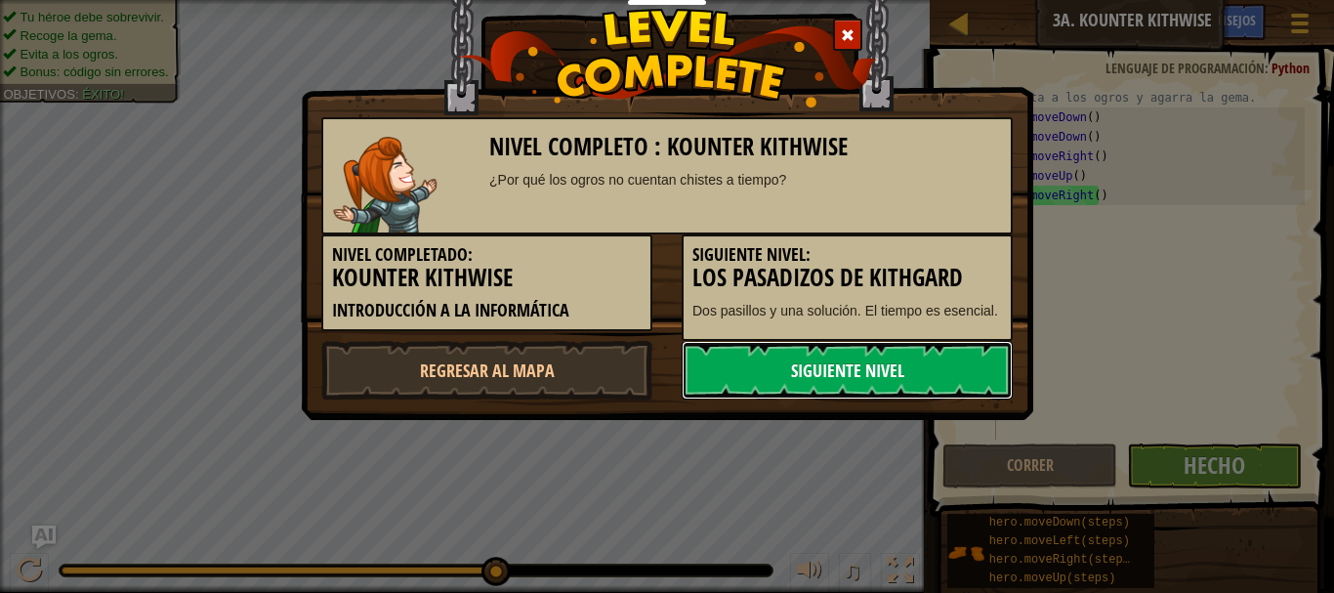
click at [818, 377] on link "Siguiente nivel" at bounding box center [847, 370] width 331 height 59
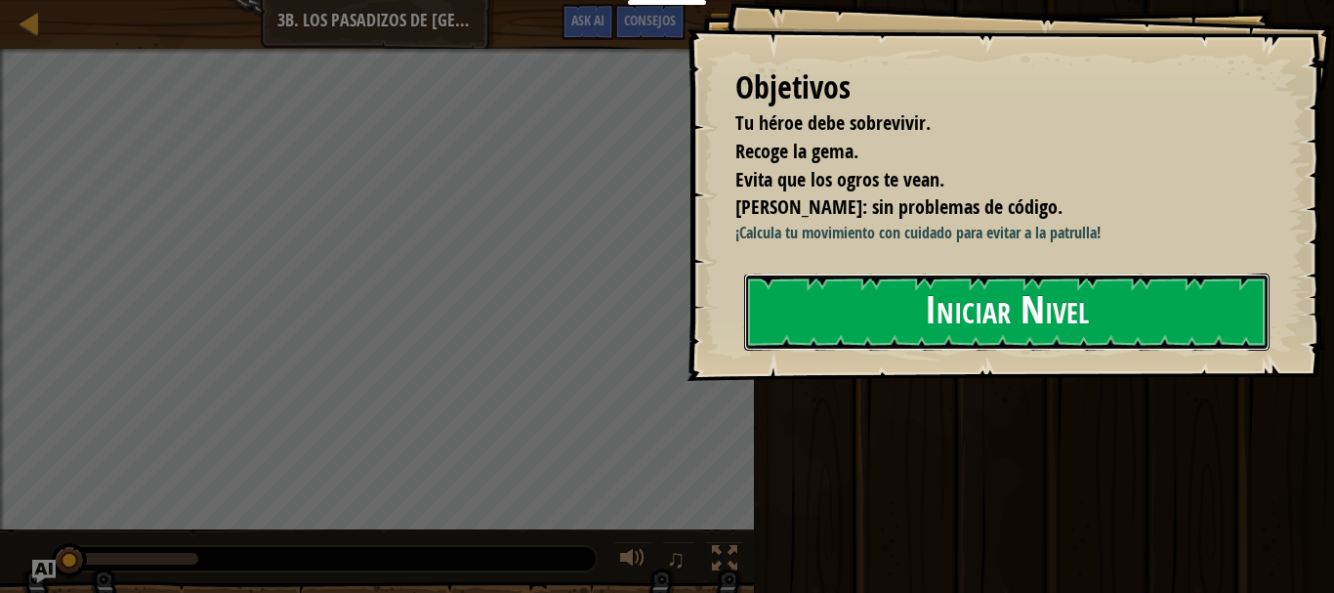
click at [912, 289] on button "Iniciar Nivel" at bounding box center [1006, 311] width 525 height 77
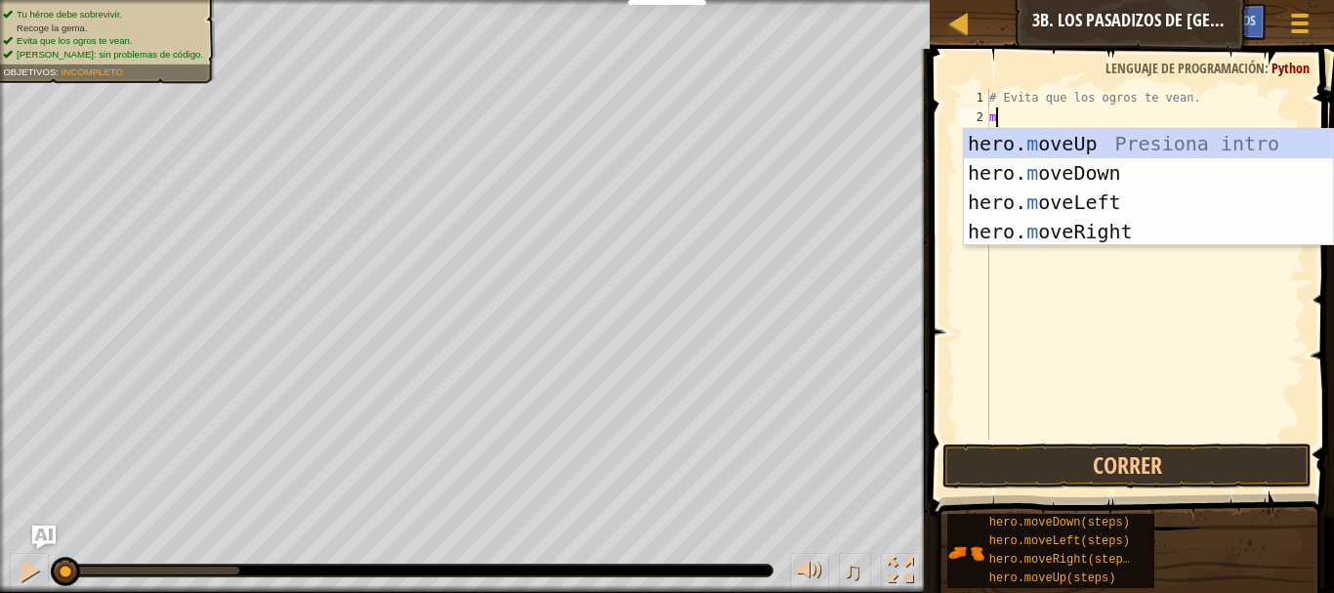
scroll to position [9, 0]
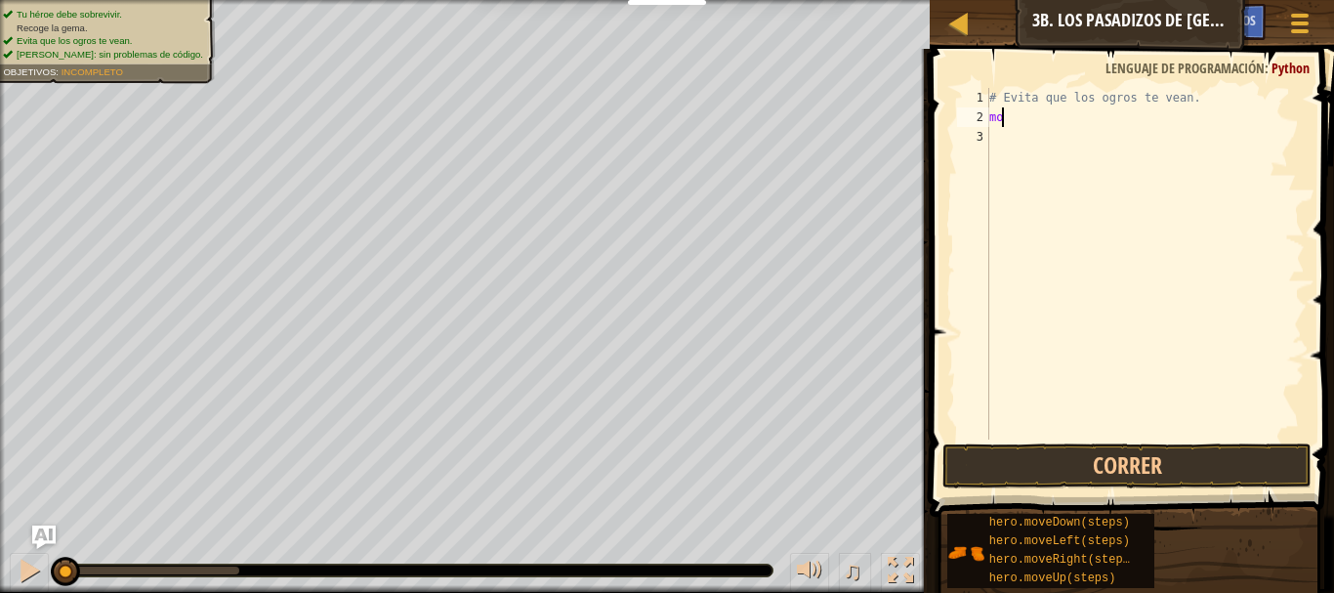
click at [1029, 115] on div "# Evita que los ogros te vean. mo" at bounding box center [1144, 283] width 319 height 391
click at [936, 85] on span at bounding box center [1134, 254] width 420 height 525
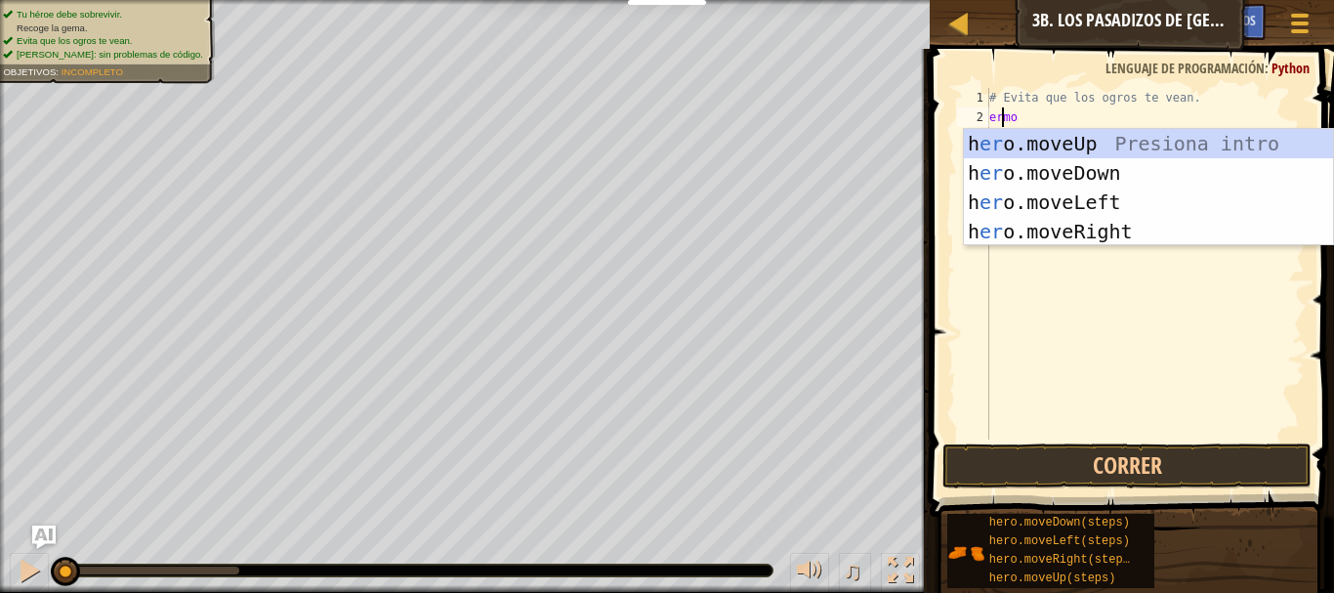
scroll to position [9, 2]
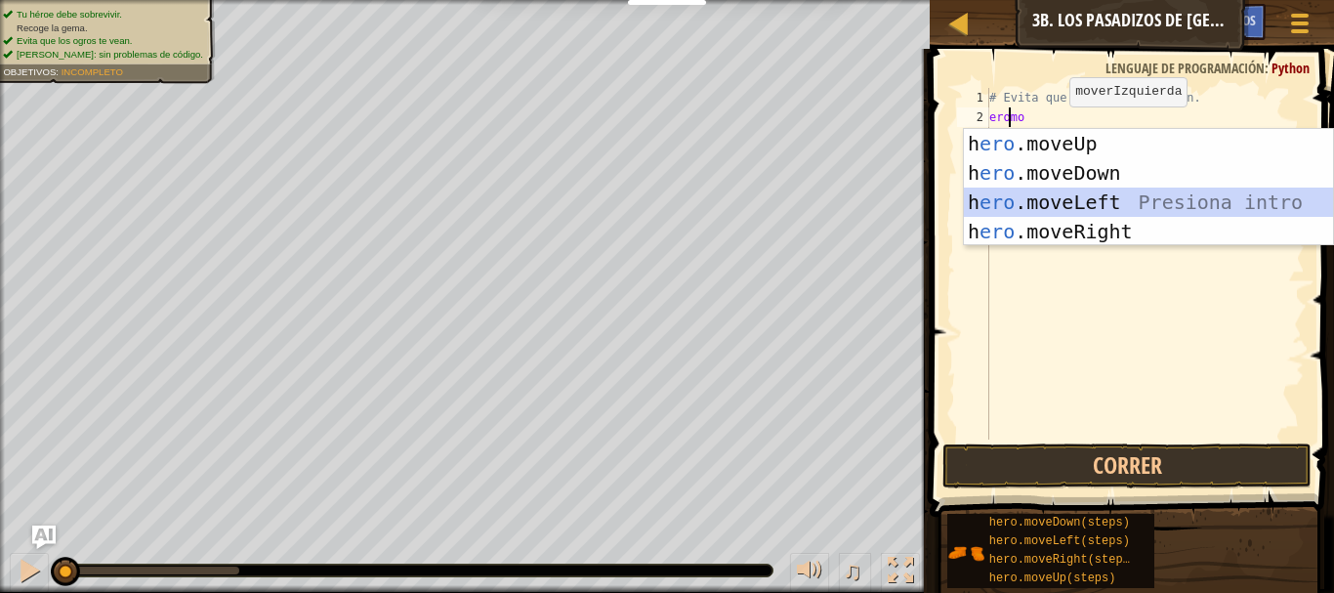
click at [1043, 200] on div "h ero .moveUp Presiona intro h ero .moveDown Presiona intro h ero .moveLeft Pre…" at bounding box center [1148, 217] width 369 height 176
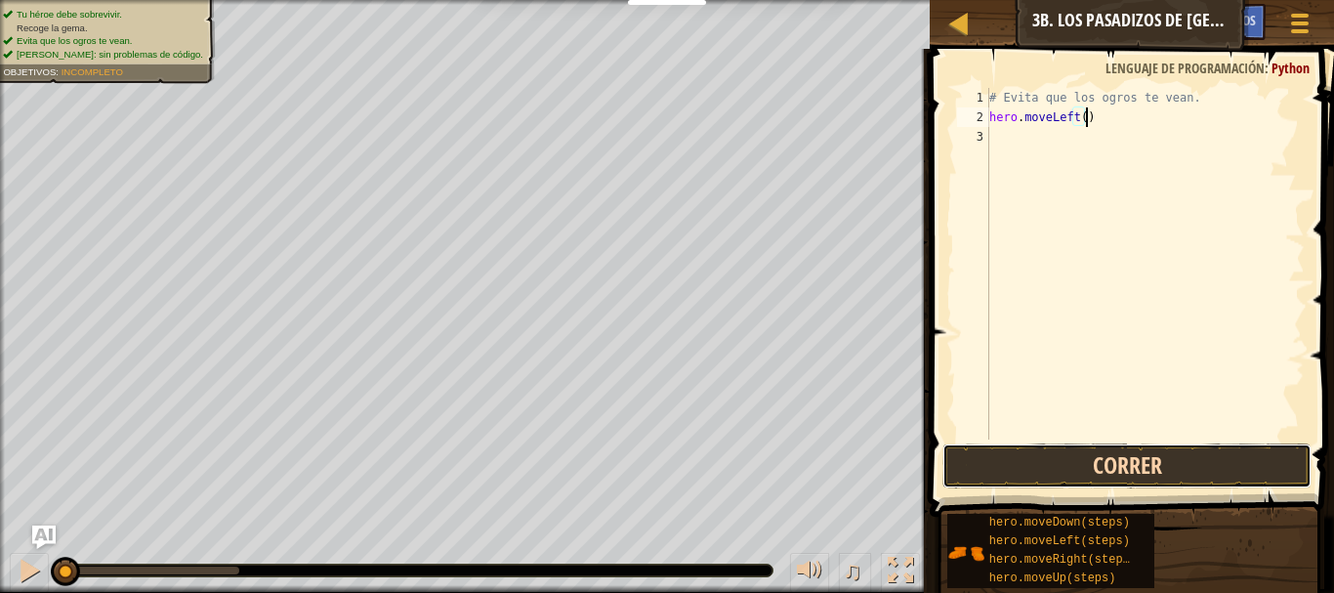
click at [1099, 466] on button "Correr" at bounding box center [1126, 465] width 369 height 45
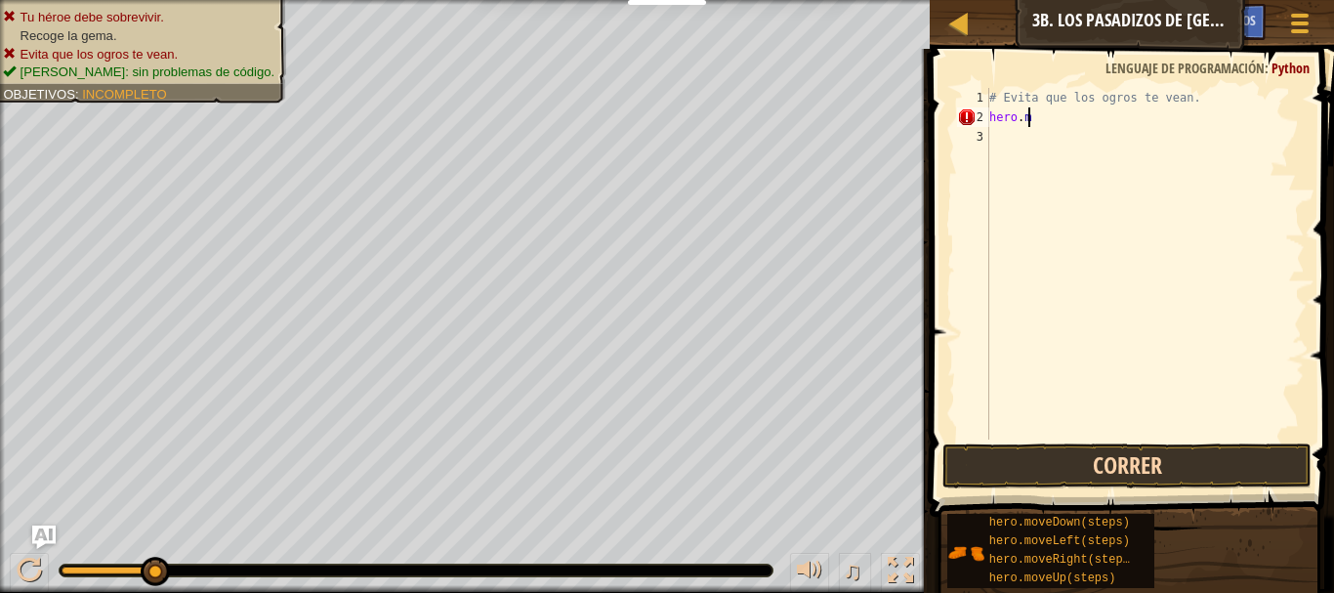
scroll to position [9, 0]
type textarea "h"
click at [1100, 453] on button "Correr" at bounding box center [1126, 465] width 369 height 45
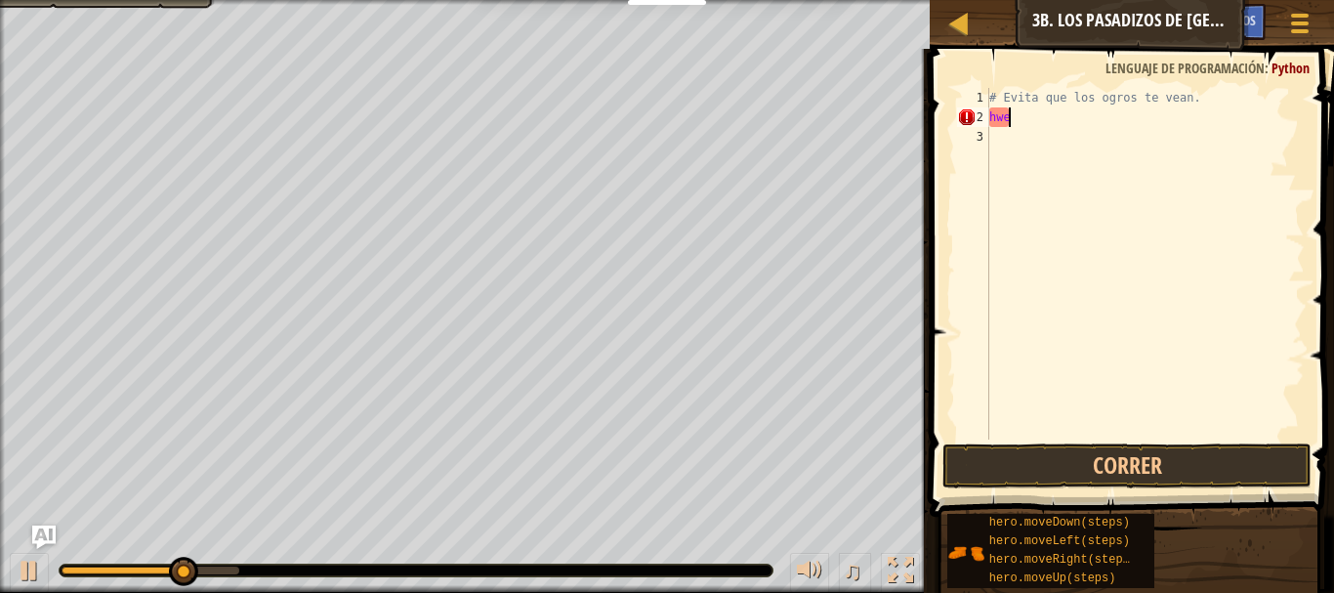
scroll to position [9, 0]
type textarea "h"
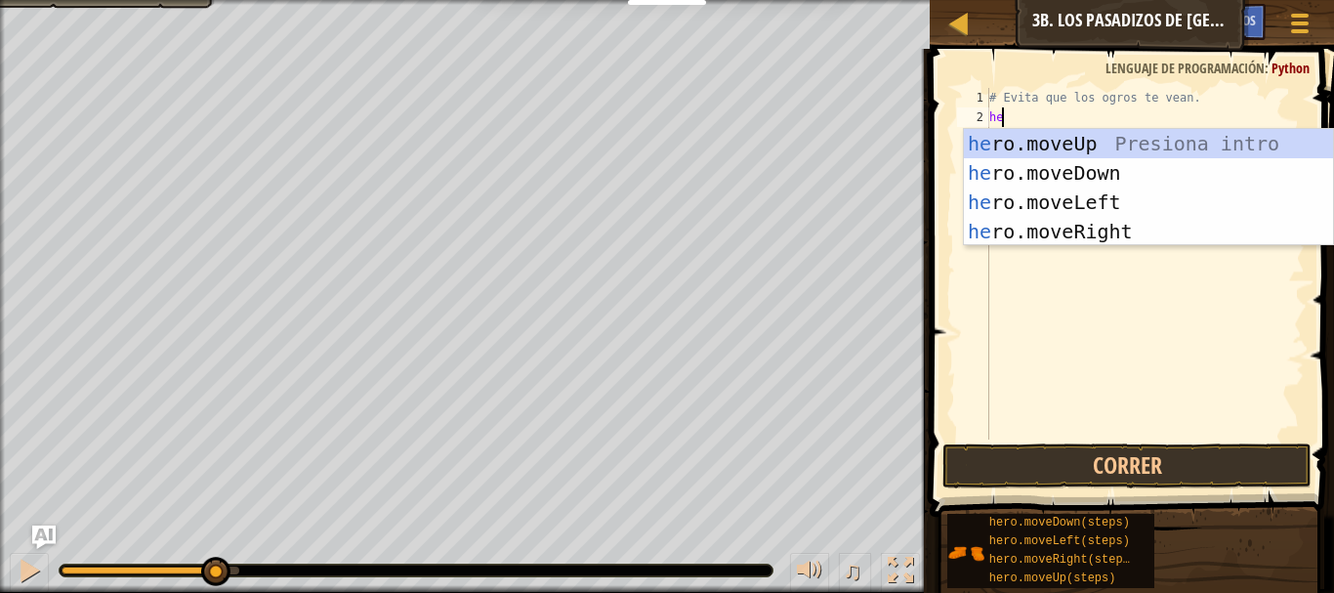
scroll to position [9, 1]
type textarea "hero"
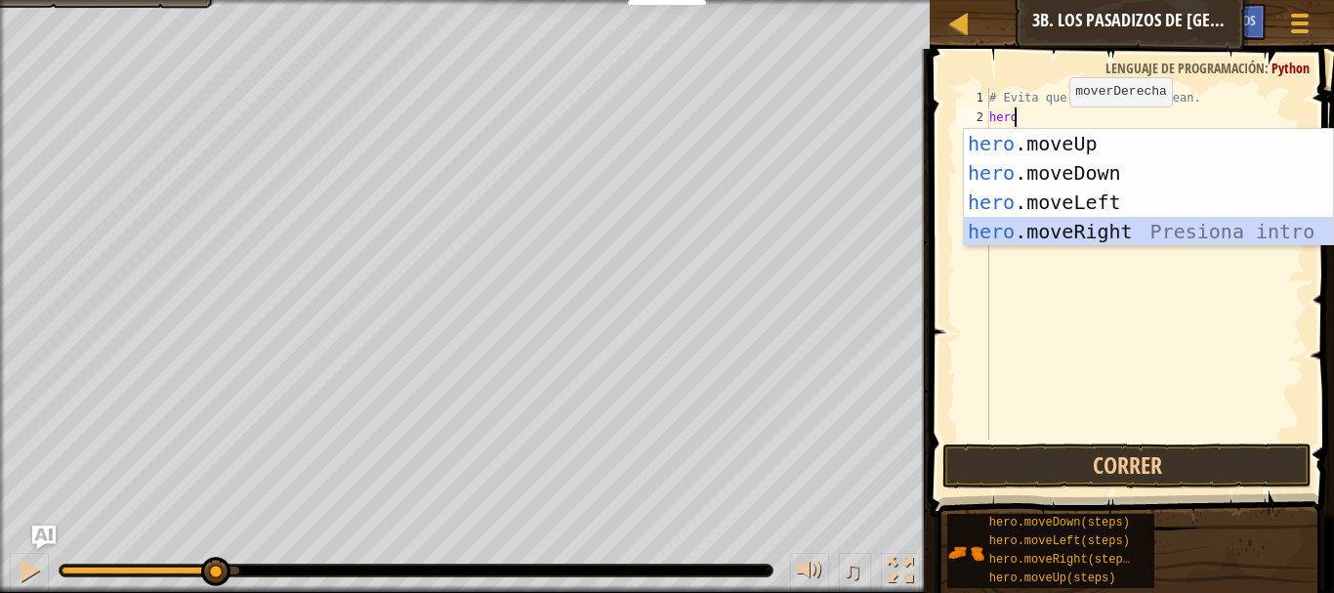
click at [1037, 235] on div "hero .moveUp Presiona intro hero .moveDown Presiona intro hero .moveLeft Presio…" at bounding box center [1148, 217] width 369 height 176
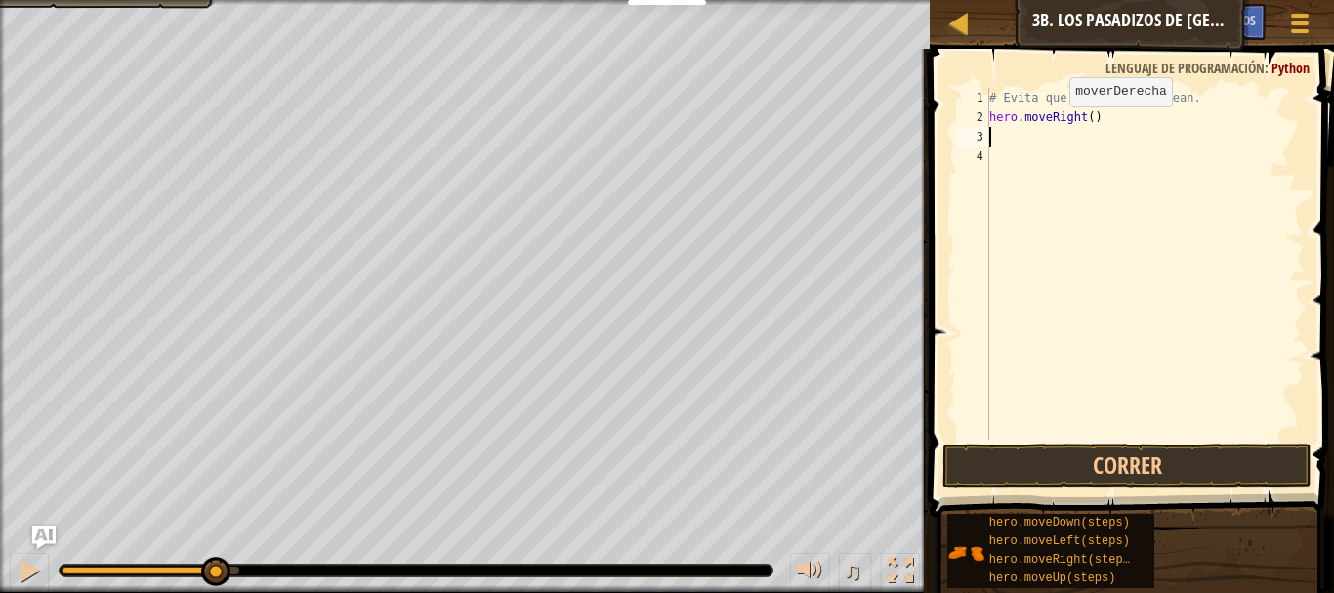
scroll to position [9, 0]
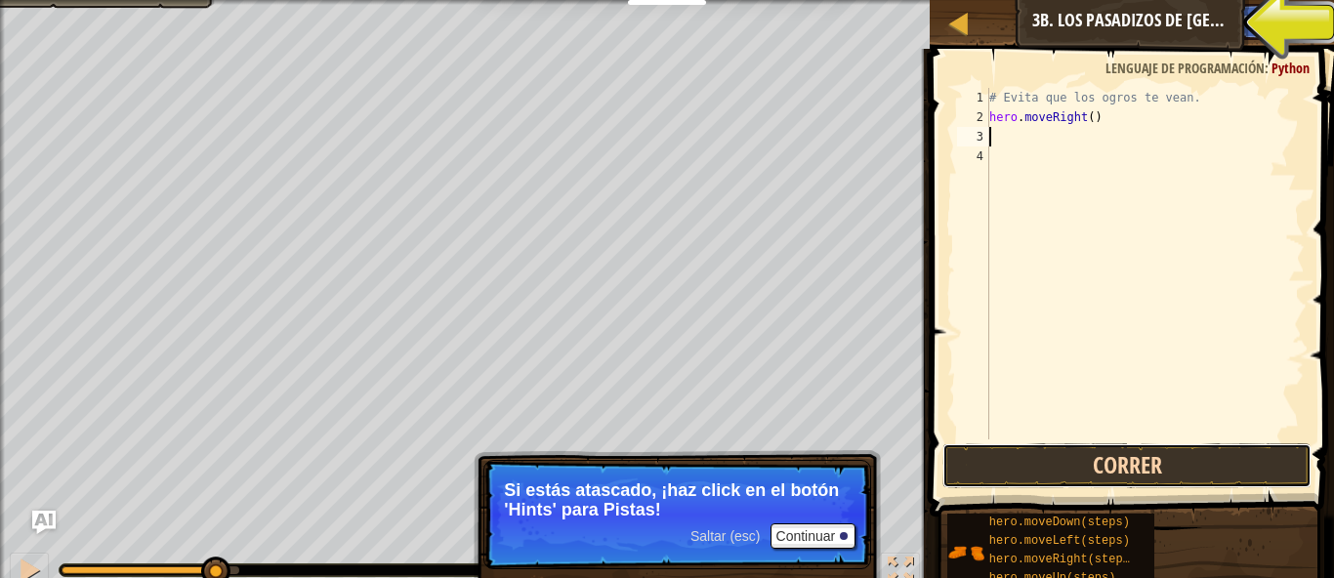
click at [1113, 464] on button "Correr" at bounding box center [1126, 465] width 369 height 45
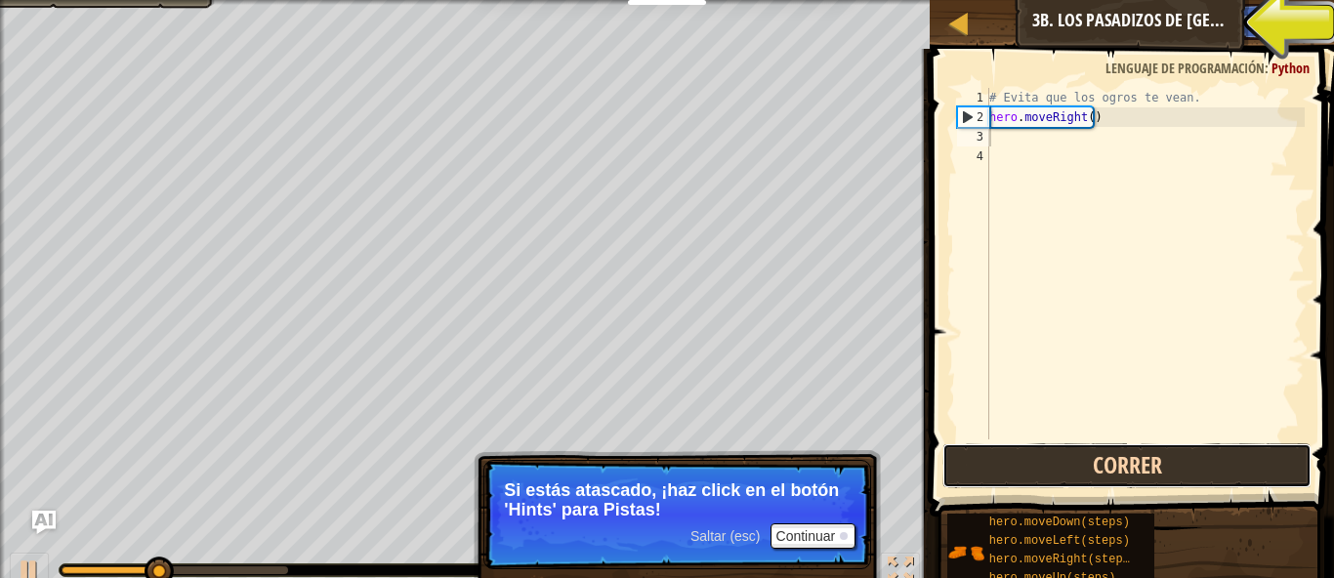
click at [1113, 464] on button "Correr" at bounding box center [1126, 465] width 369 height 45
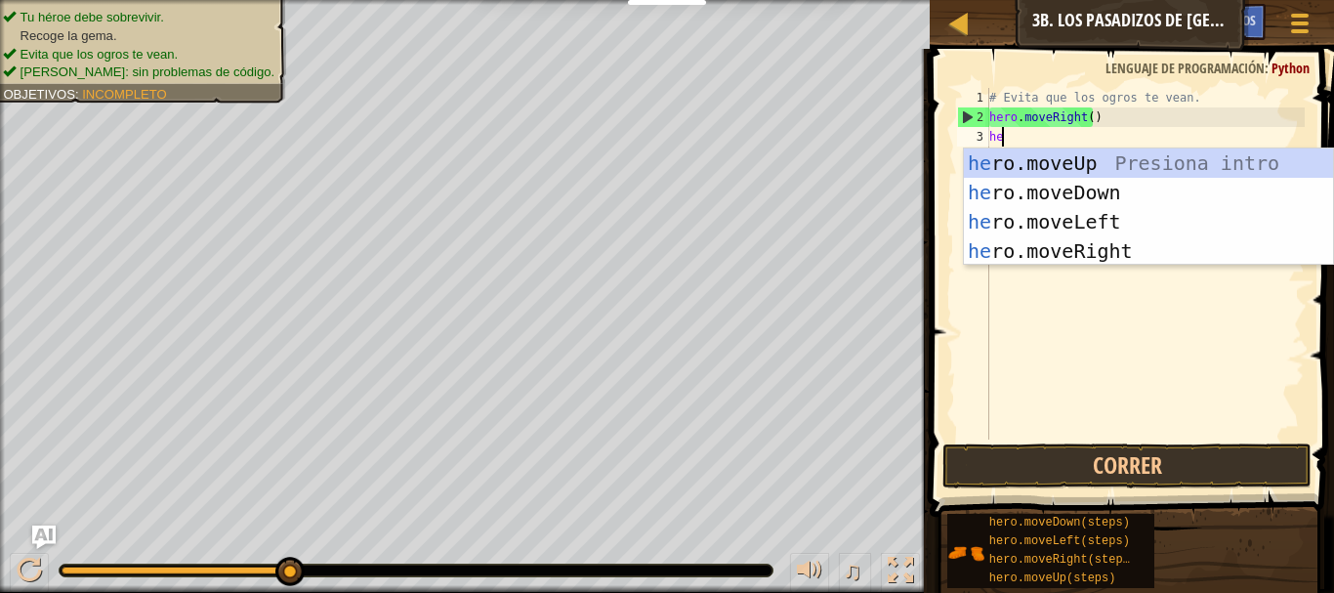
scroll to position [9, 1]
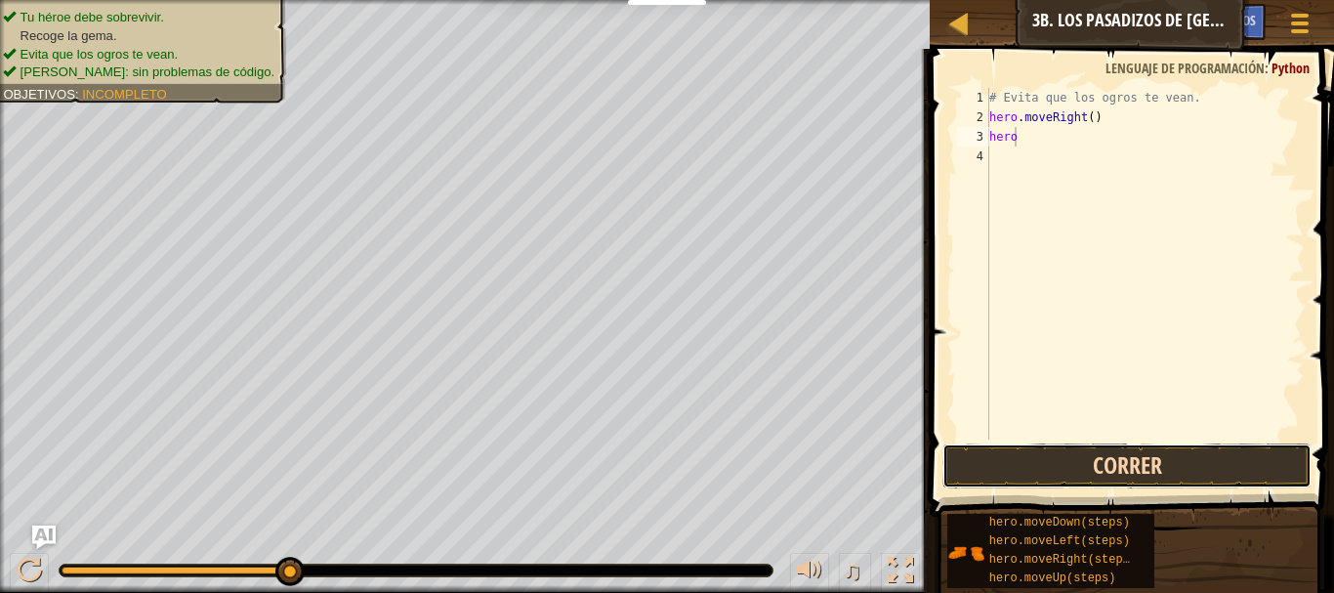
click at [1095, 471] on button "Correr" at bounding box center [1126, 465] width 369 height 45
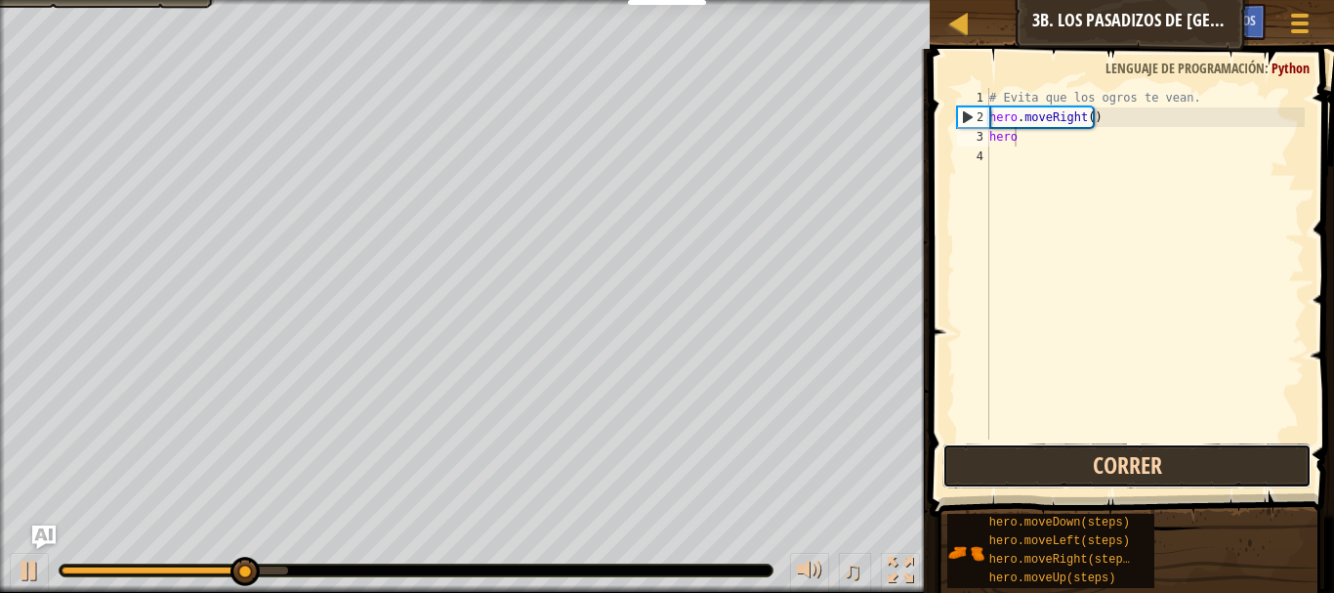
click at [1095, 471] on button "Correr" at bounding box center [1126, 465] width 369 height 45
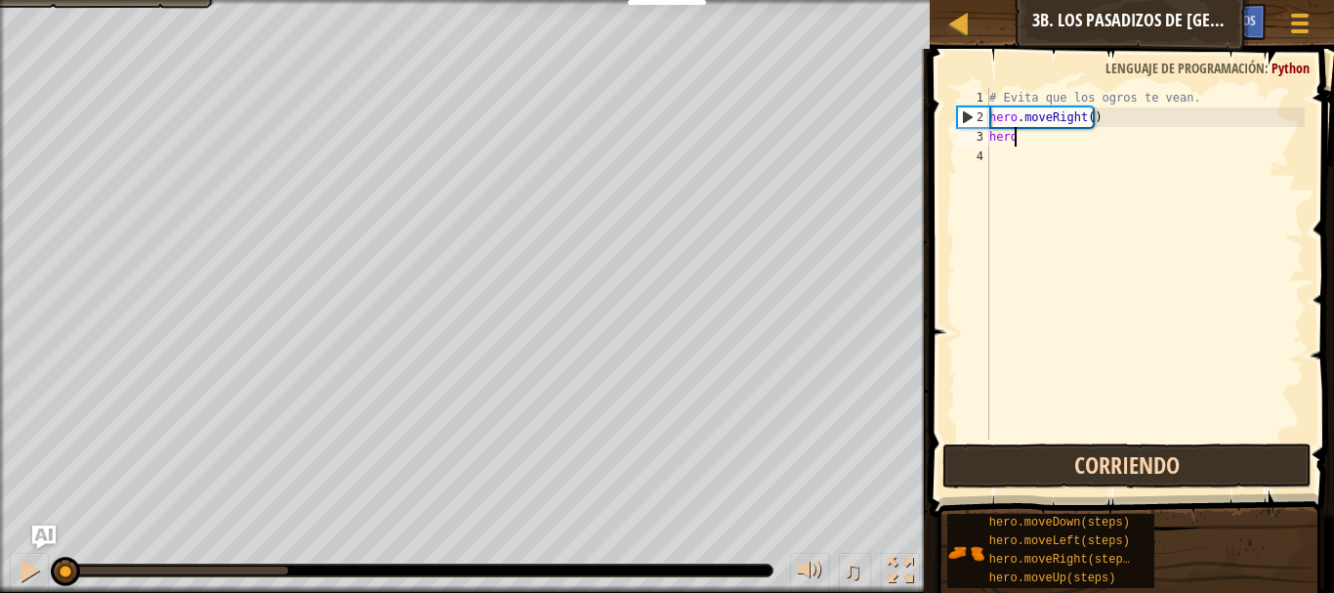
click at [1095, 471] on button "Corriendo" at bounding box center [1126, 465] width 369 height 45
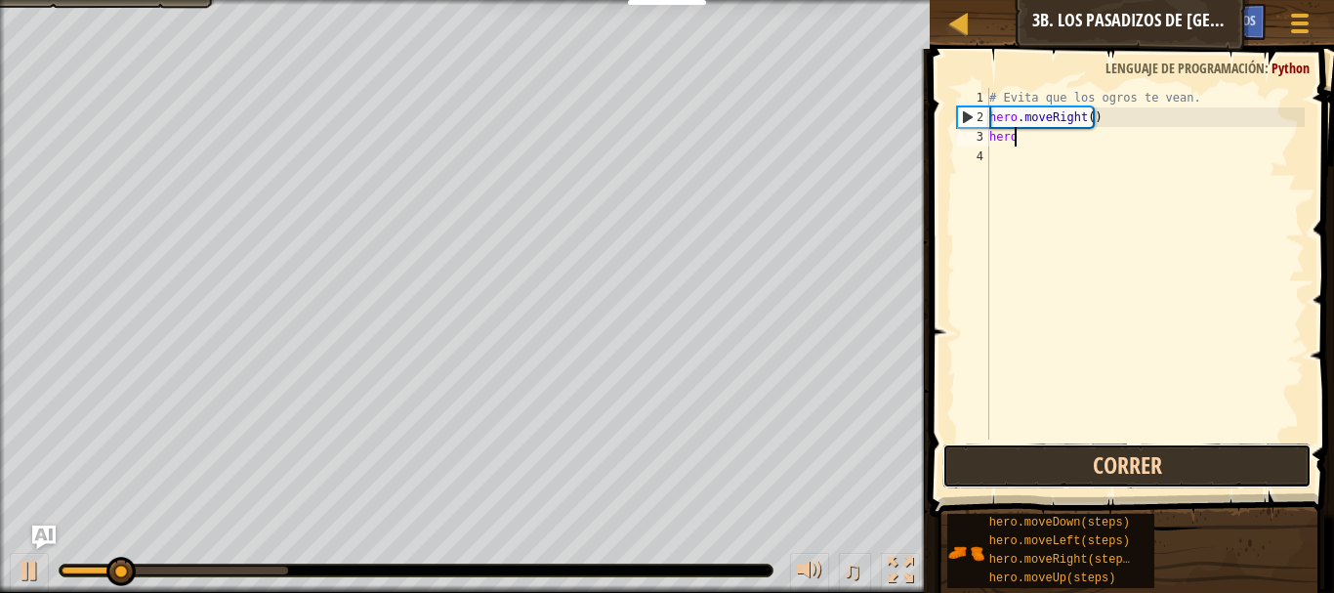
click at [1095, 471] on button "Correr" at bounding box center [1126, 465] width 369 height 45
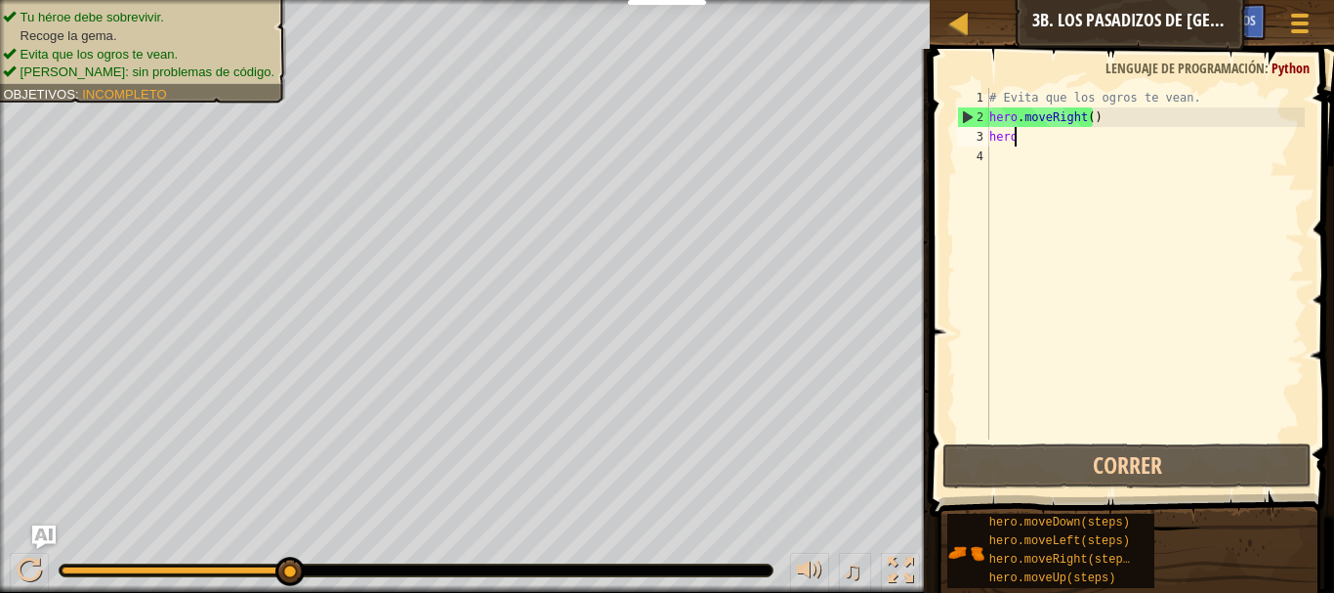
type textarea "hero."
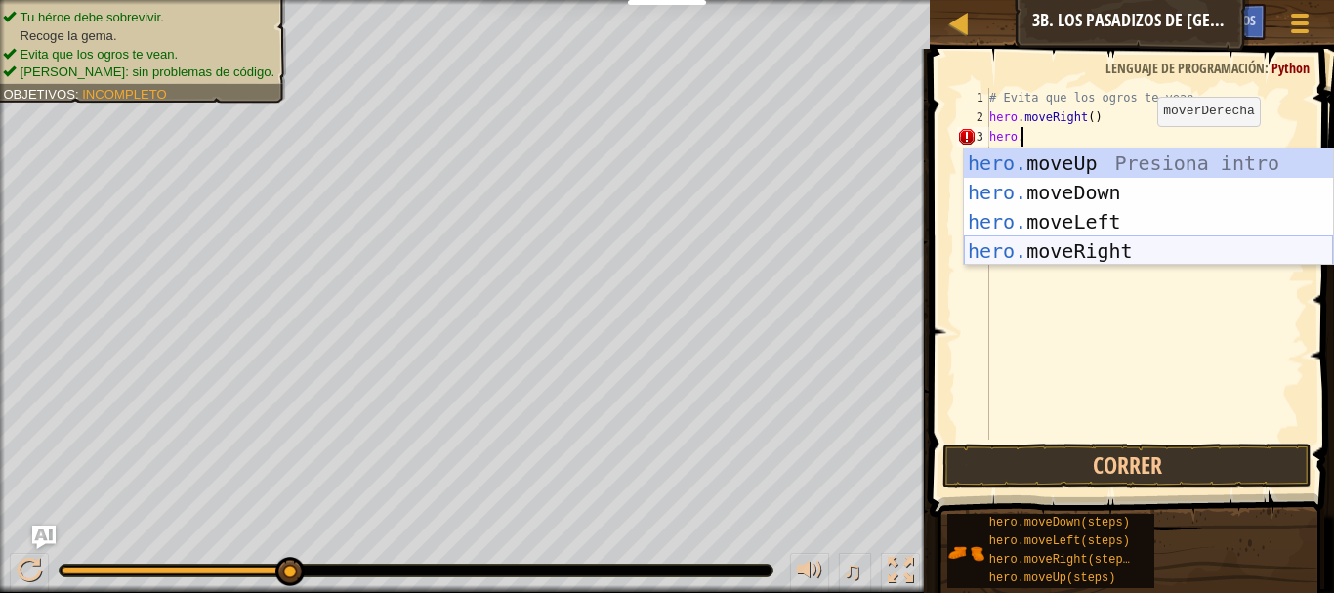
click at [1053, 255] on div "hero. moveUp Presiona intro hero. moveDown Presiona intro hero. moveLeft Presio…" at bounding box center [1148, 236] width 369 height 176
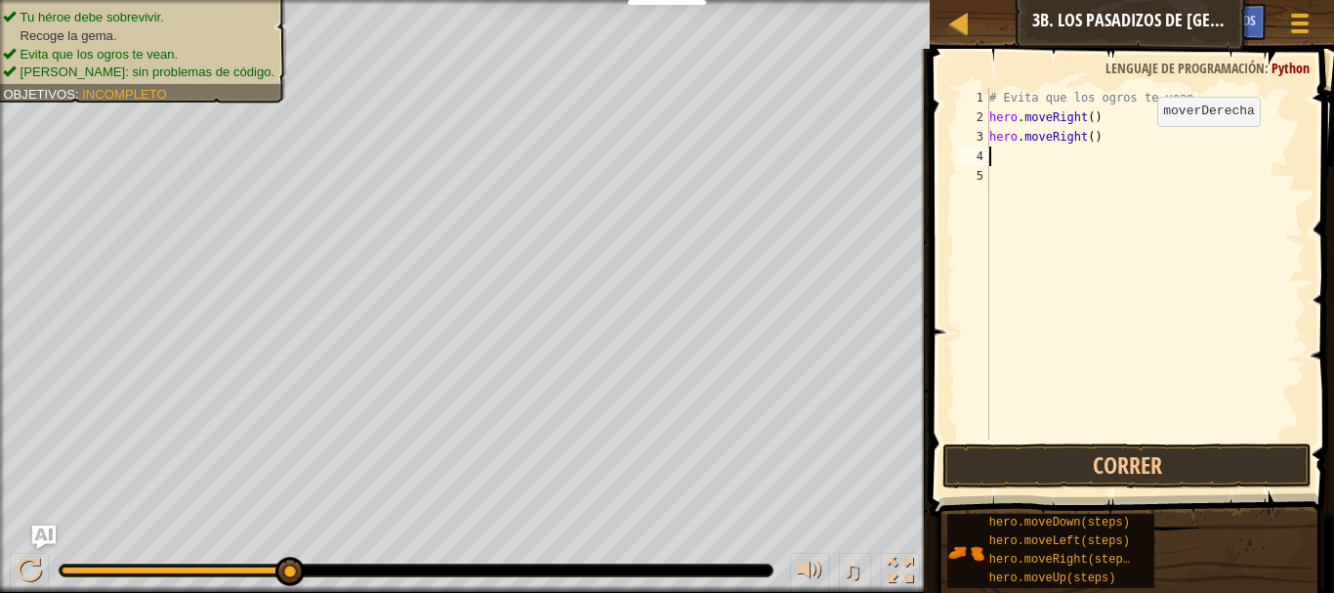
scroll to position [9, 0]
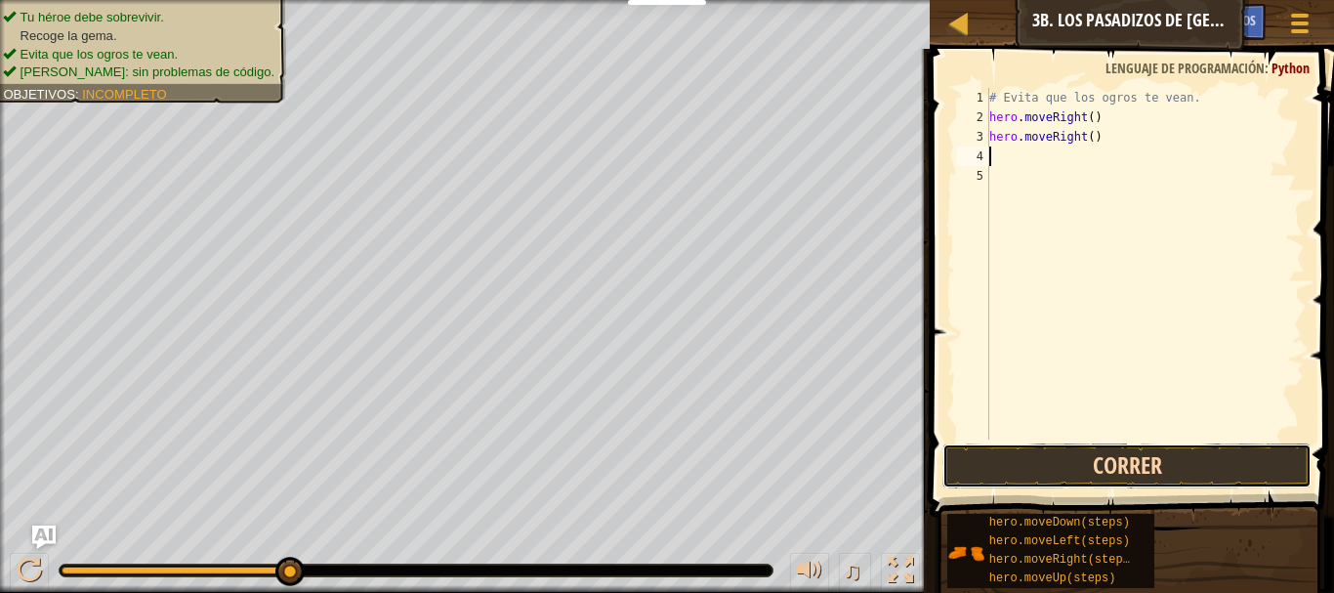
click at [1006, 471] on button "Correr" at bounding box center [1126, 465] width 369 height 45
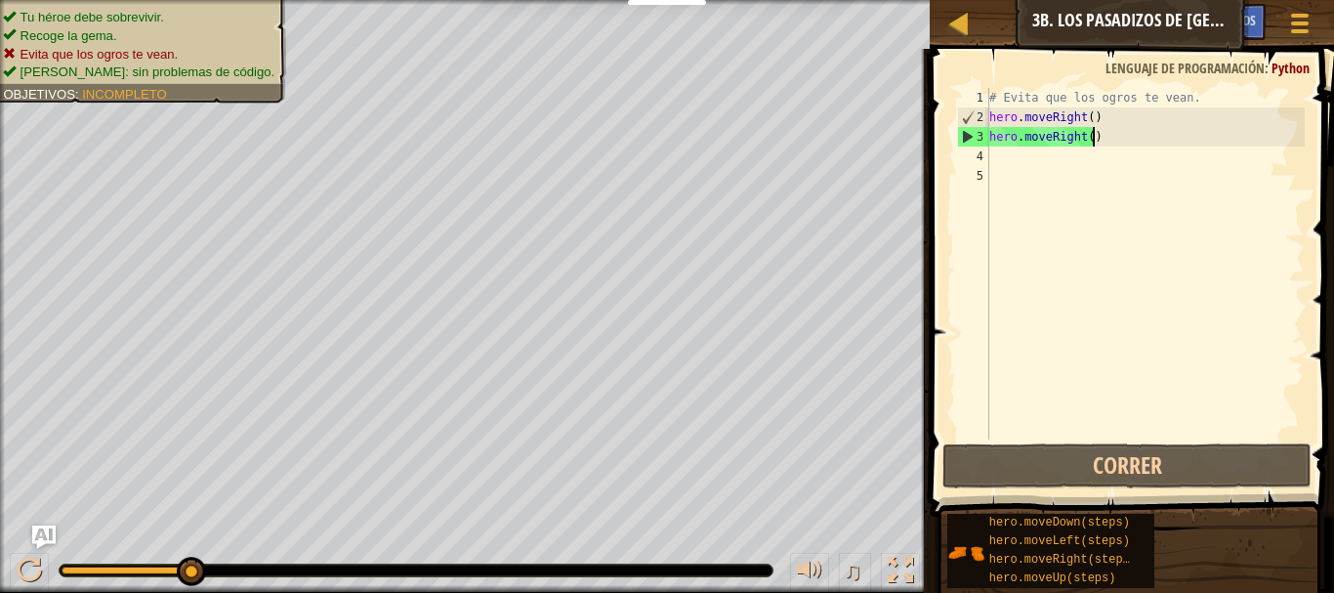
click at [1107, 139] on div "# Evita que los ogros te vean. hero . moveRight ( ) hero . moveRight ( )" at bounding box center [1144, 283] width 319 height 391
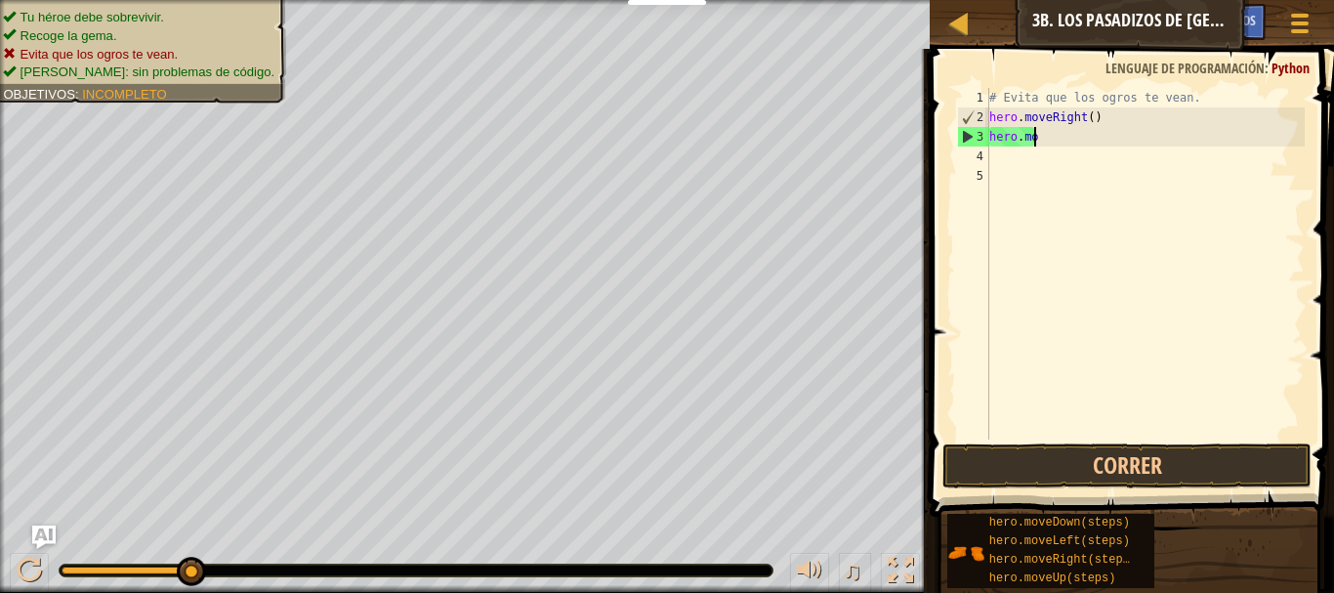
type textarea "h"
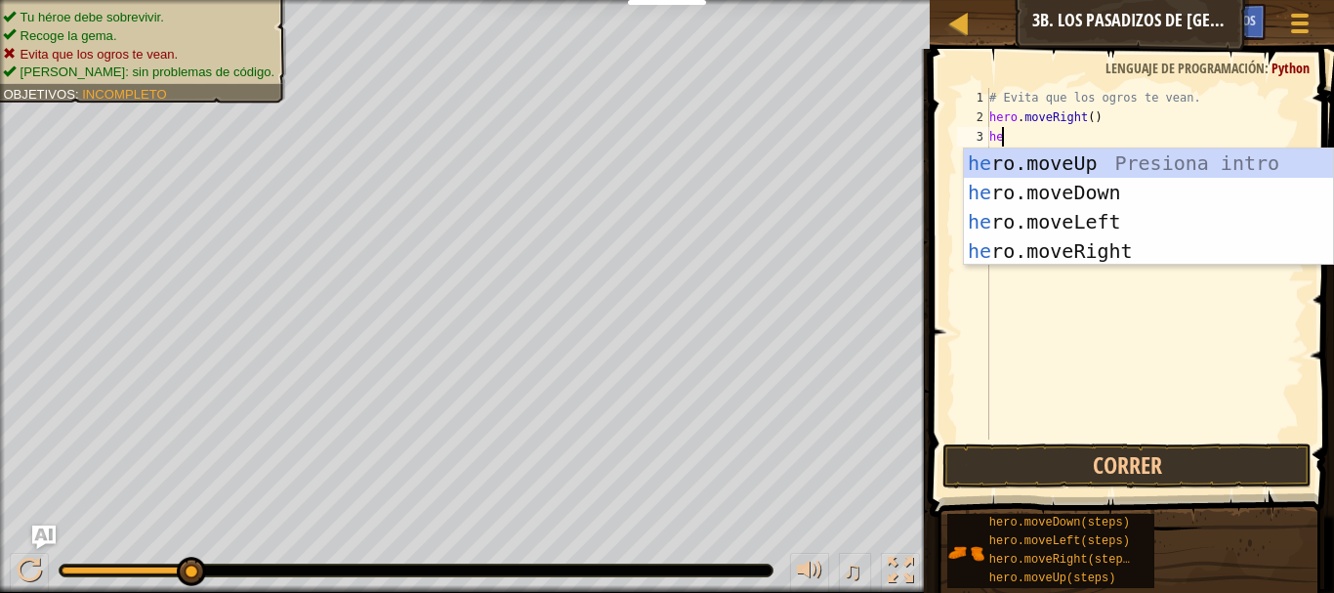
scroll to position [9, 1]
type textarea "hero"
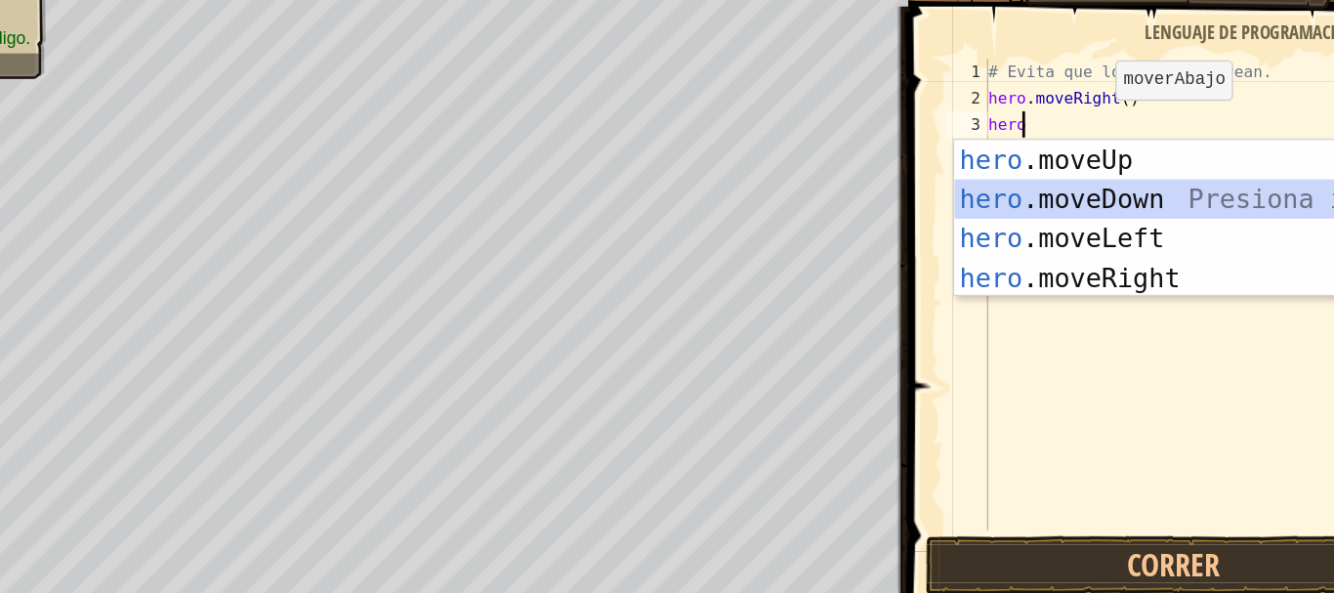
click at [1031, 202] on div "hero .moveUp Presiona intro hero .moveDown Presiona intro hero .moveLeft Presio…" at bounding box center [1148, 236] width 369 height 176
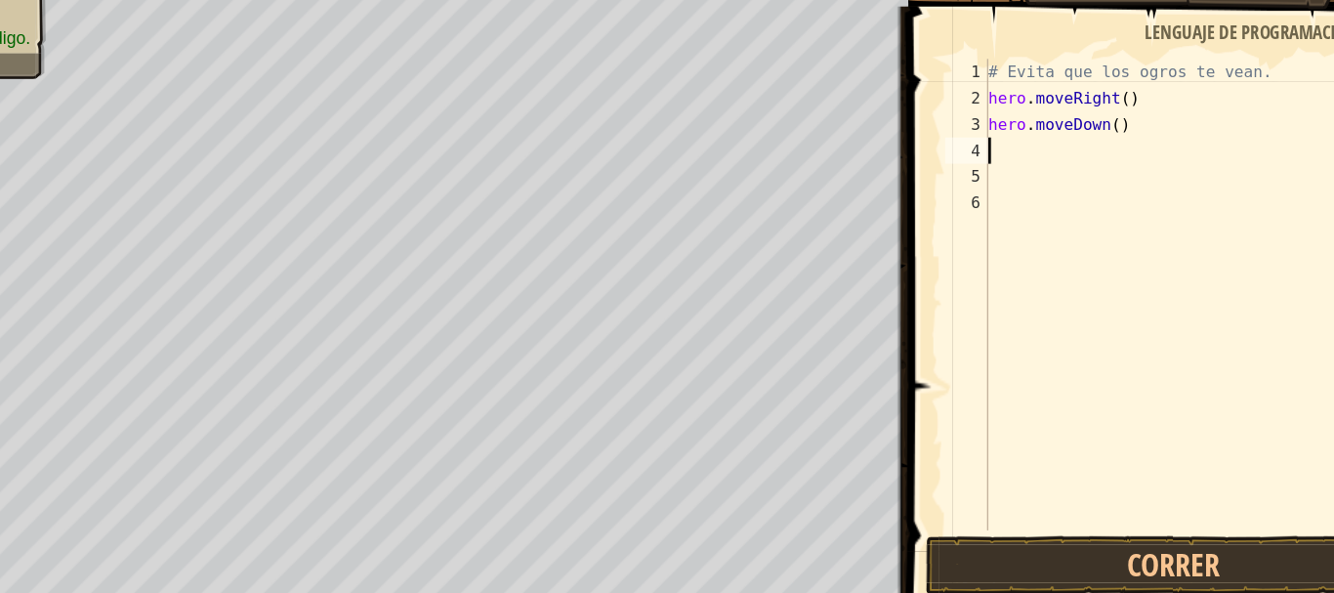
click at [1011, 155] on div "# Evita que los ogros te vean. hero . moveRight ( ) hero . moveDown ( )" at bounding box center [1144, 283] width 319 height 391
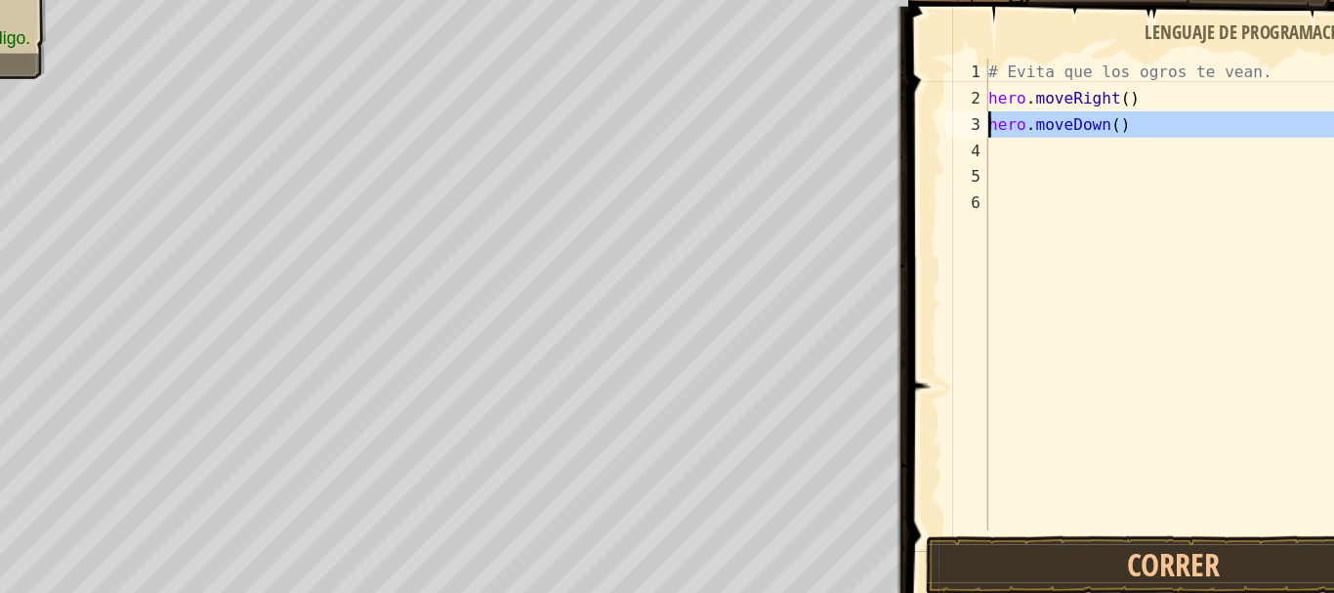
click at [887, 137] on div "Cursos Introducción a la Informática 3b. Los Pasadizos de Kithgard Menú del Jue…" at bounding box center [667, 296] width 1334 height 593
type textarea "hero.moveDown()"
